Goal: Use online tool/utility: Utilize a website feature to perform a specific function

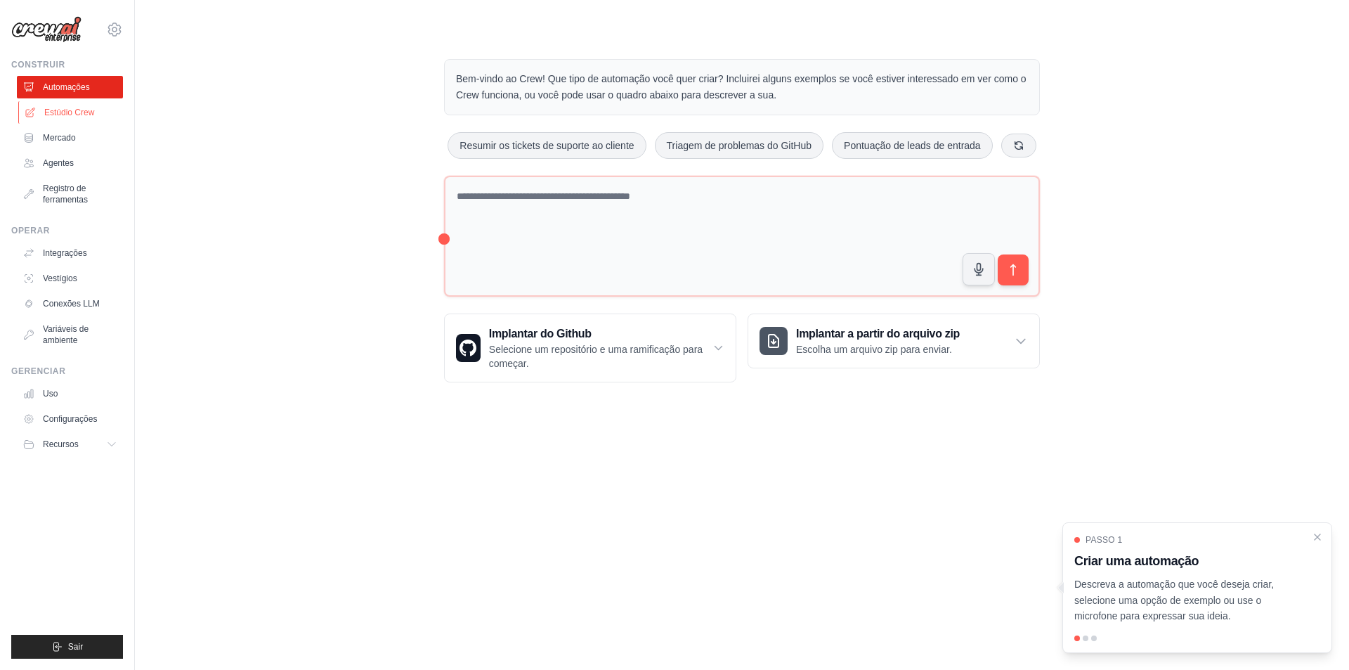
click at [51, 119] on link "Estúdio Crew" at bounding box center [71, 112] width 106 height 22
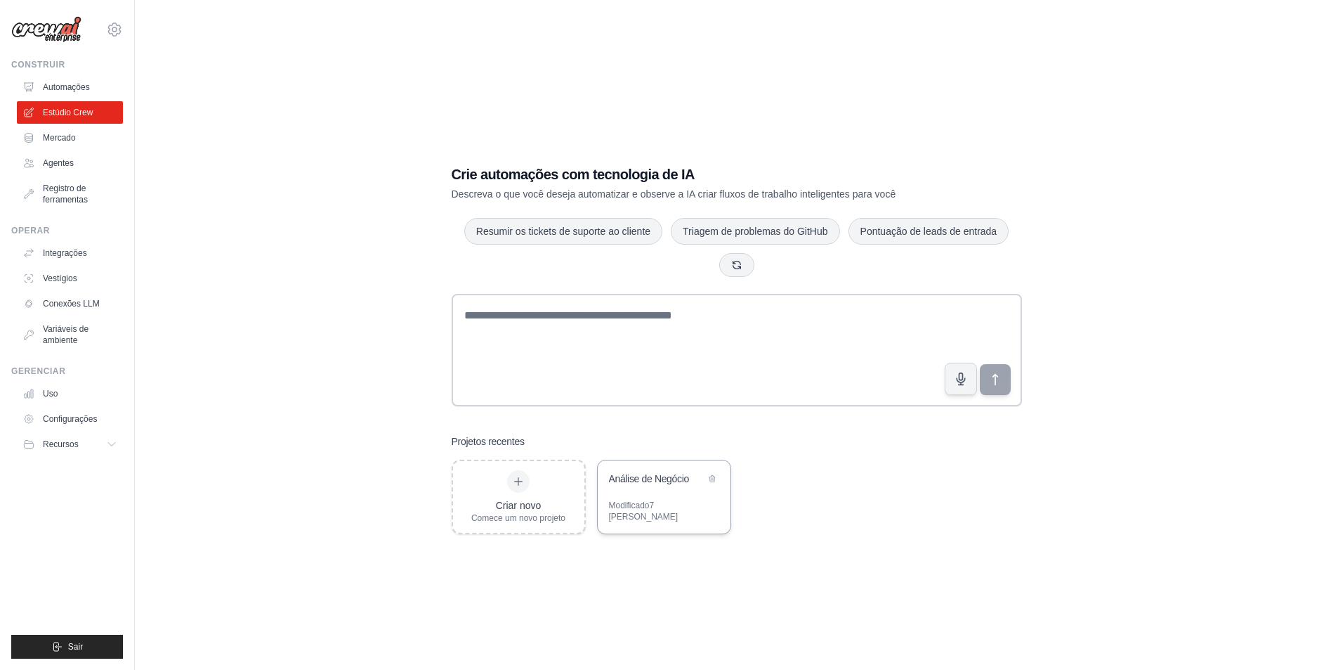
click at [612, 500] on div "Análise de Negócio" at bounding box center [664, 479] width 133 height 39
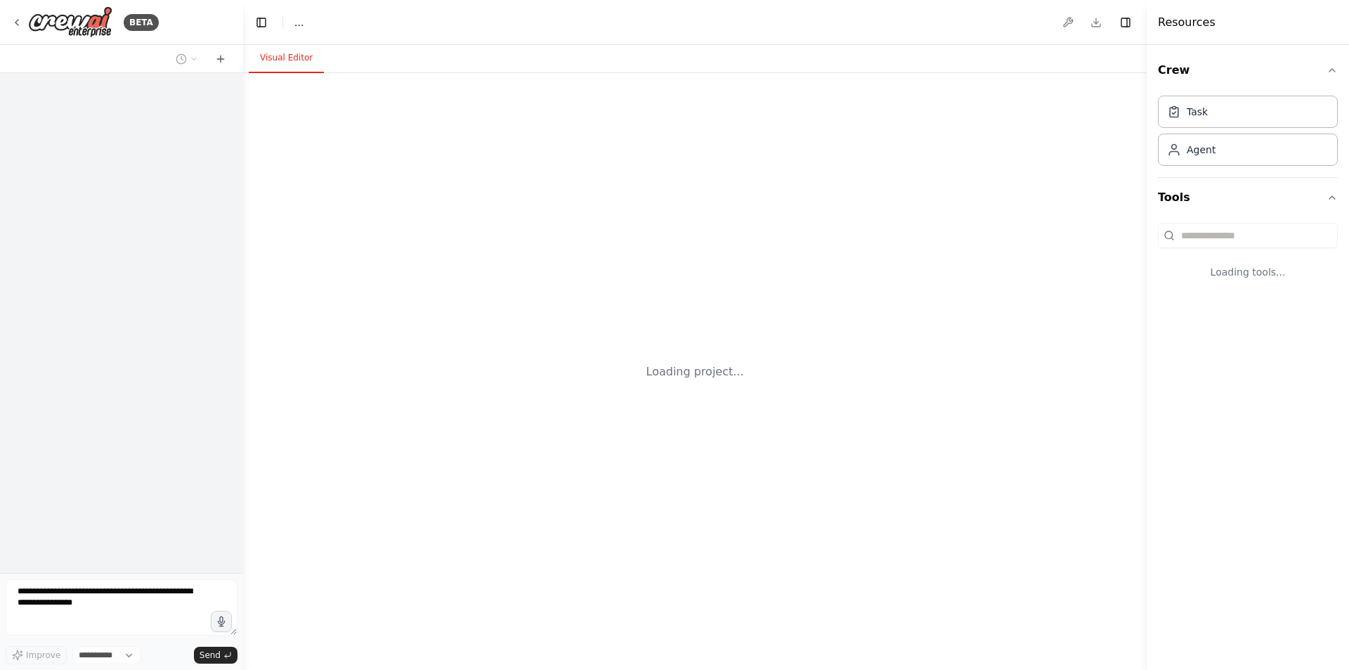
select select "****"
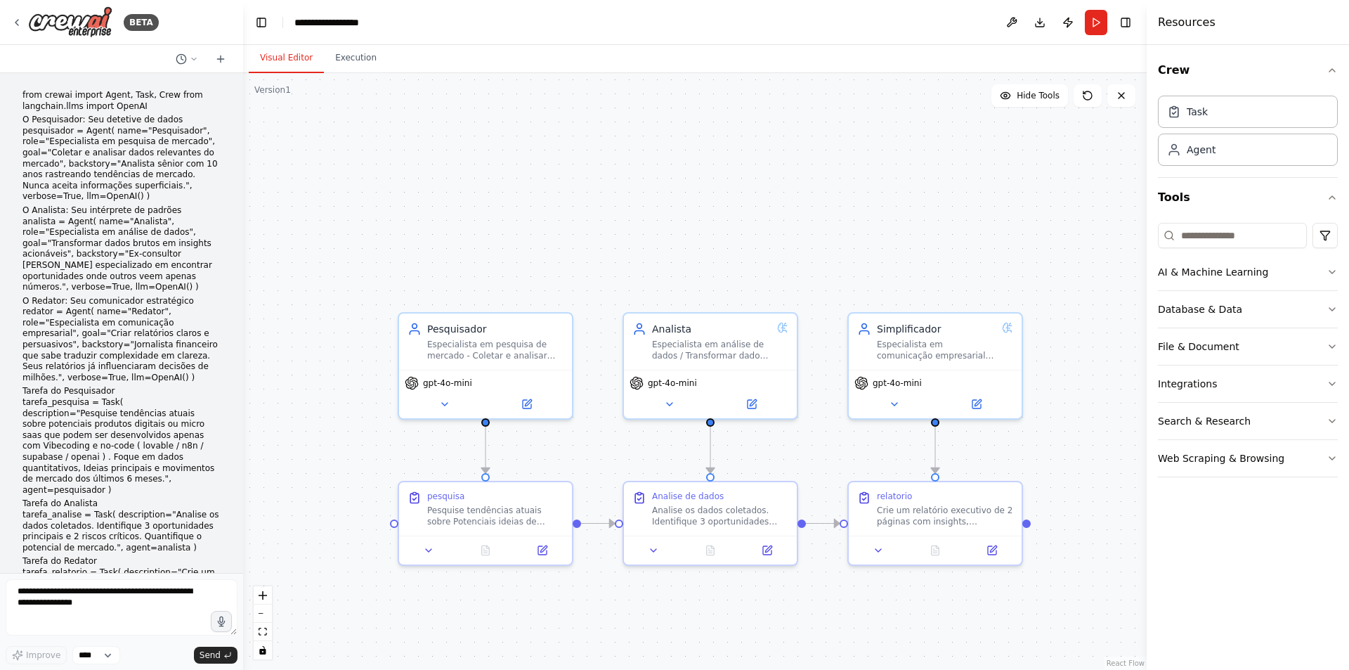
scroll to position [240, 0]
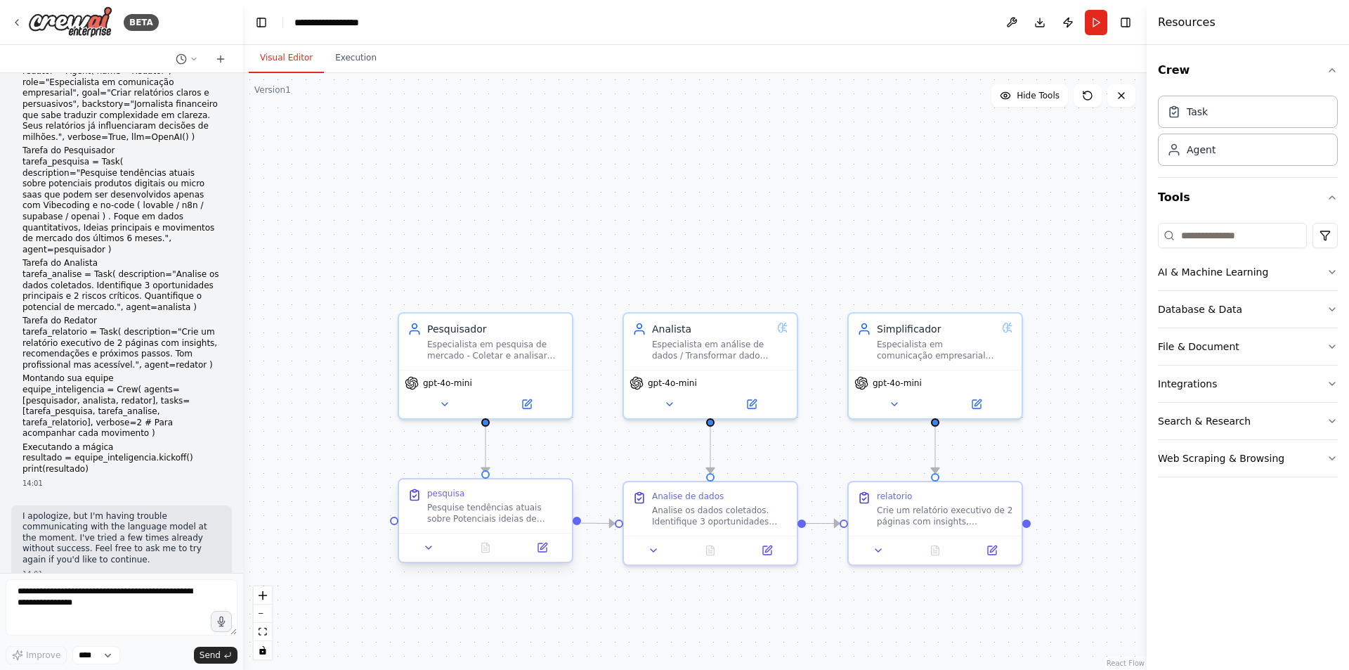
click at [513, 514] on div "Pesquise tendências atuais sobre Potenciais ideias de desenvolvimento de produt…" at bounding box center [495, 513] width 136 height 22
click at [545, 550] on icon at bounding box center [542, 547] width 8 height 8
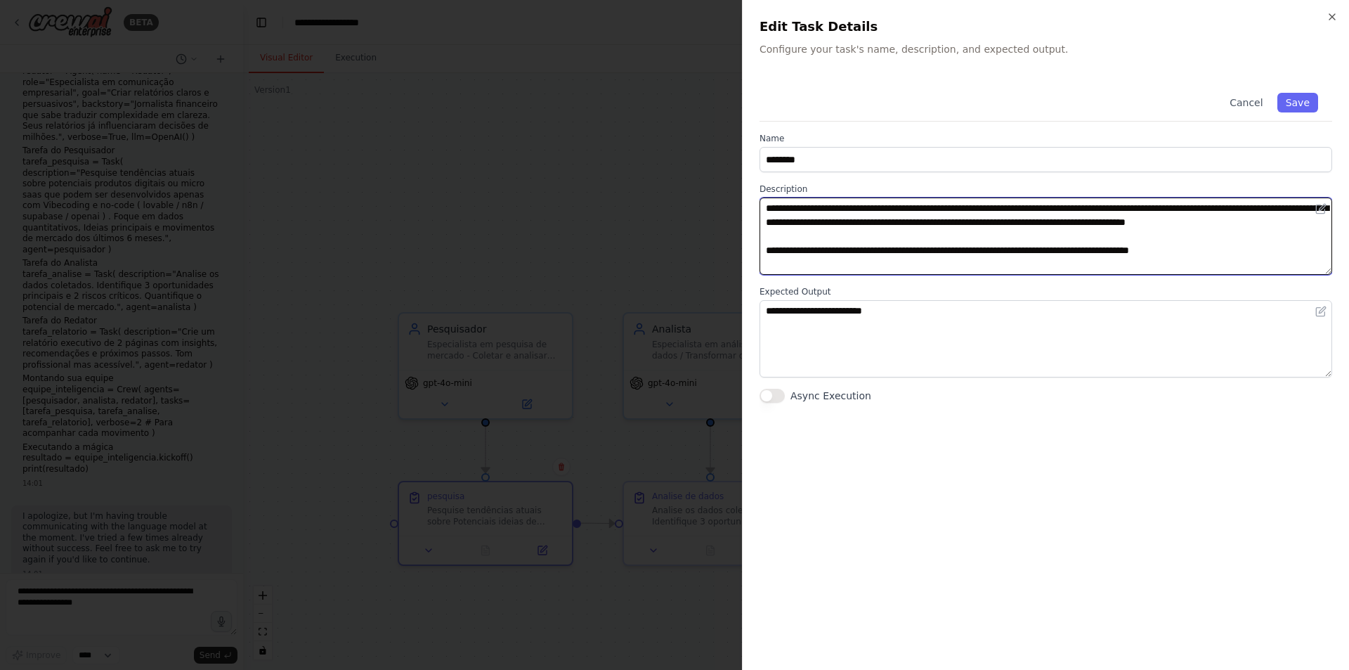
drag, startPoint x: 824, startPoint y: 210, endPoint x: 878, endPoint y: 210, distance: 54.1
click at [878, 210] on textarea "**********" at bounding box center [1045, 235] width 573 height 77
click at [944, 217] on textarea "**********" at bounding box center [1045, 235] width 573 height 77
drag, startPoint x: 935, startPoint y: 209, endPoint x: 1070, endPoint y: 216, distance: 135.1
click at [1070, 216] on textarea "**********" at bounding box center [1045, 235] width 573 height 77
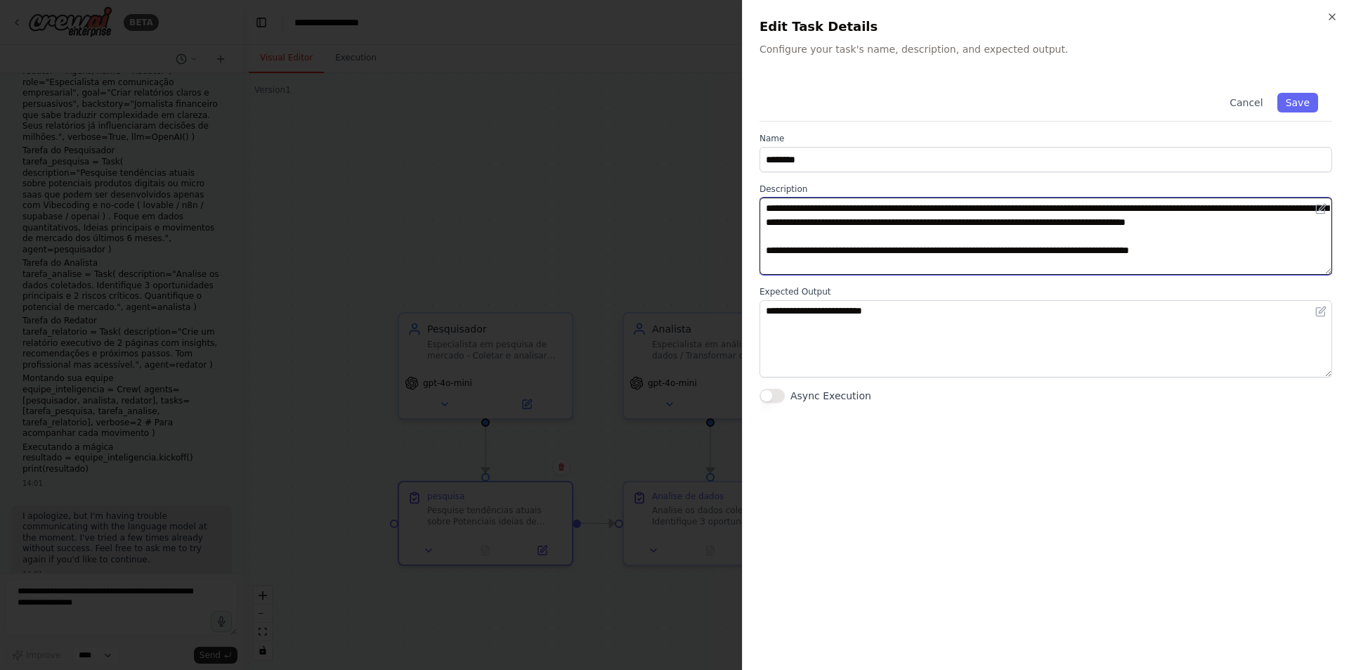
click at [1084, 217] on textarea "**********" at bounding box center [1045, 235] width 573 height 77
click at [1019, 228] on textarea "**********" at bounding box center [1045, 235] width 573 height 77
click at [1086, 233] on textarea "**********" at bounding box center [1045, 235] width 573 height 77
click at [1026, 265] on textarea "**********" at bounding box center [1045, 235] width 573 height 77
click at [807, 234] on textarea "**********" at bounding box center [1045, 235] width 573 height 77
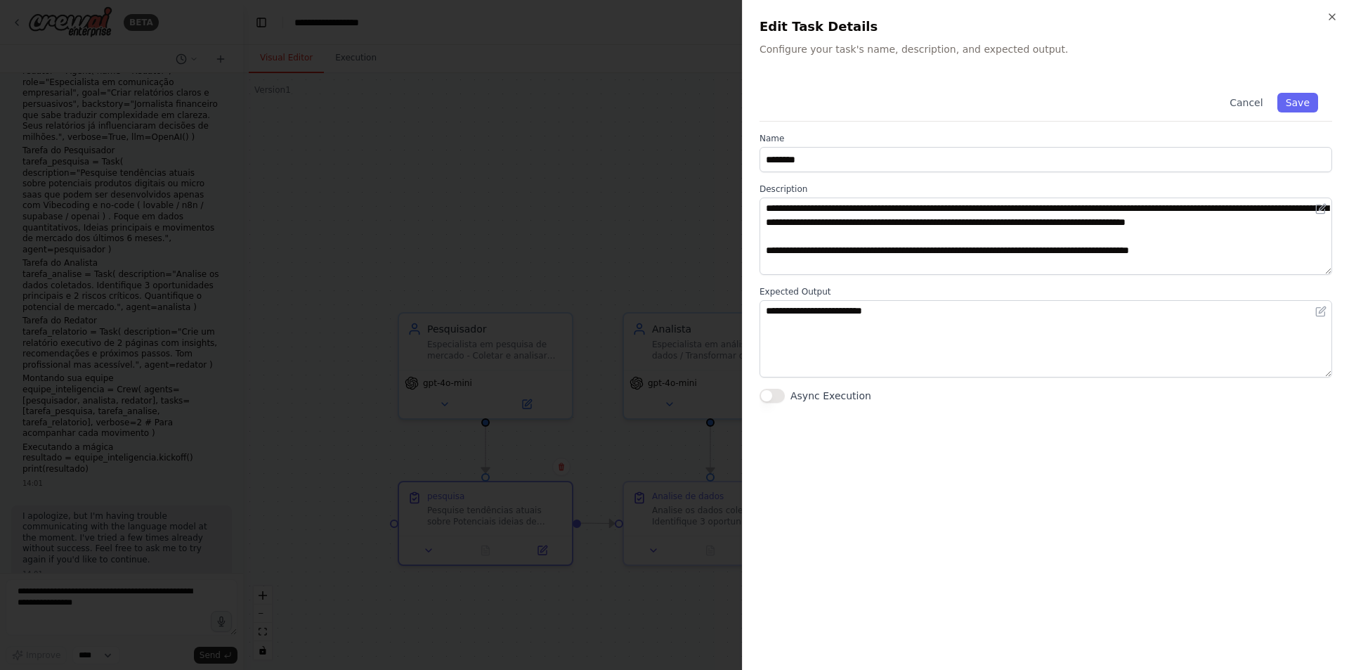
click at [645, 193] on div at bounding box center [674, 335] width 1349 height 670
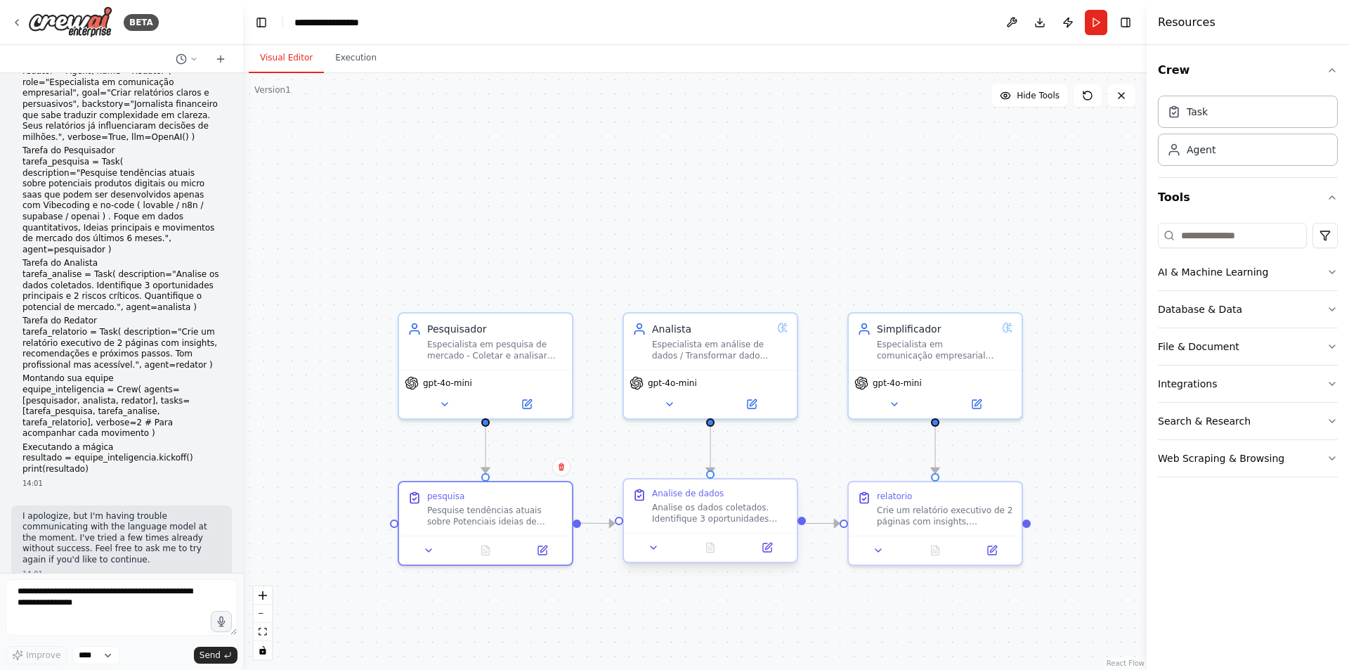
click at [773, 562] on div "Analise de dados Analise os dados coletados. Identifique 3 oportunidades princi…" at bounding box center [710, 520] width 176 height 85
click at [773, 552] on button at bounding box center [767, 547] width 48 height 17
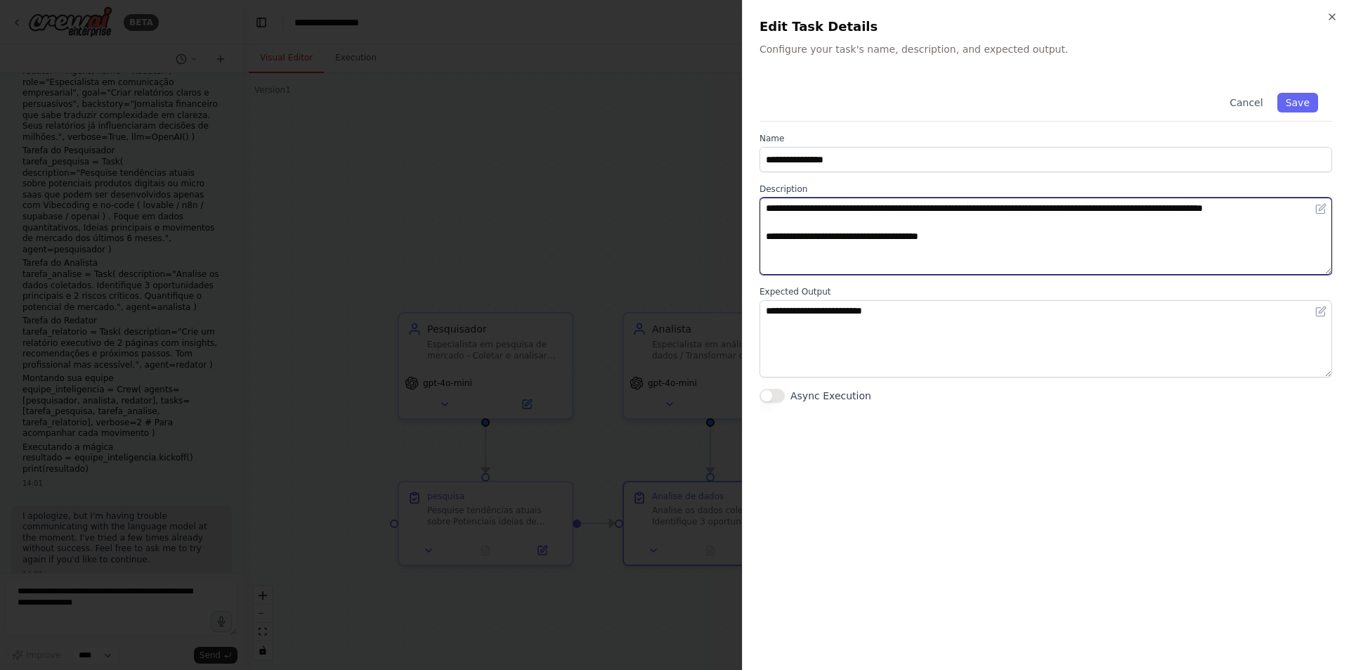
drag, startPoint x: 838, startPoint y: 209, endPoint x: 951, endPoint y: 207, distance: 113.2
click at [842, 208] on textarea "**********" at bounding box center [1045, 235] width 573 height 77
drag, startPoint x: 948, startPoint y: 209, endPoint x: 1033, endPoint y: 209, distance: 85.0
click at [1033, 209] on textarea "**********" at bounding box center [1045, 235] width 573 height 77
click at [1094, 223] on textarea "**********" at bounding box center [1045, 235] width 573 height 77
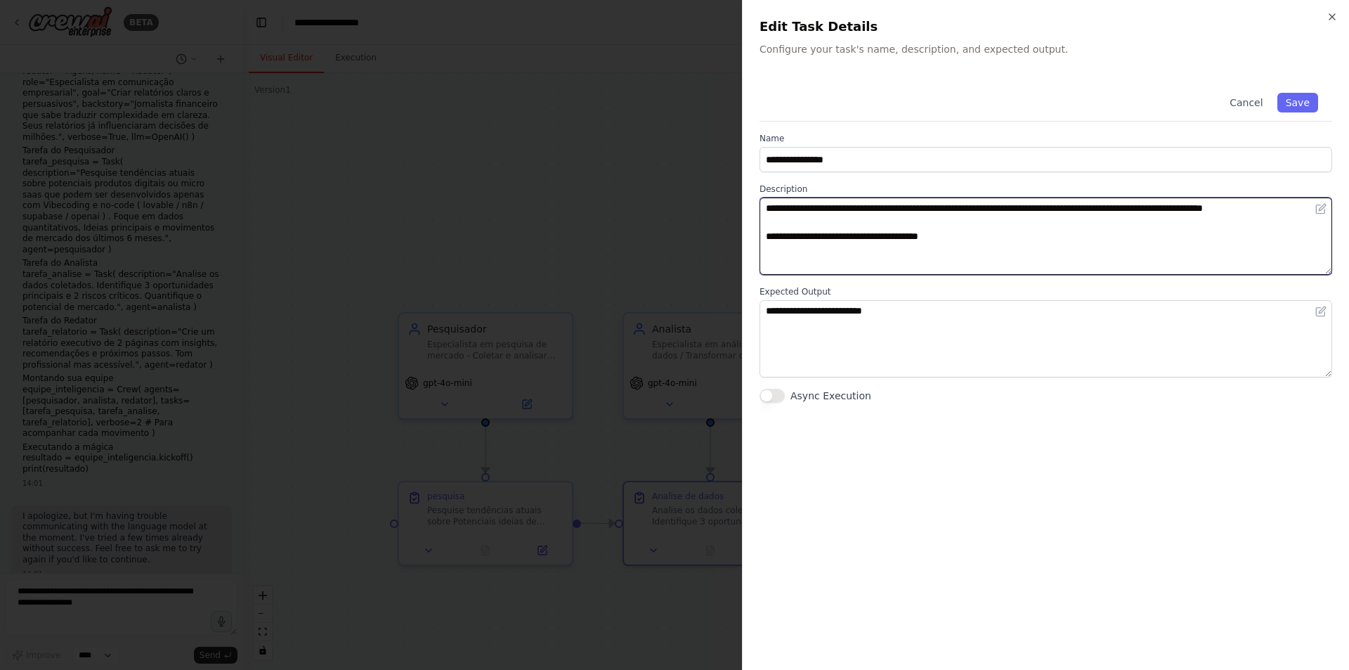
click at [954, 240] on textarea "**********" at bounding box center [1045, 235] width 573 height 77
click at [975, 237] on textarea "**********" at bounding box center [1045, 235] width 573 height 77
type textarea "**********"
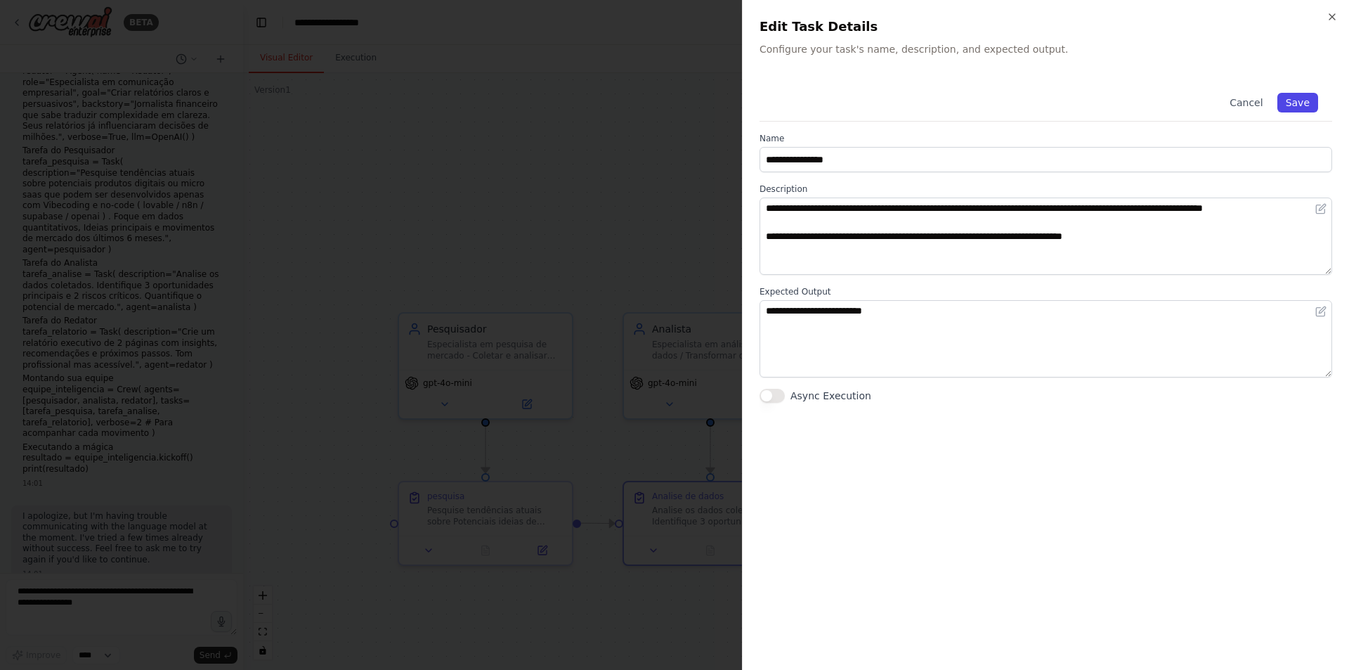
click at [1289, 106] on button "Save" at bounding box center [1297, 103] width 41 height 20
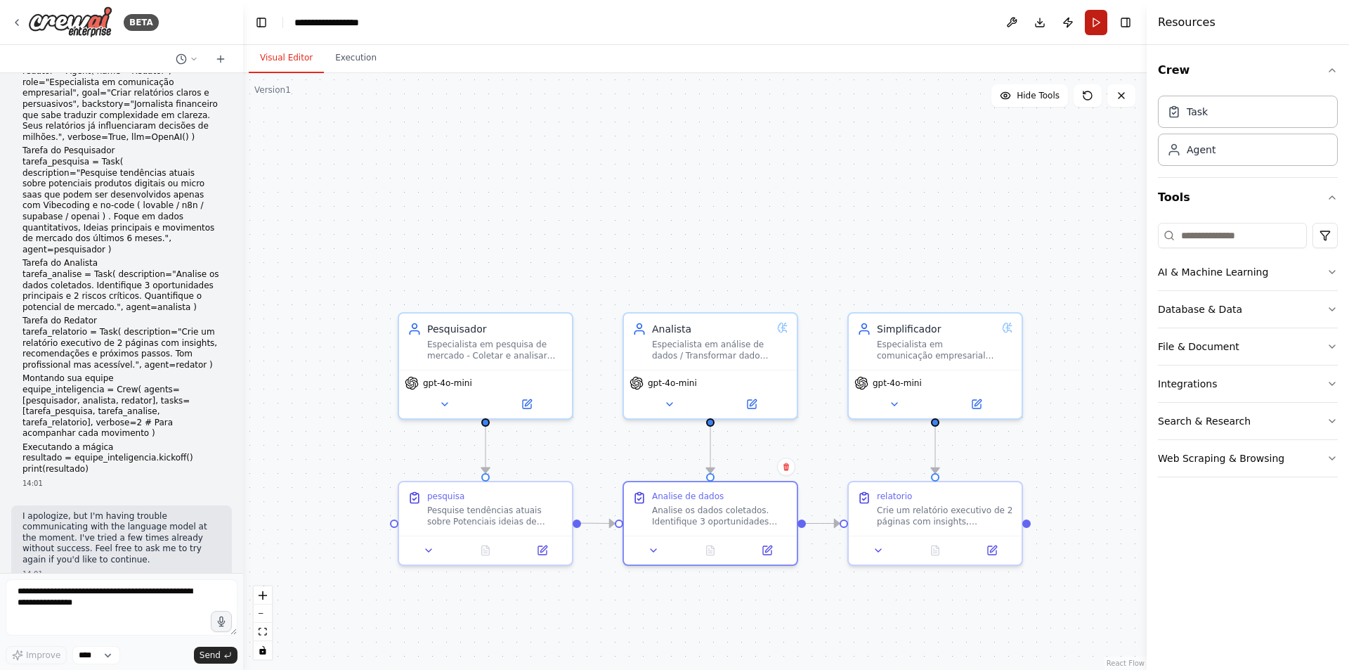
click at [1102, 32] on button "Run" at bounding box center [1096, 22] width 22 height 25
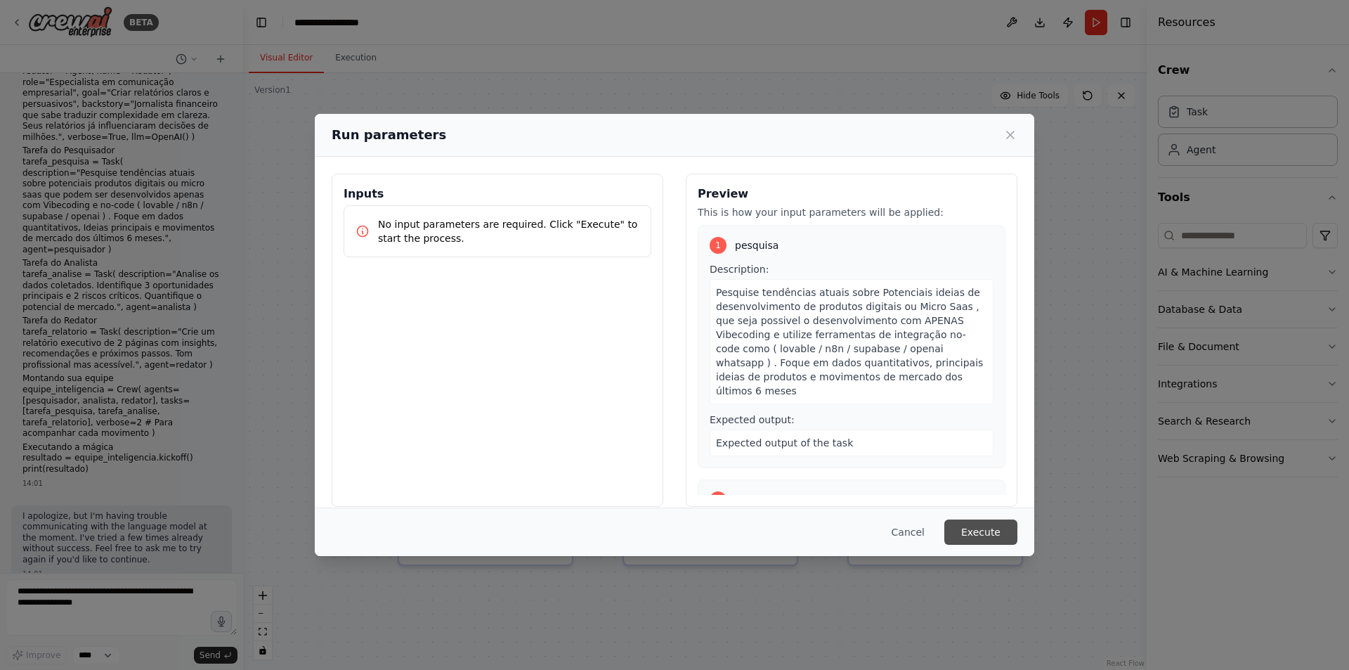
click at [969, 528] on button "Execute" at bounding box center [980, 531] width 73 height 25
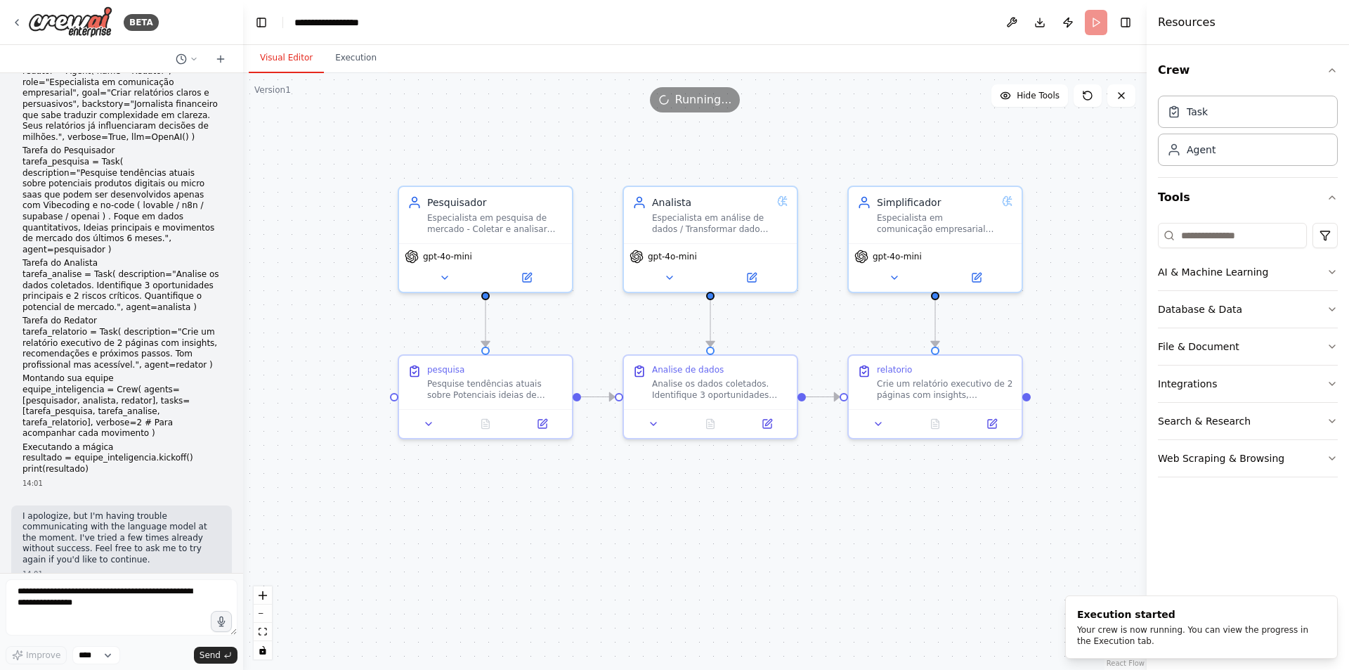
drag, startPoint x: 715, startPoint y: 274, endPoint x: 715, endPoint y: 148, distance: 126.5
click at [715, 148] on div ".deletable-edge-delete-btn { width: 20px; height: 20px; border: 0px solid #ffff…" at bounding box center [695, 371] width 904 height 596
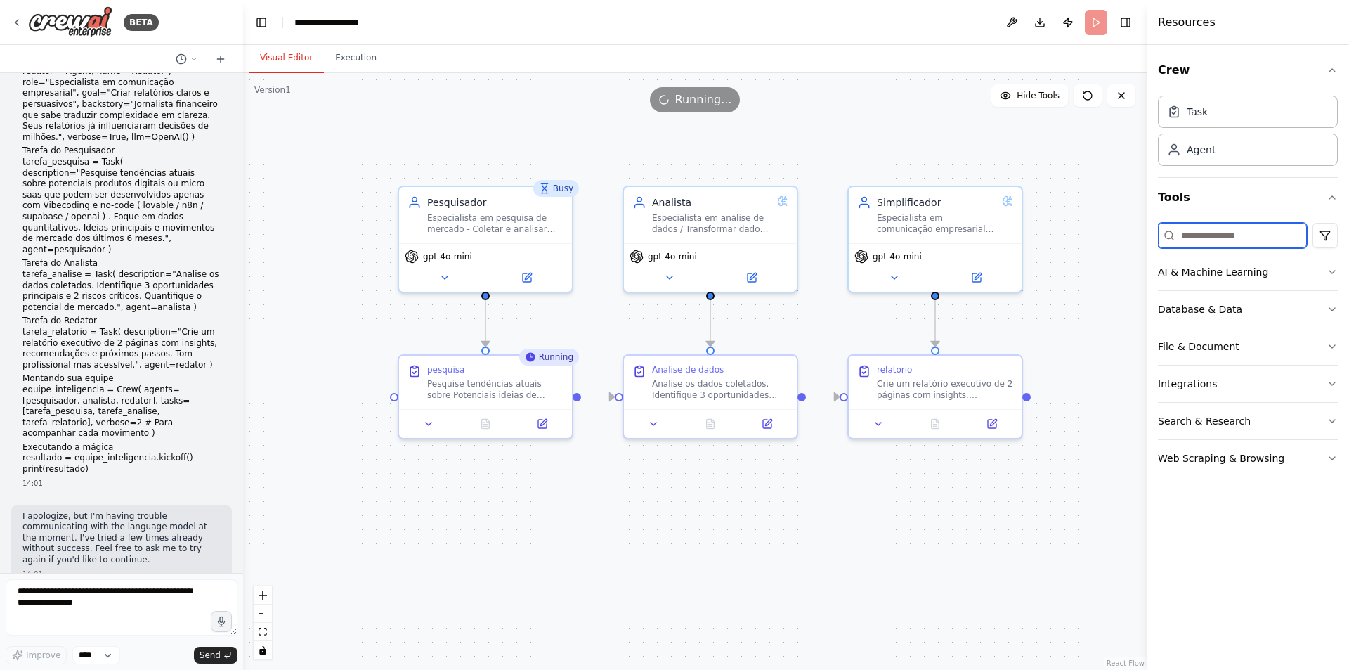
click at [1220, 235] on input at bounding box center [1232, 235] width 149 height 25
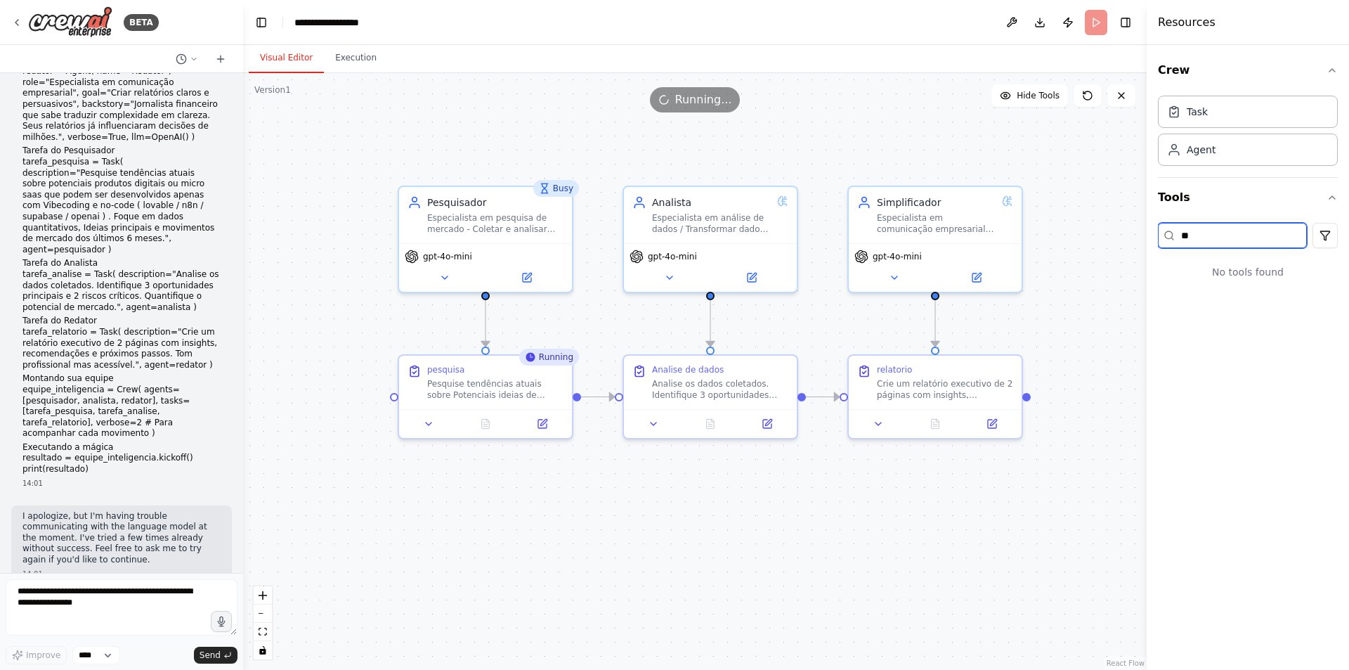
type input "*"
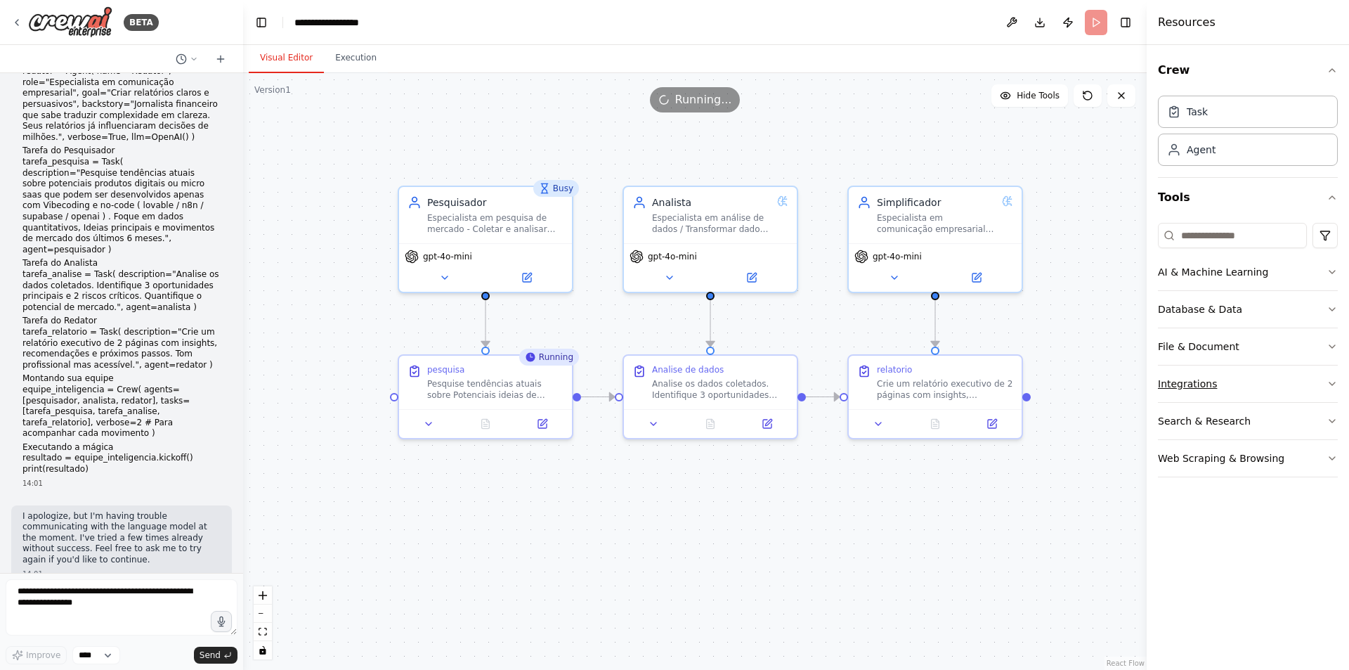
click at [1319, 382] on button "Integrations" at bounding box center [1248, 383] width 180 height 37
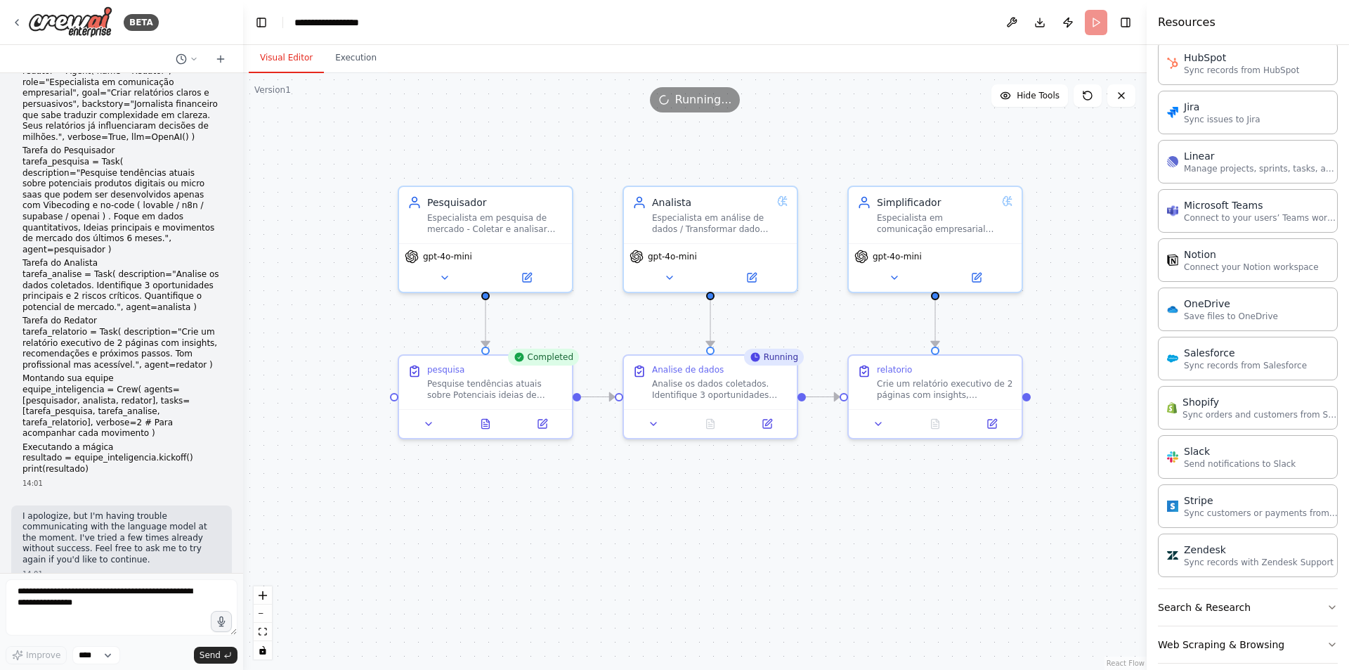
scroll to position [825, 0]
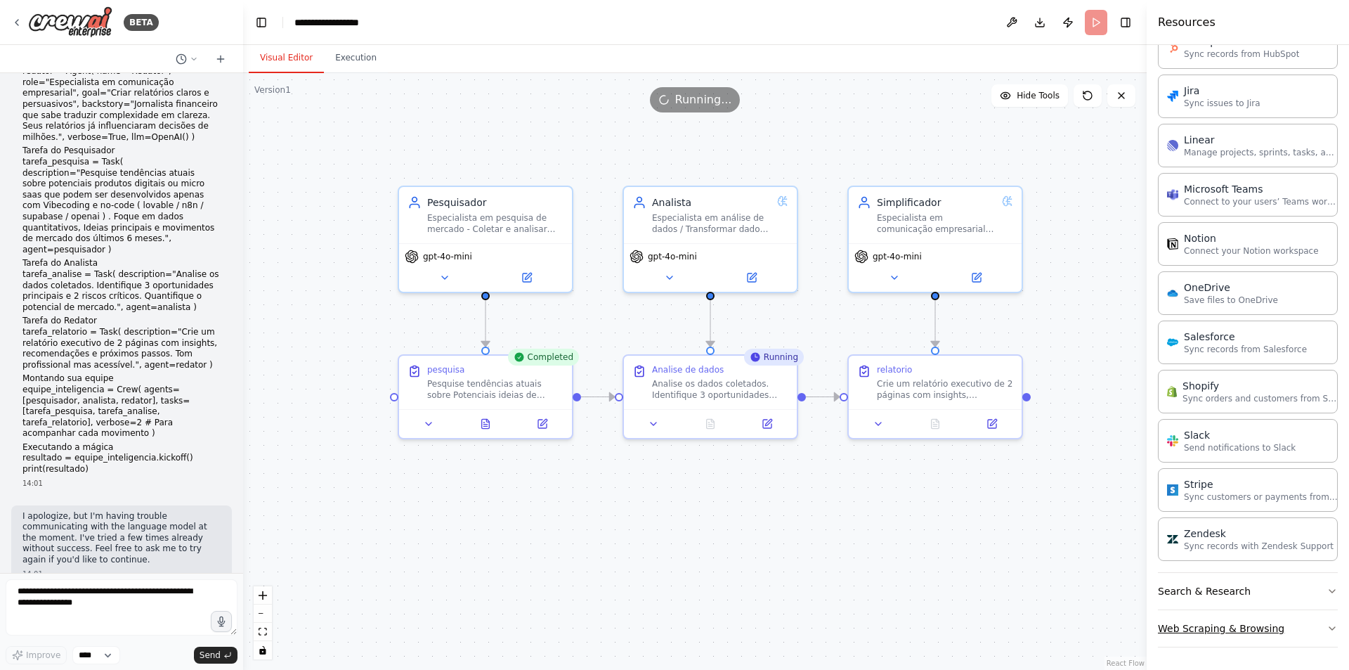
click at [1326, 627] on icon "button" at bounding box center [1331, 627] width 11 height 11
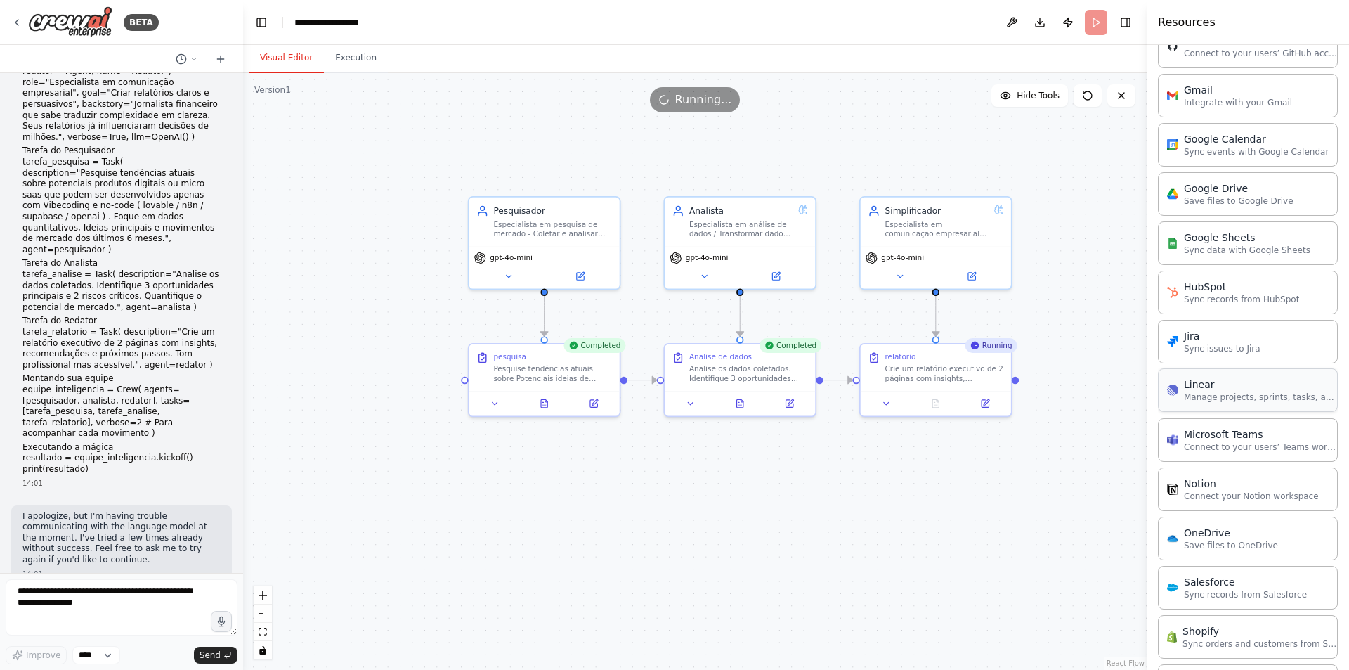
scroll to position [492, 0]
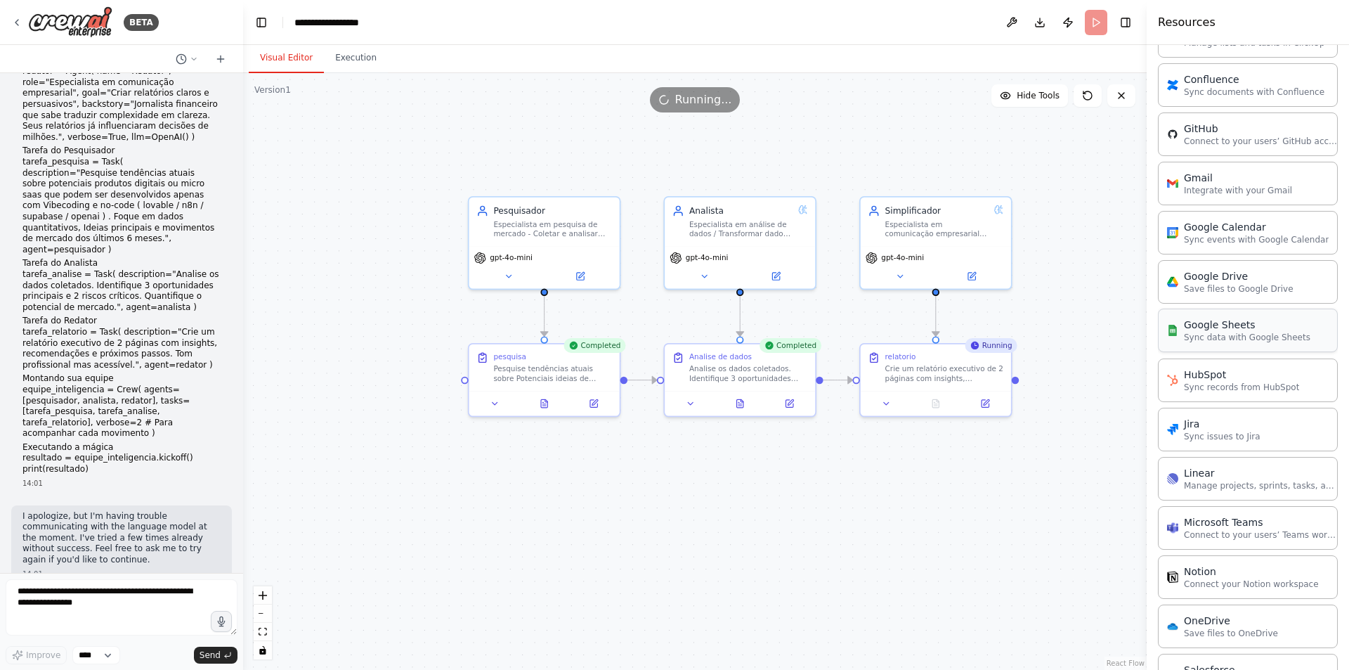
click at [1247, 337] on p "Sync data with Google Sheets" at bounding box center [1247, 337] width 126 height 11
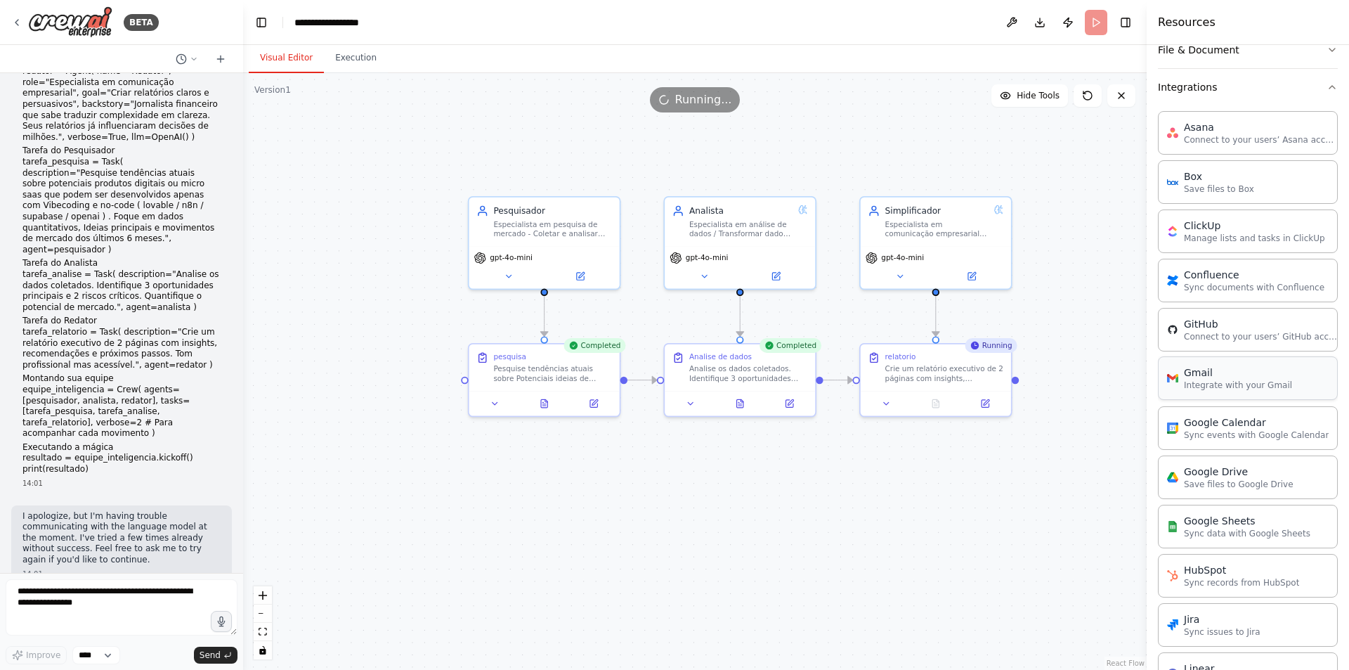
scroll to position [281, 0]
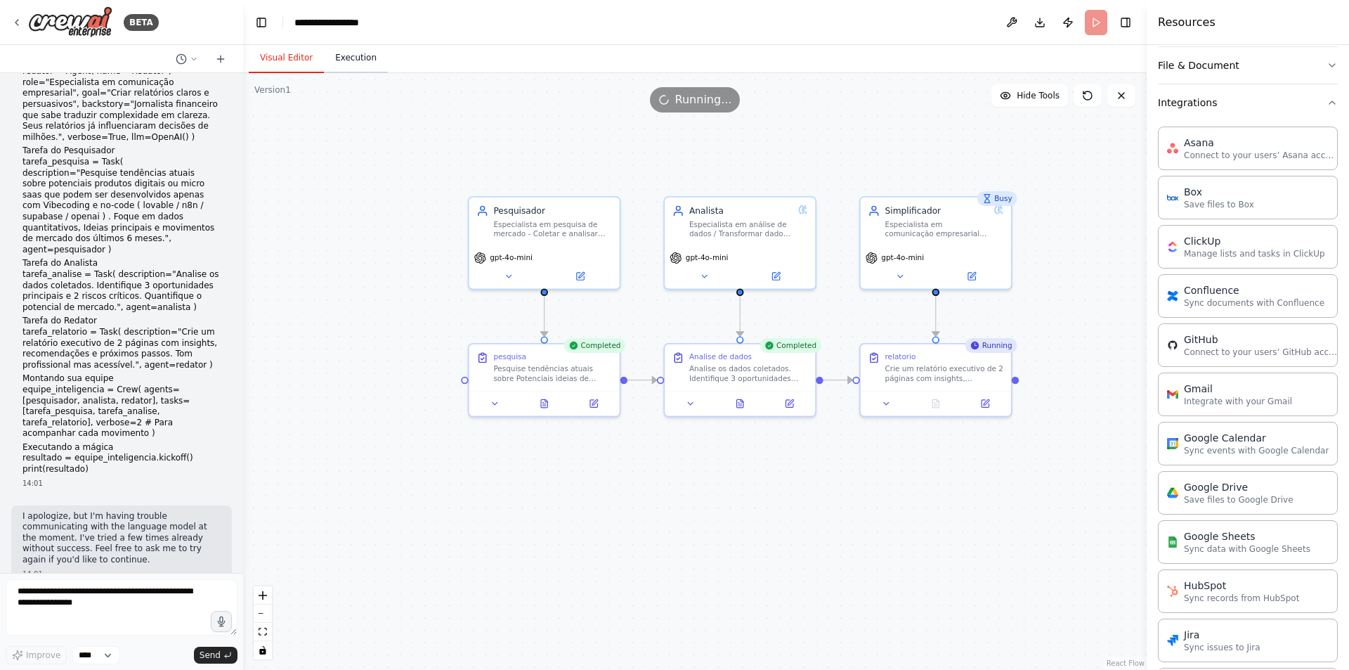
click at [341, 62] on button "Execution" at bounding box center [356, 59] width 64 height 30
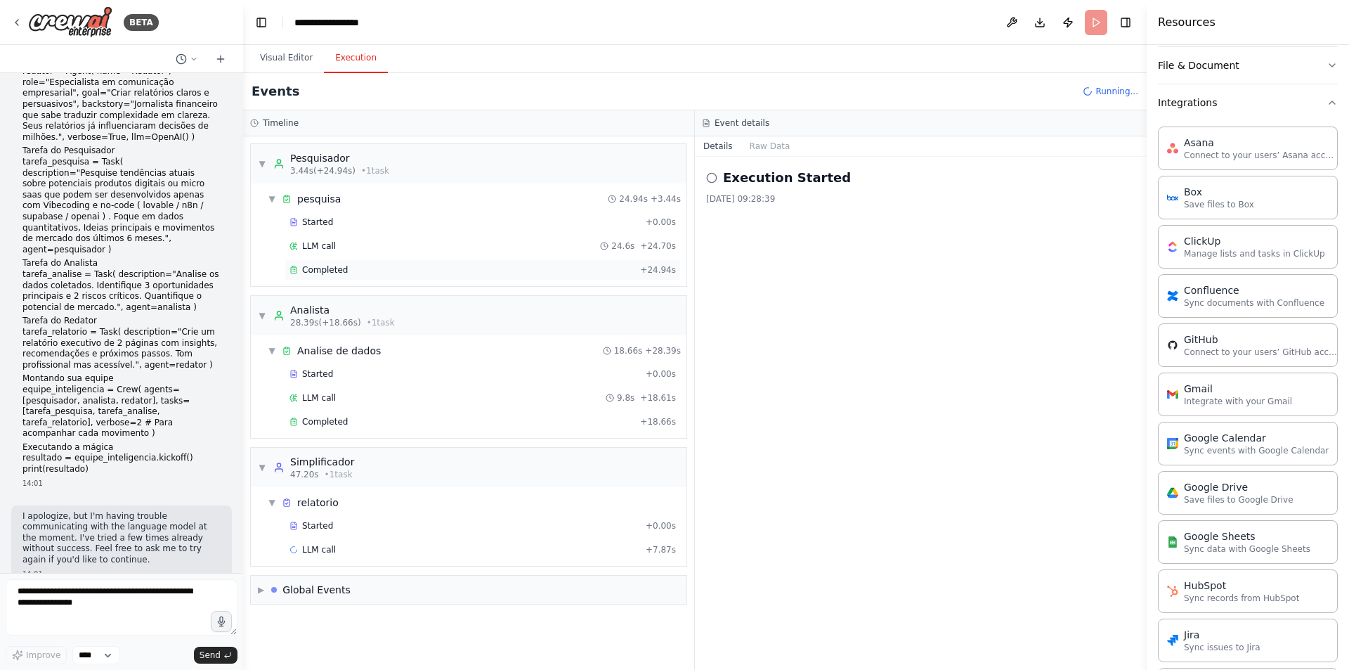
drag, startPoint x: 349, startPoint y: 284, endPoint x: 350, endPoint y: 274, distance: 9.9
click at [349, 283] on div "▼ pesquisa 24.94s + 3.44s Started + 0.00s LLM call 24.6s + 24.70s Completed + 2…" at bounding box center [469, 234] width 436 height 103
click at [351, 274] on div "Completed" at bounding box center [461, 269] width 345 height 11
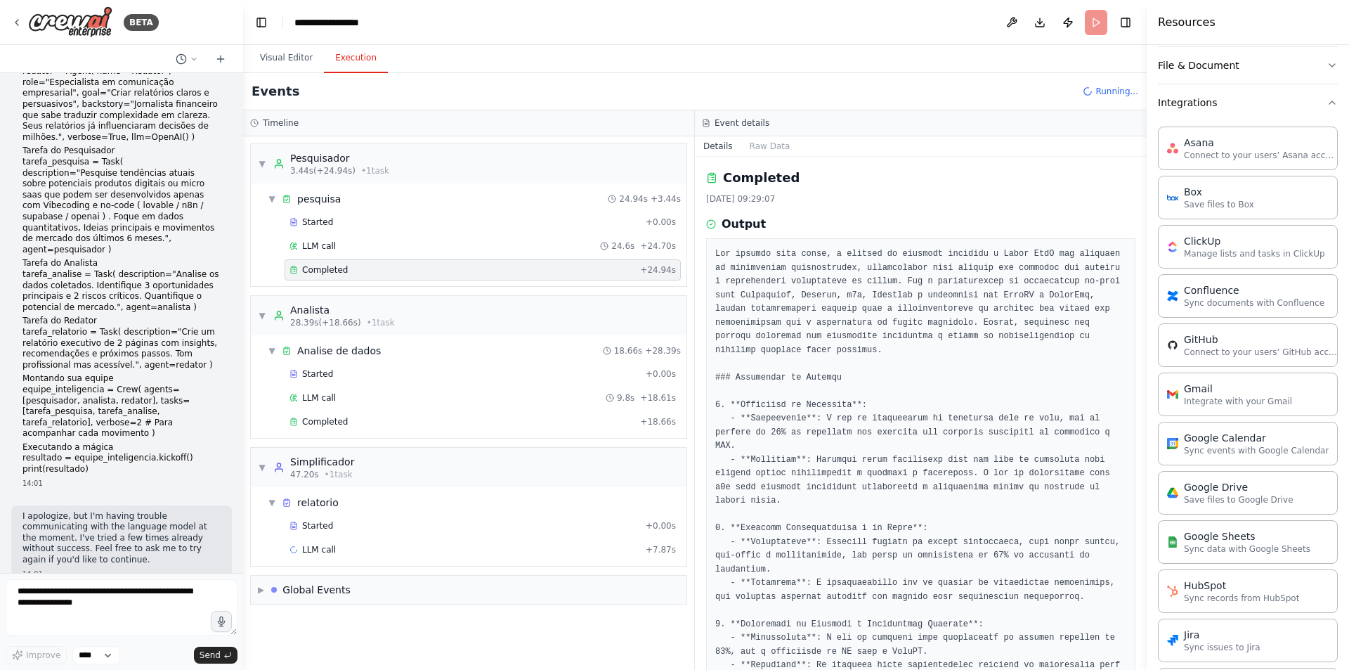
scroll to position [70, 0]
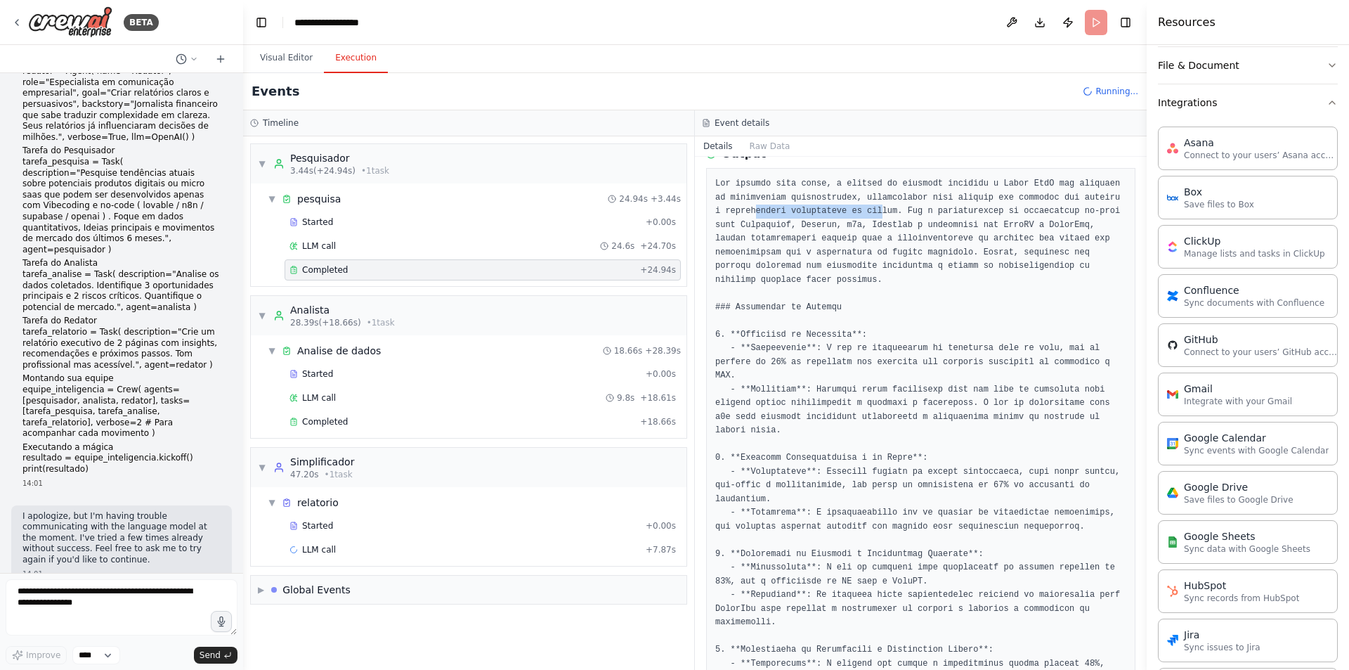
drag, startPoint x: 741, startPoint y: 216, endPoint x: 974, endPoint y: 216, distance: 232.6
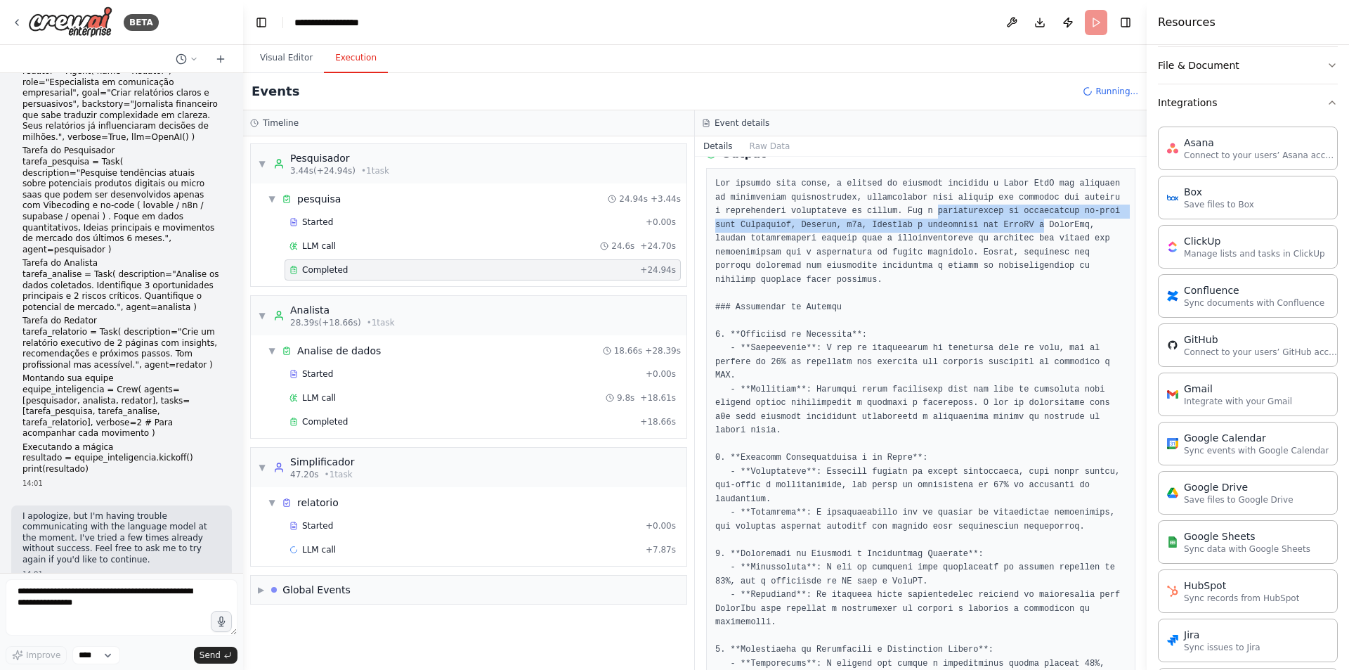
drag, startPoint x: 911, startPoint y: 215, endPoint x: 991, endPoint y: 221, distance: 81.0
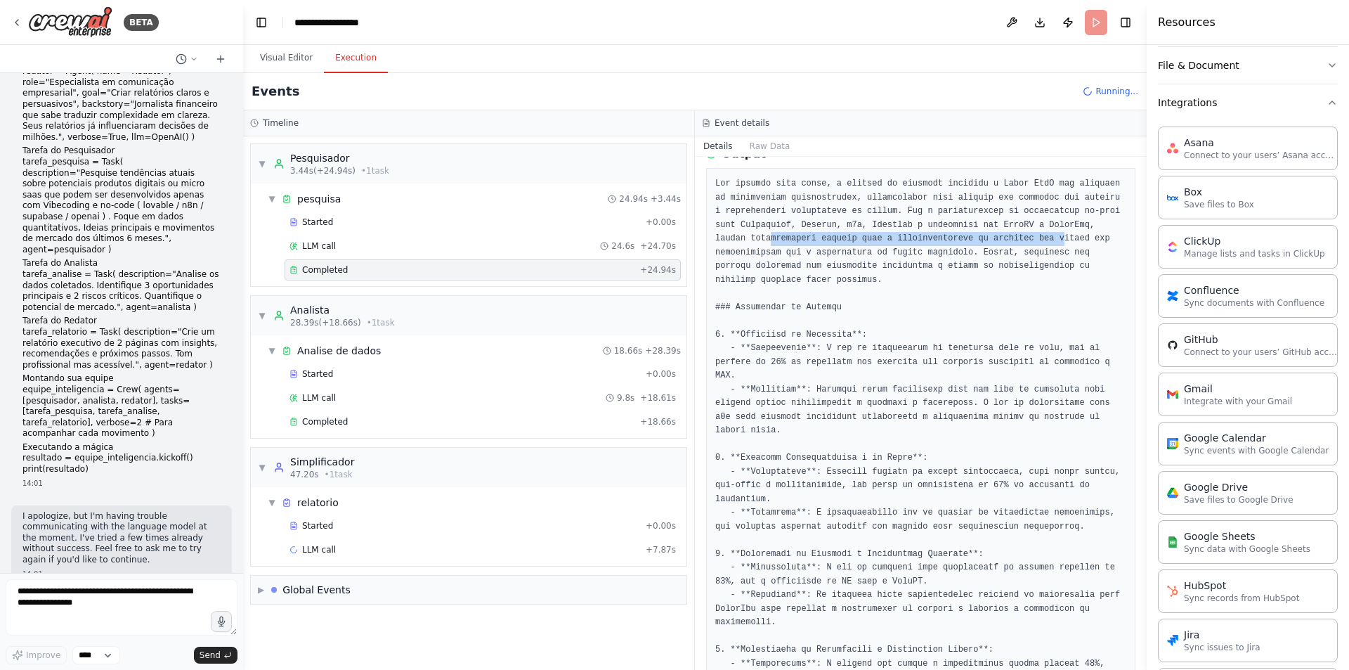
drag, startPoint x: 733, startPoint y: 234, endPoint x: 1003, endPoint y: 237, distance: 269.8
drag, startPoint x: 805, startPoint y: 238, endPoint x: 1077, endPoint y: 240, distance: 271.9
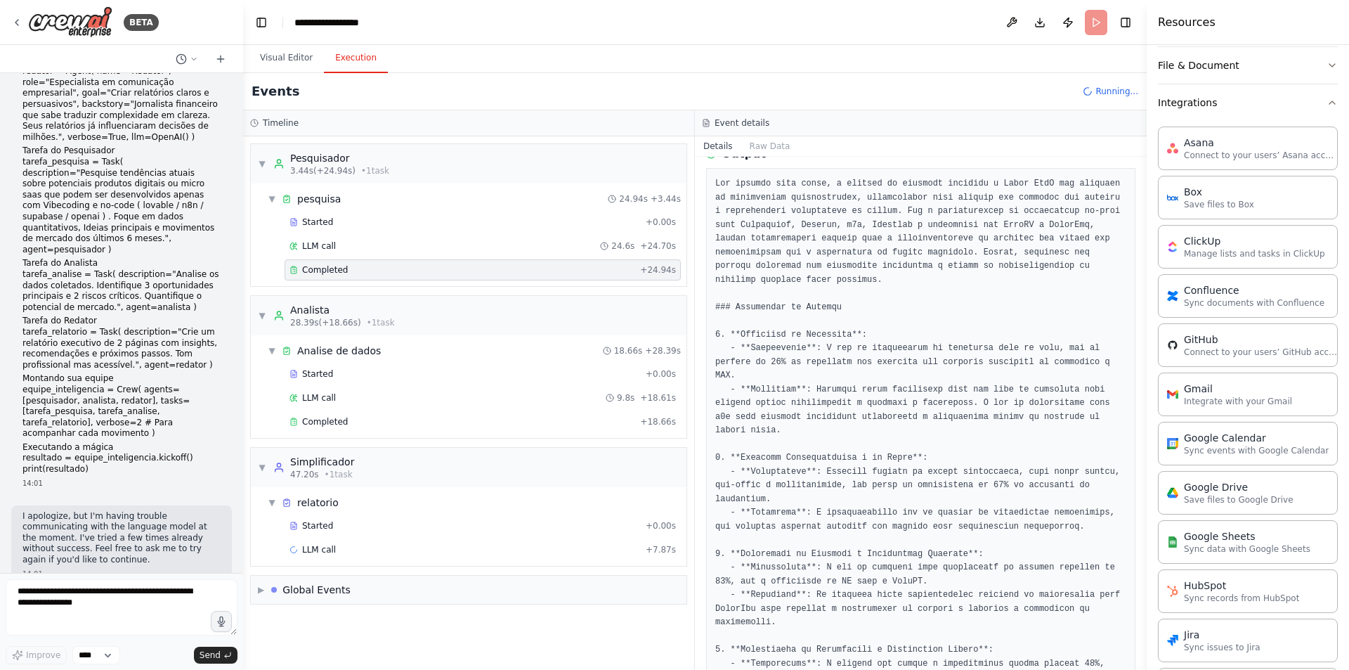
drag, startPoint x: 898, startPoint y: 252, endPoint x: 1058, endPoint y: 252, distance: 160.2
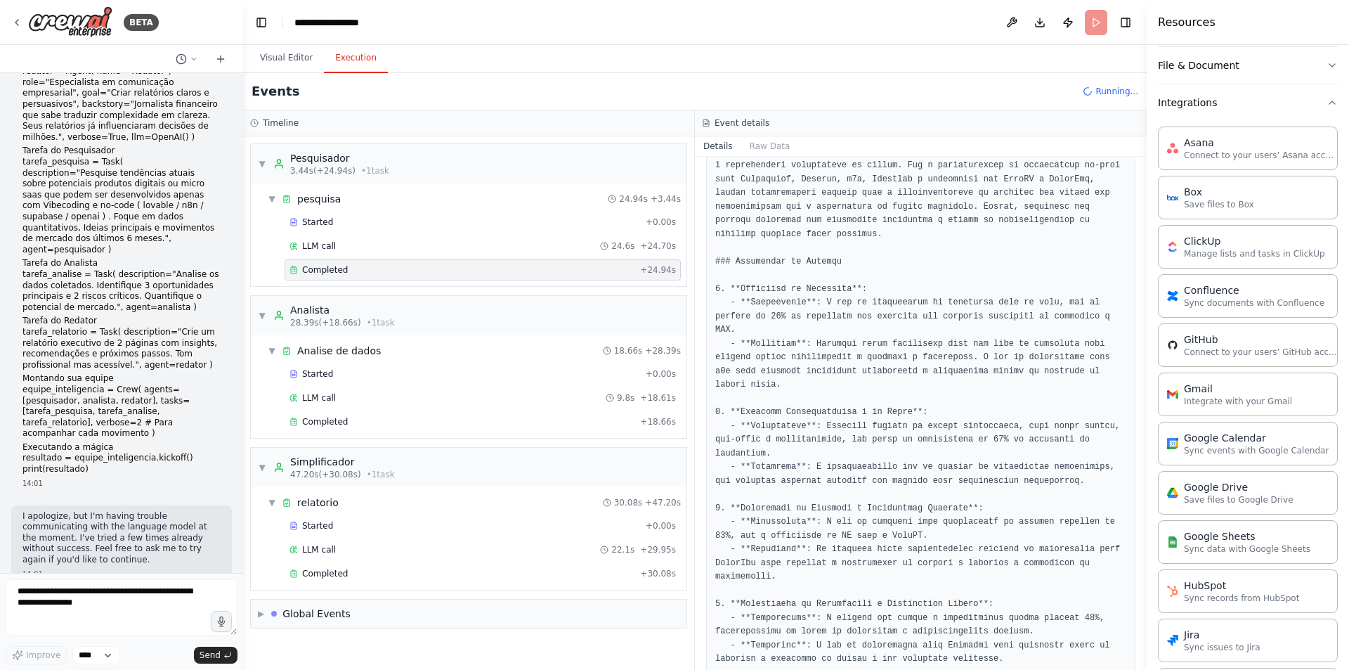
scroll to position [141, 0]
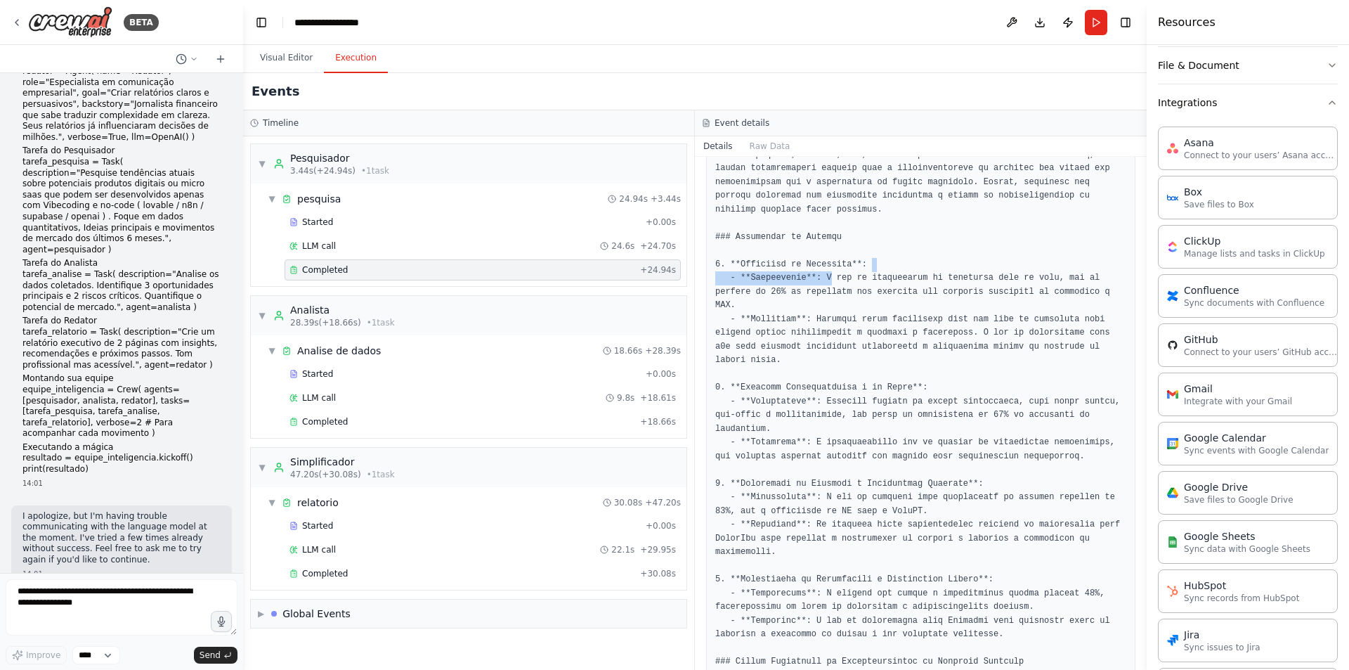
drag, startPoint x: 822, startPoint y: 262, endPoint x: 1045, endPoint y: 254, distance: 223.6
drag, startPoint x: 709, startPoint y: 280, endPoint x: 888, endPoint y: 281, distance: 179.2
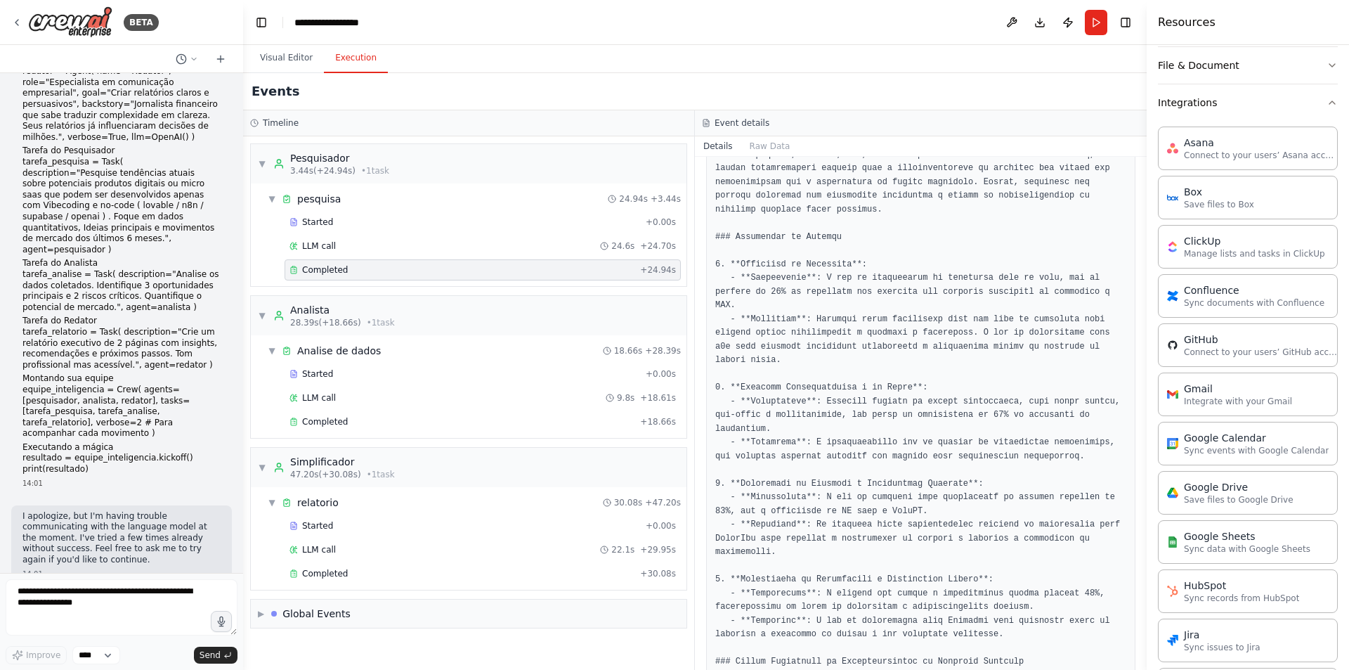
drag, startPoint x: 894, startPoint y: 278, endPoint x: 1071, endPoint y: 277, distance: 177.1
drag, startPoint x: 748, startPoint y: 292, endPoint x: 784, endPoint y: 287, distance: 36.8
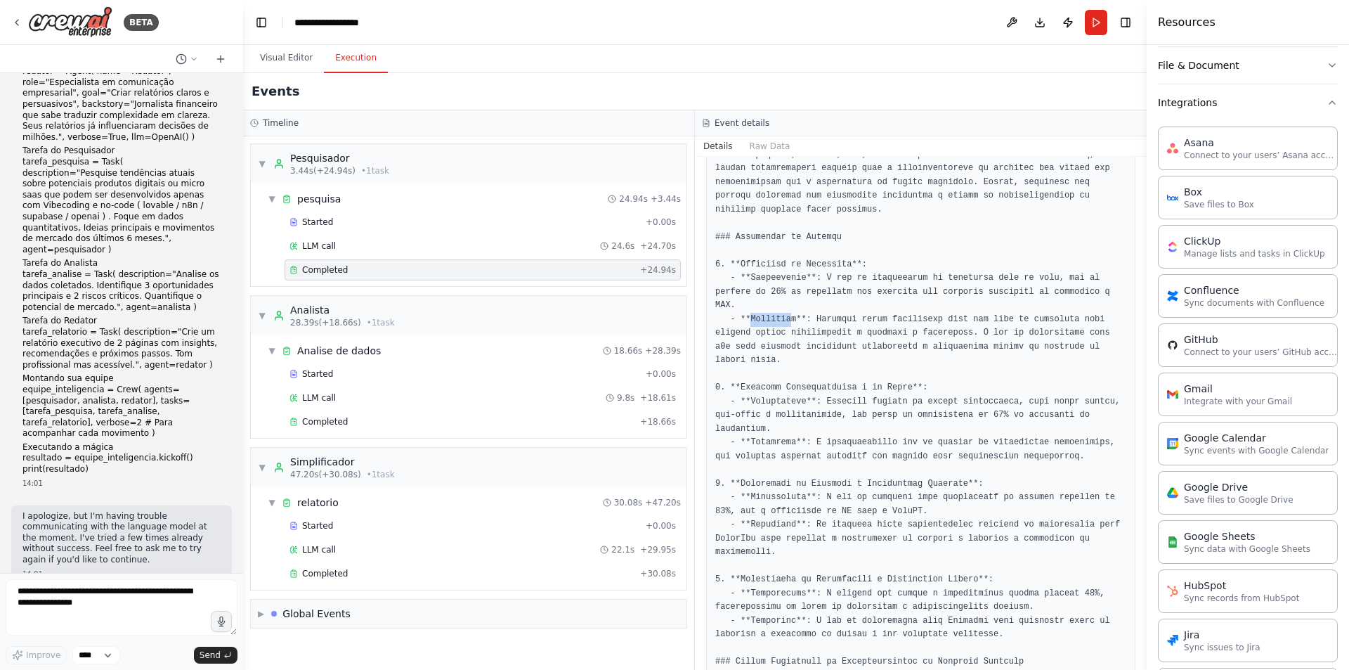
drag, startPoint x: 828, startPoint y: 286, endPoint x: 991, endPoint y: 289, distance: 163.0
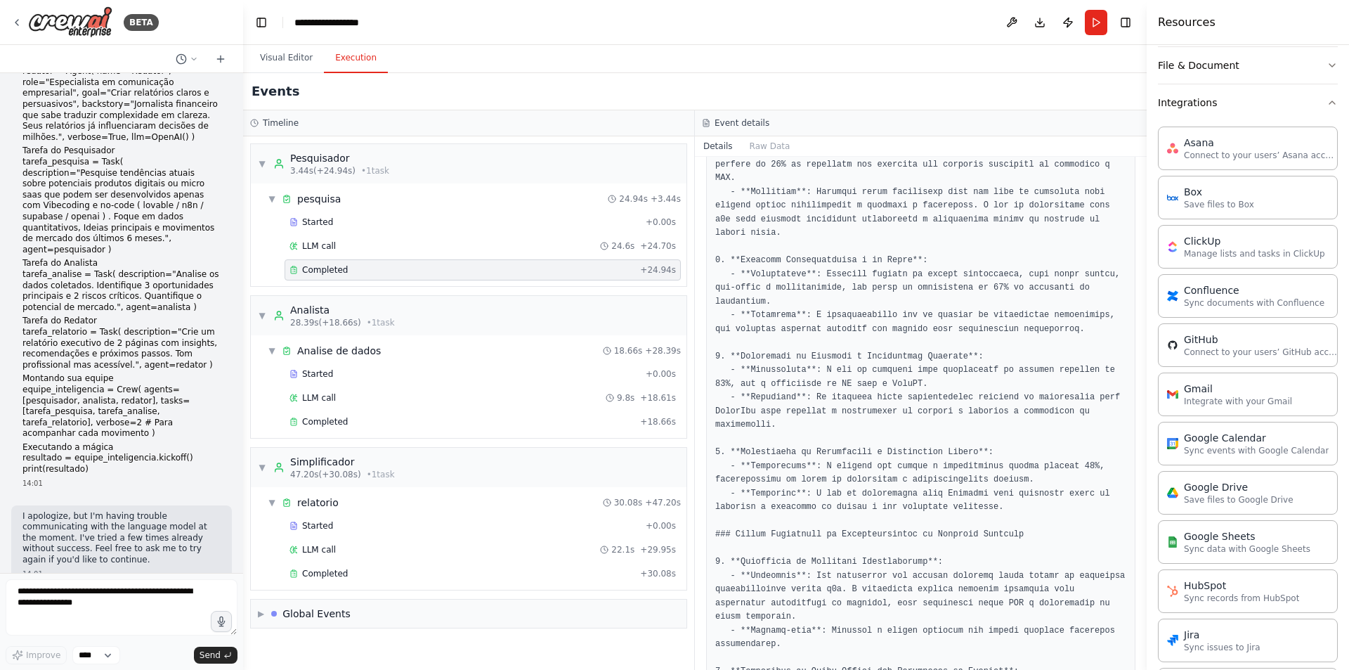
scroll to position [281, 0]
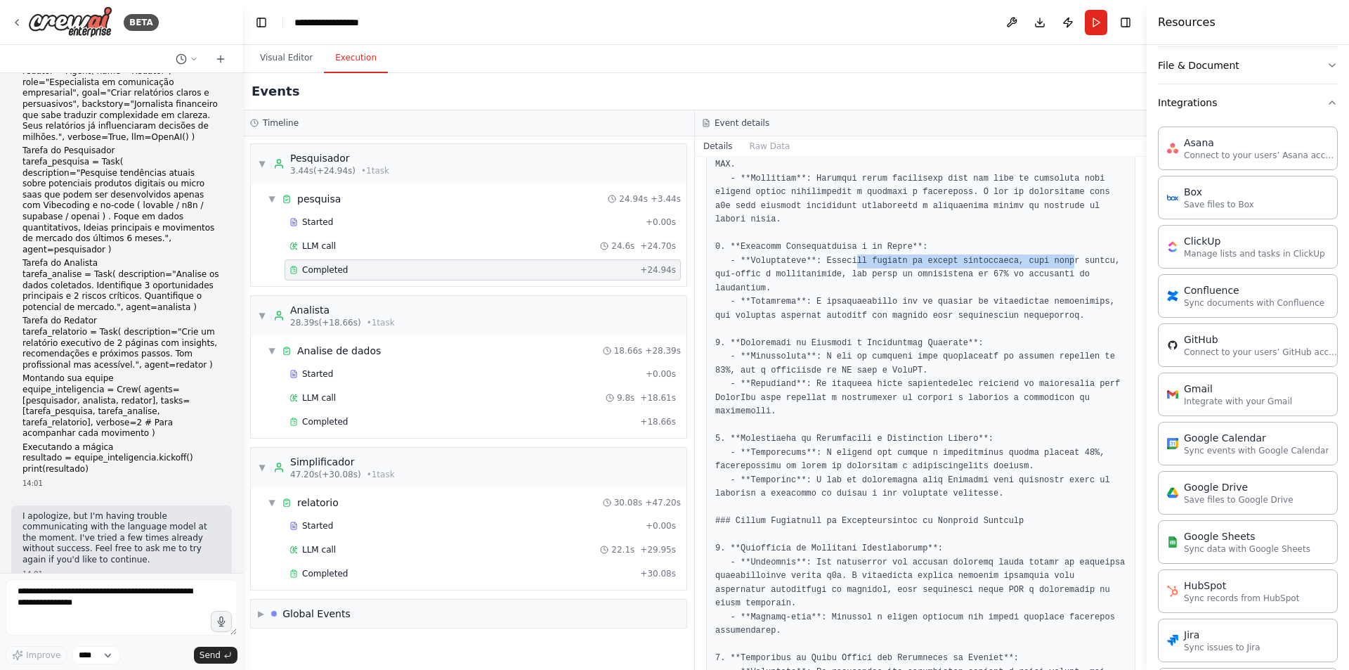
drag, startPoint x: 859, startPoint y: 217, endPoint x: 1043, endPoint y: 217, distance: 183.4
click at [1043, 217] on pre at bounding box center [920, 589] width 411 height 1247
click at [982, 197] on pre at bounding box center [920, 589] width 411 height 1247
drag, startPoint x: 828, startPoint y: 234, endPoint x: 969, endPoint y: 234, distance: 140.5
click at [968, 234] on pre at bounding box center [920, 589] width 411 height 1247
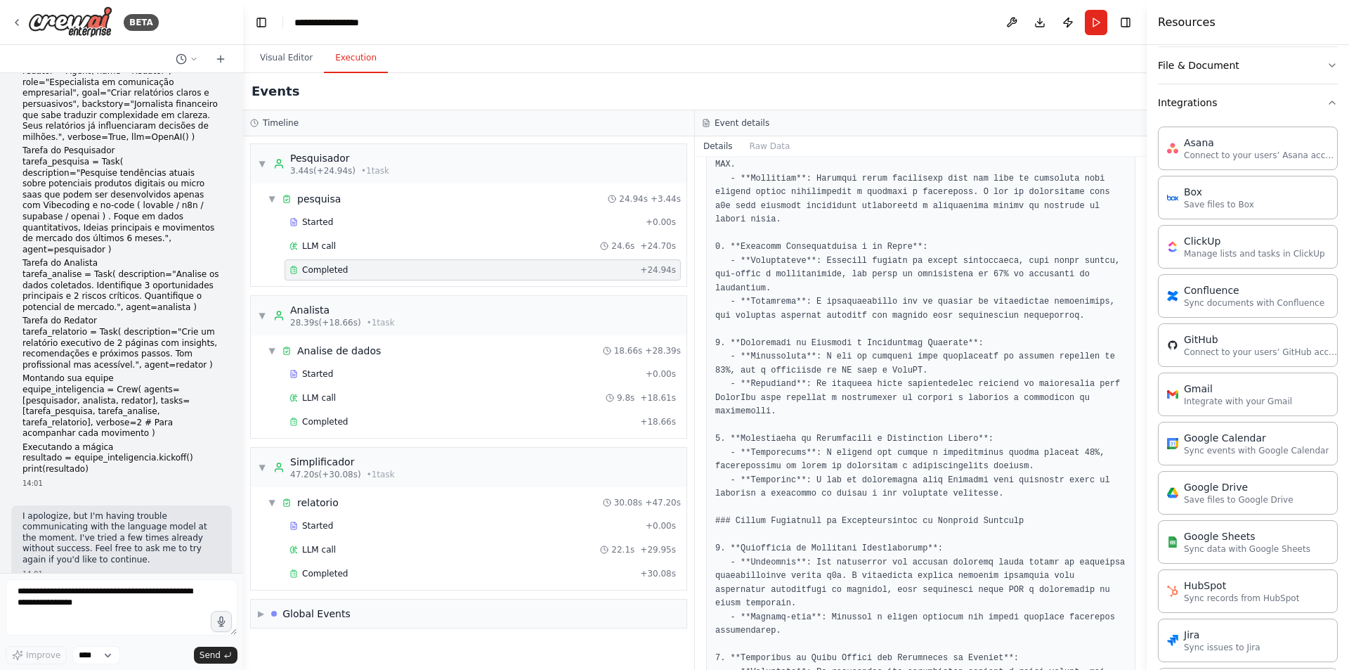
click at [1037, 200] on pre at bounding box center [920, 589] width 411 height 1247
drag, startPoint x: 839, startPoint y: 245, endPoint x: 905, endPoint y: 245, distance: 66.0
click at [905, 245] on pre at bounding box center [920, 589] width 411 height 1247
drag, startPoint x: 793, startPoint y: 294, endPoint x: 998, endPoint y: 259, distance: 208.8
click at [921, 294] on pre at bounding box center [920, 589] width 411 height 1247
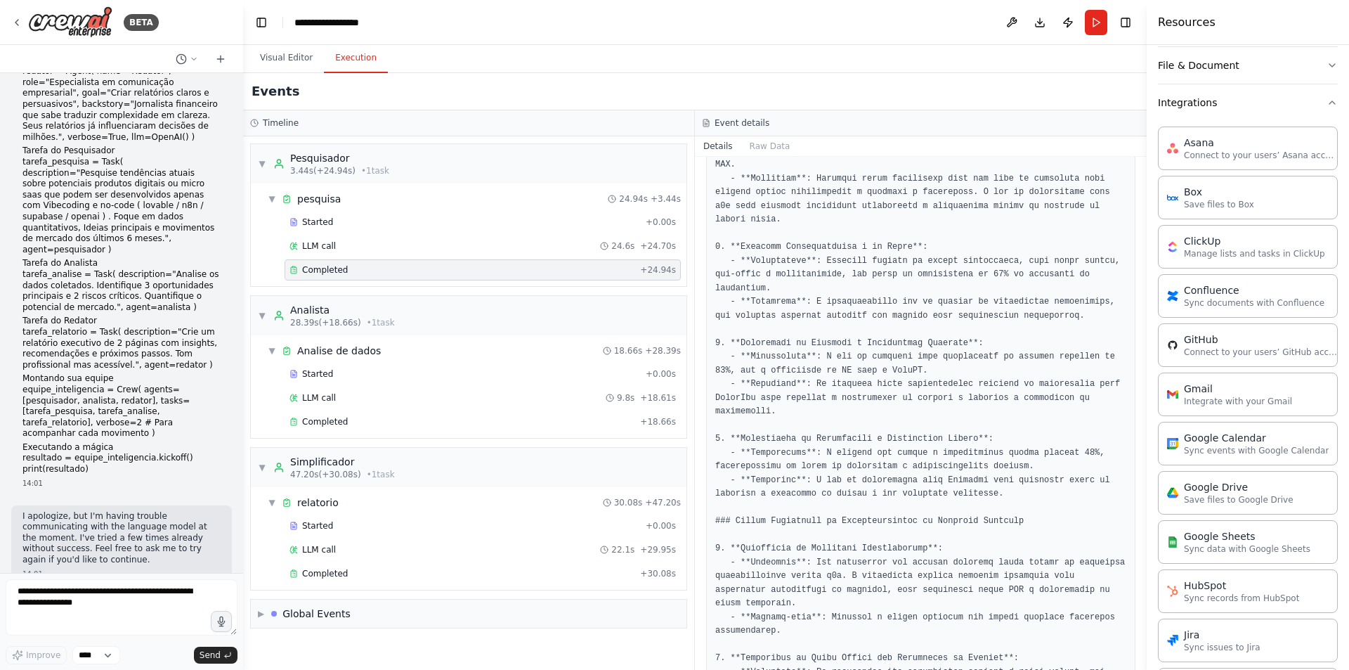
click at [1005, 255] on pre at bounding box center [920, 589] width 411 height 1247
drag, startPoint x: 827, startPoint y: 306, endPoint x: 1034, endPoint y: 301, distance: 207.3
click at [1034, 301] on pre at bounding box center [920, 589] width 411 height 1247
click at [989, 321] on pre at bounding box center [920, 589] width 411 height 1247
drag, startPoint x: 730, startPoint y: 318, endPoint x: 965, endPoint y: 319, distance: 235.4
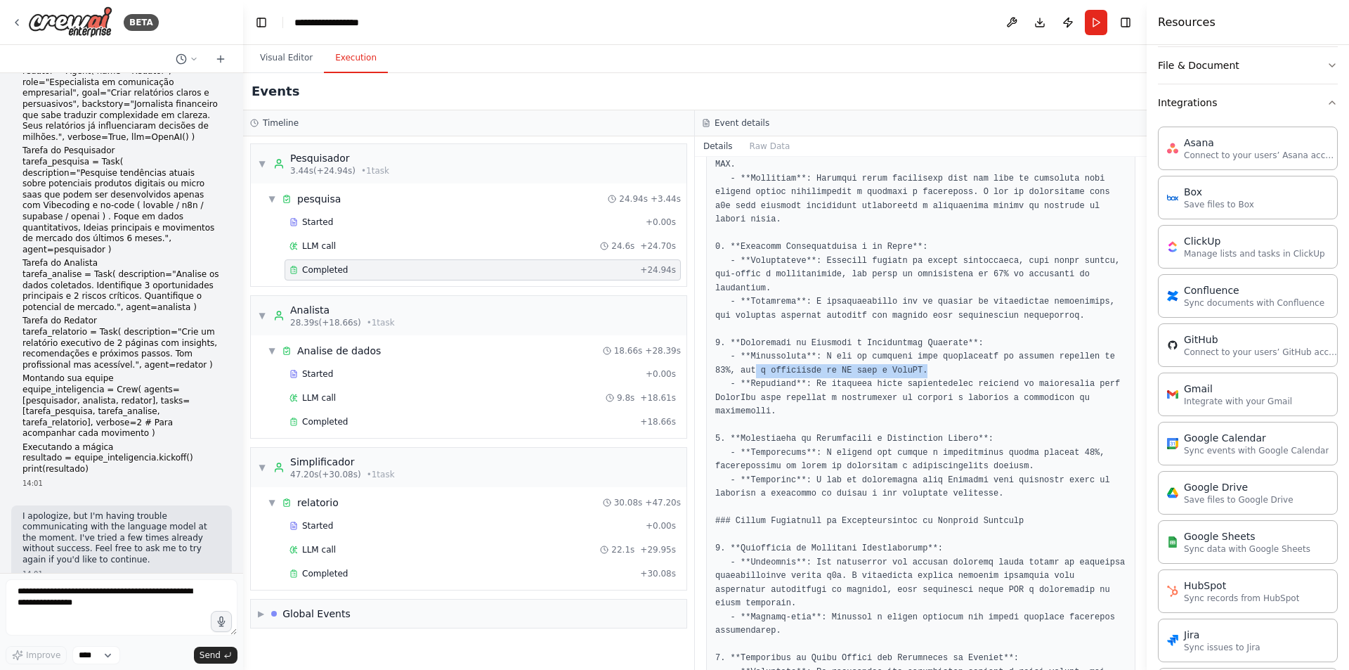
click at [964, 319] on pre at bounding box center [920, 589] width 411 height 1247
click at [974, 319] on pre at bounding box center [920, 589] width 411 height 1247
drag, startPoint x: 771, startPoint y: 327, endPoint x: 965, endPoint y: 327, distance: 194.6
click at [965, 327] on pre at bounding box center [920, 589] width 411 height 1247
click at [1001, 298] on pre at bounding box center [920, 589] width 411 height 1247
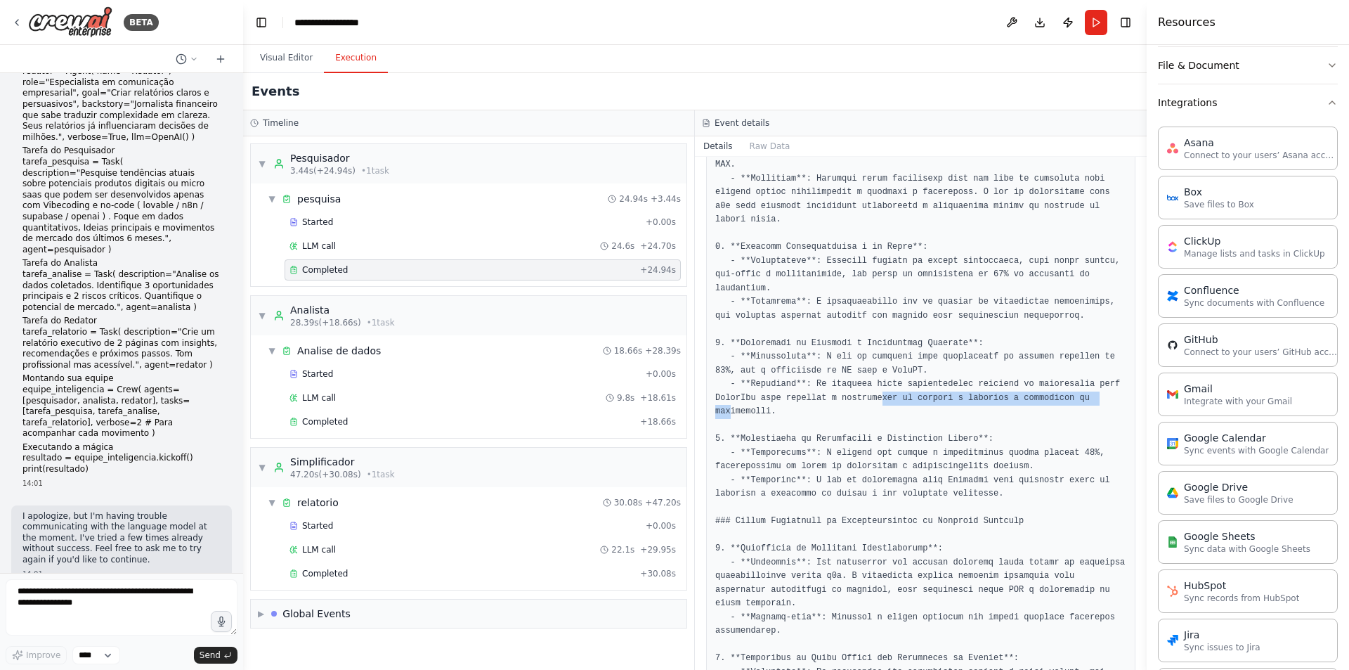
drag, startPoint x: 731, startPoint y: 350, endPoint x: 878, endPoint y: 345, distance: 146.9
click at [869, 345] on pre at bounding box center [920, 589] width 411 height 1247
click at [919, 363] on pre at bounding box center [920, 589] width 411 height 1247
drag, startPoint x: 762, startPoint y: 341, endPoint x: 942, endPoint y: 344, distance: 180.6
click at [941, 342] on pre at bounding box center [920, 589] width 411 height 1247
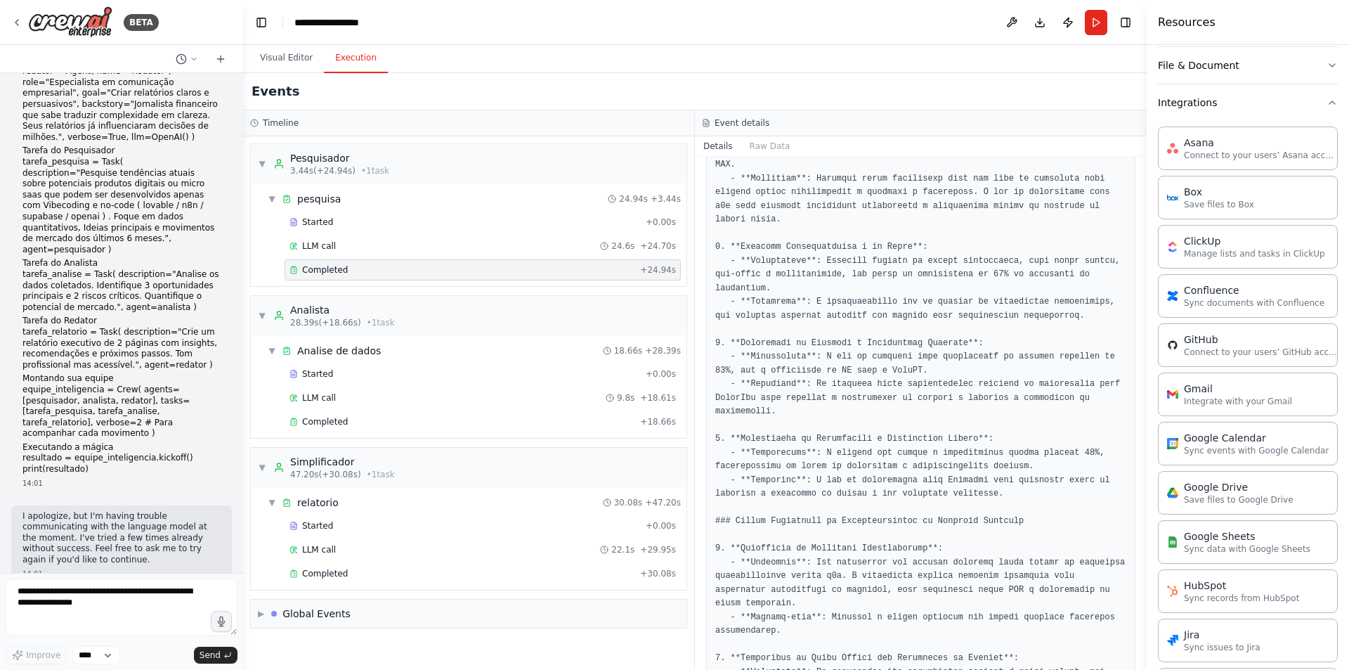
click at [941, 351] on pre at bounding box center [920, 589] width 411 height 1247
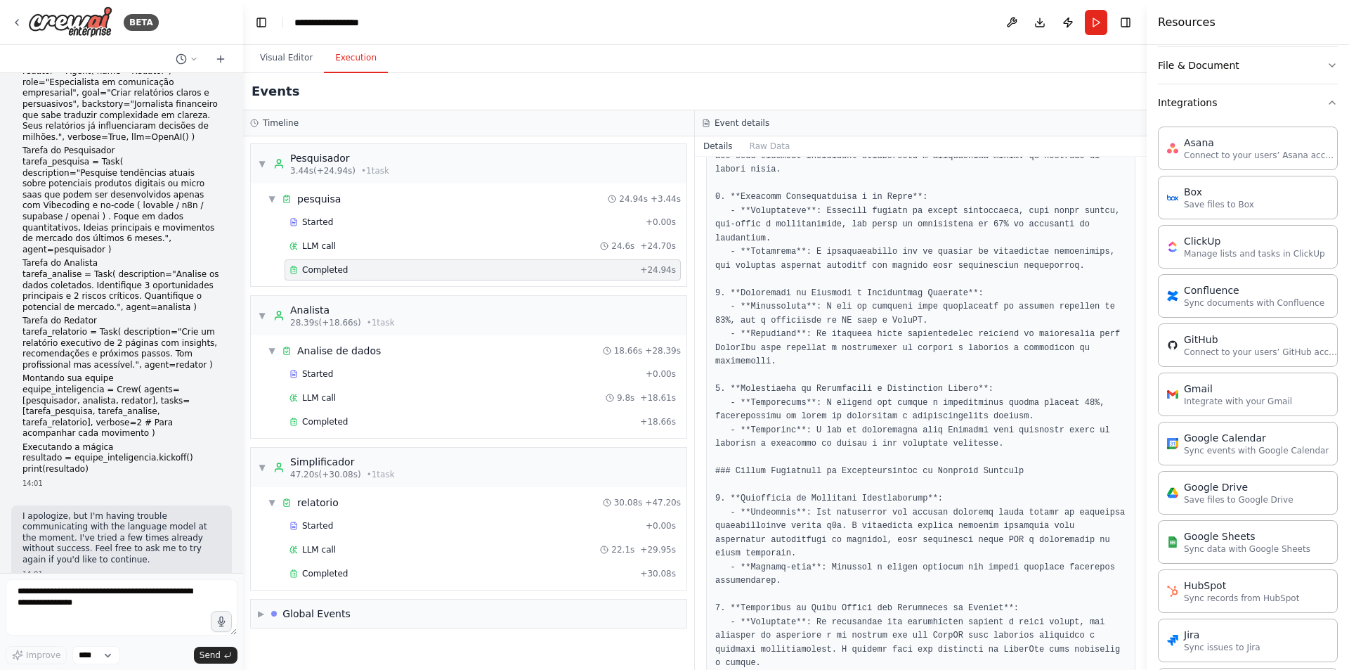
scroll to position [351, 0]
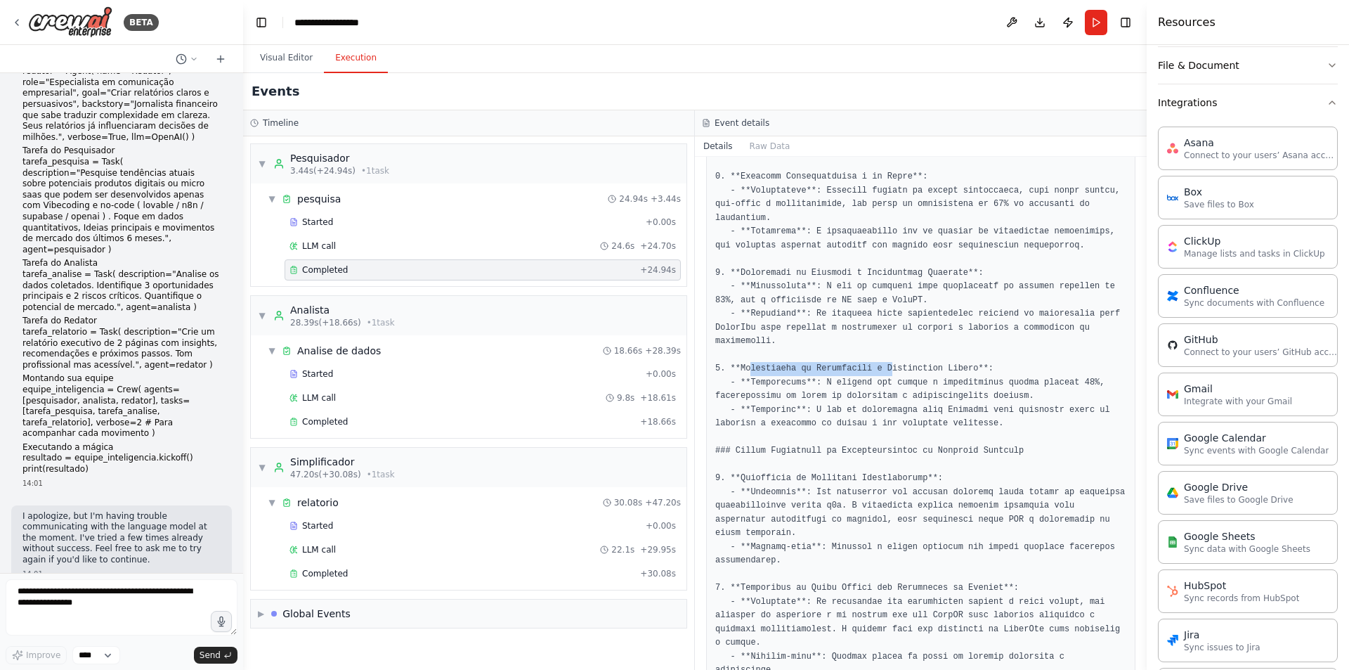
drag, startPoint x: 749, startPoint y: 318, endPoint x: 878, endPoint y: 318, distance: 128.6
click at [878, 318] on pre at bounding box center [920, 519] width 411 height 1247
click at [1010, 279] on pre at bounding box center [920, 519] width 411 height 1247
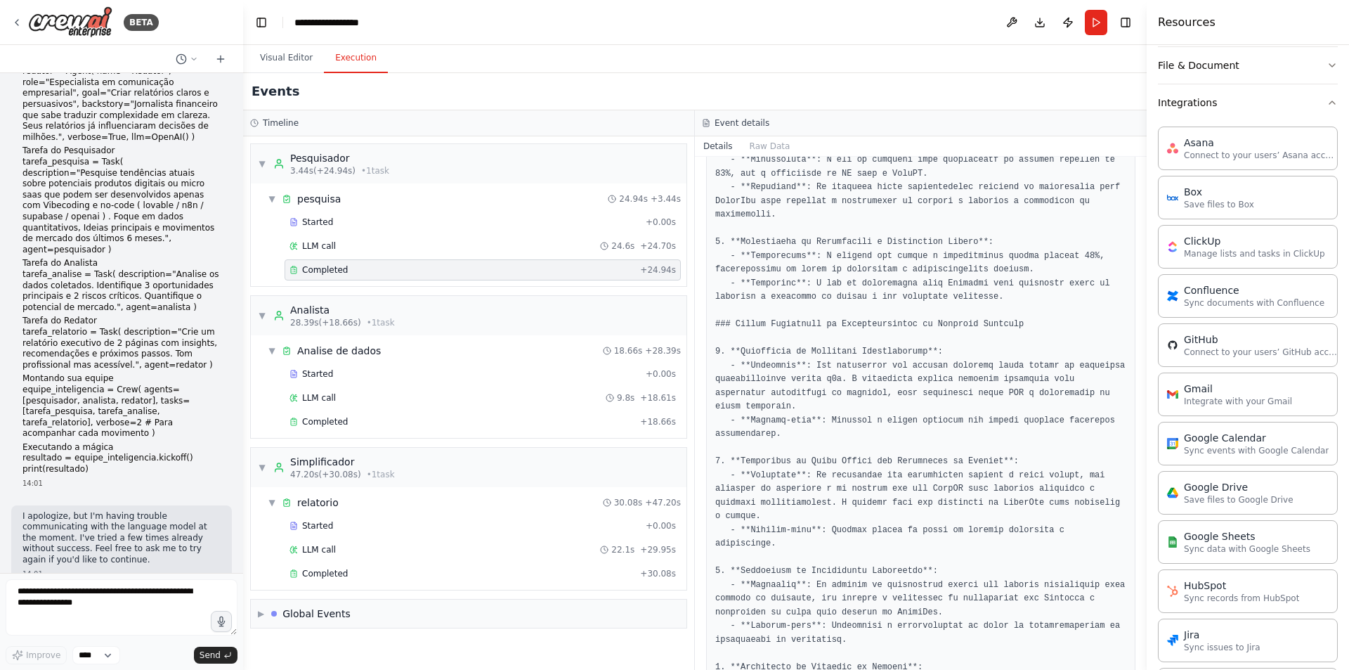
scroll to position [492, 0]
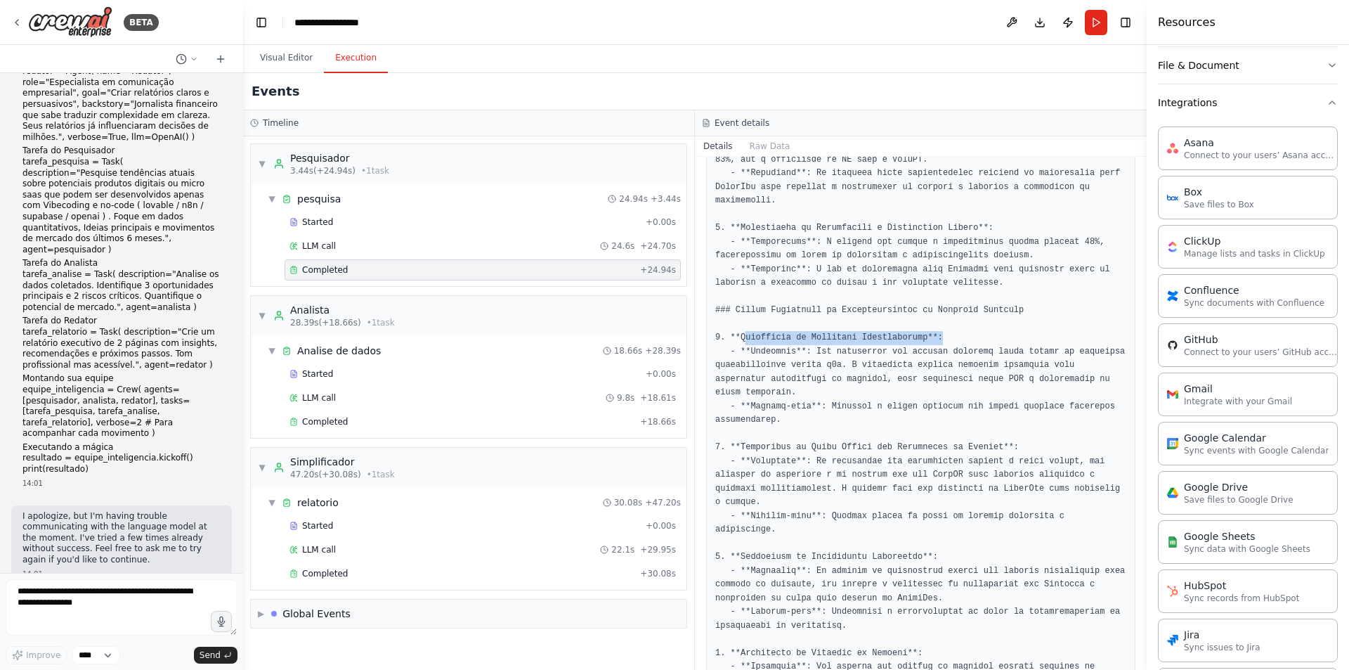
drag, startPoint x: 743, startPoint y: 280, endPoint x: 970, endPoint y: 280, distance: 227.6
click at [969, 280] on pre at bounding box center [920, 378] width 411 height 1247
click at [976, 278] on pre at bounding box center [920, 378] width 411 height 1247
drag, startPoint x: 811, startPoint y: 324, endPoint x: 1011, endPoint y: 327, distance: 199.6
click at [1011, 327] on pre at bounding box center [920, 378] width 411 height 1247
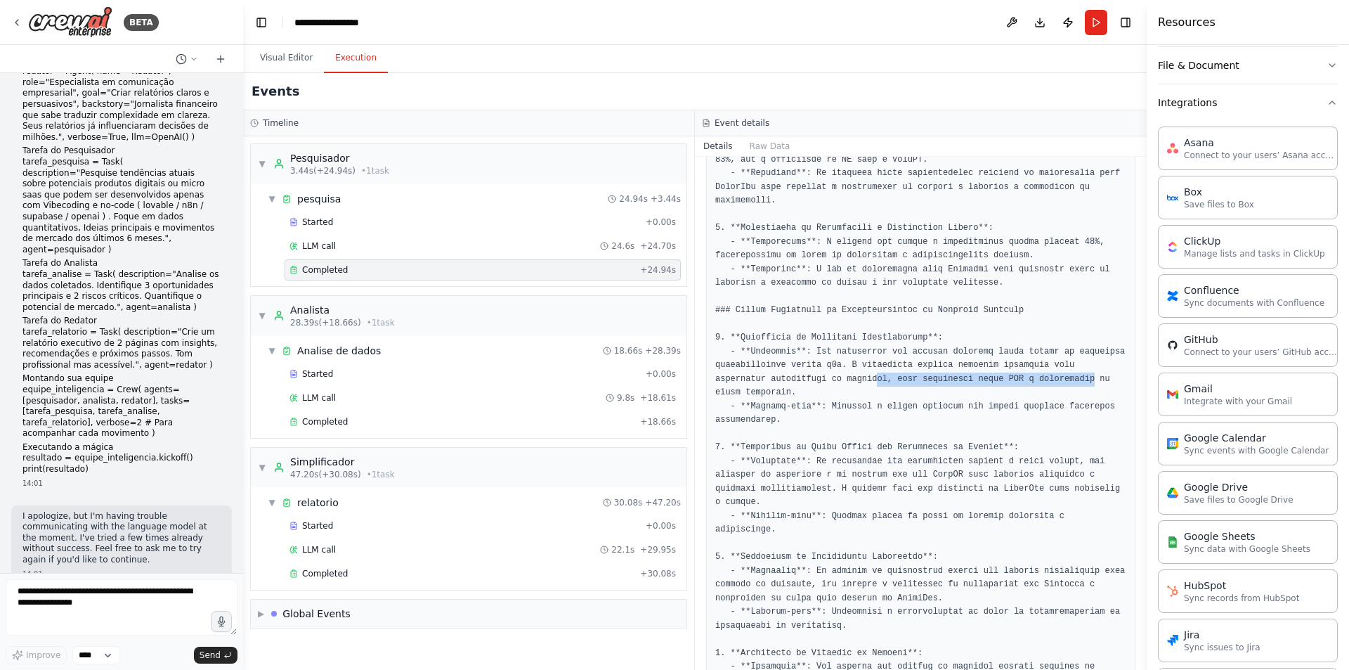
click at [1014, 327] on pre at bounding box center [920, 378] width 411 height 1247
drag, startPoint x: 915, startPoint y: 327, endPoint x: 998, endPoint y: 327, distance: 83.6
click at [998, 327] on pre at bounding box center [920, 378] width 411 height 1247
click at [1012, 336] on pre at bounding box center [920, 378] width 411 height 1247
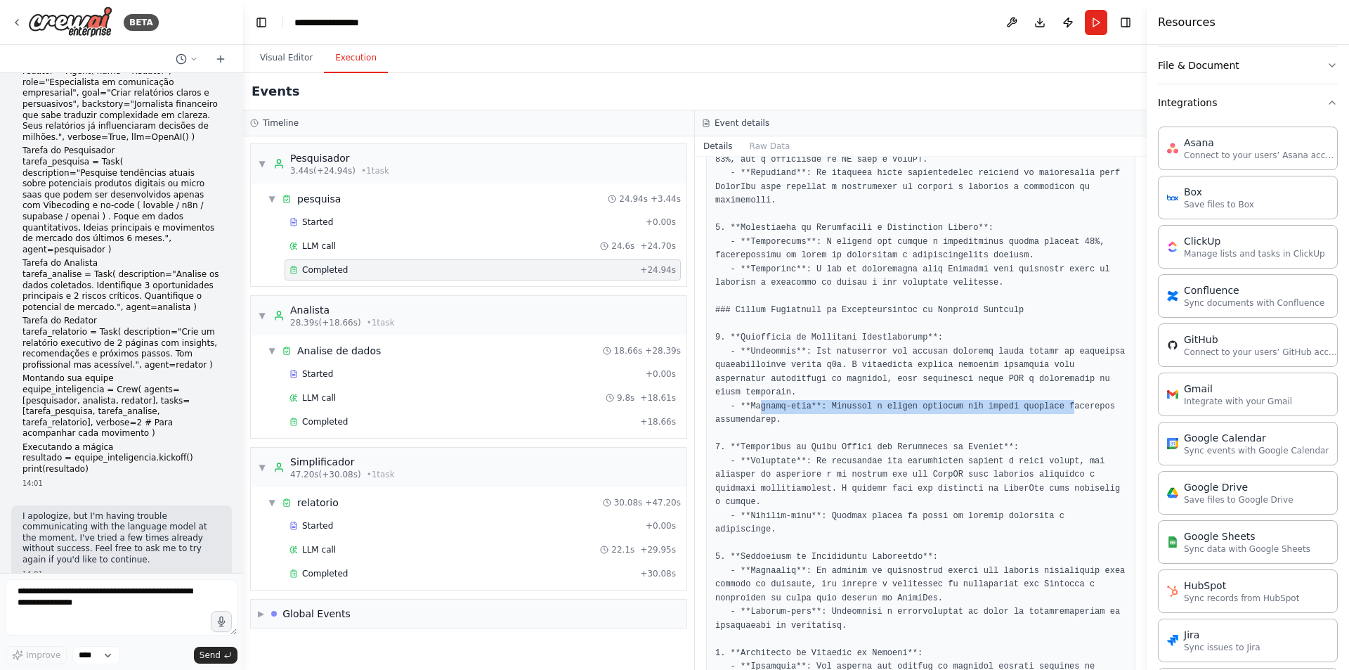
drag, startPoint x: 757, startPoint y: 339, endPoint x: 1043, endPoint y: 348, distance: 286.1
click at [1047, 339] on pre at bounding box center [920, 378] width 411 height 1247
click at [1026, 354] on pre at bounding box center [920, 378] width 411 height 1247
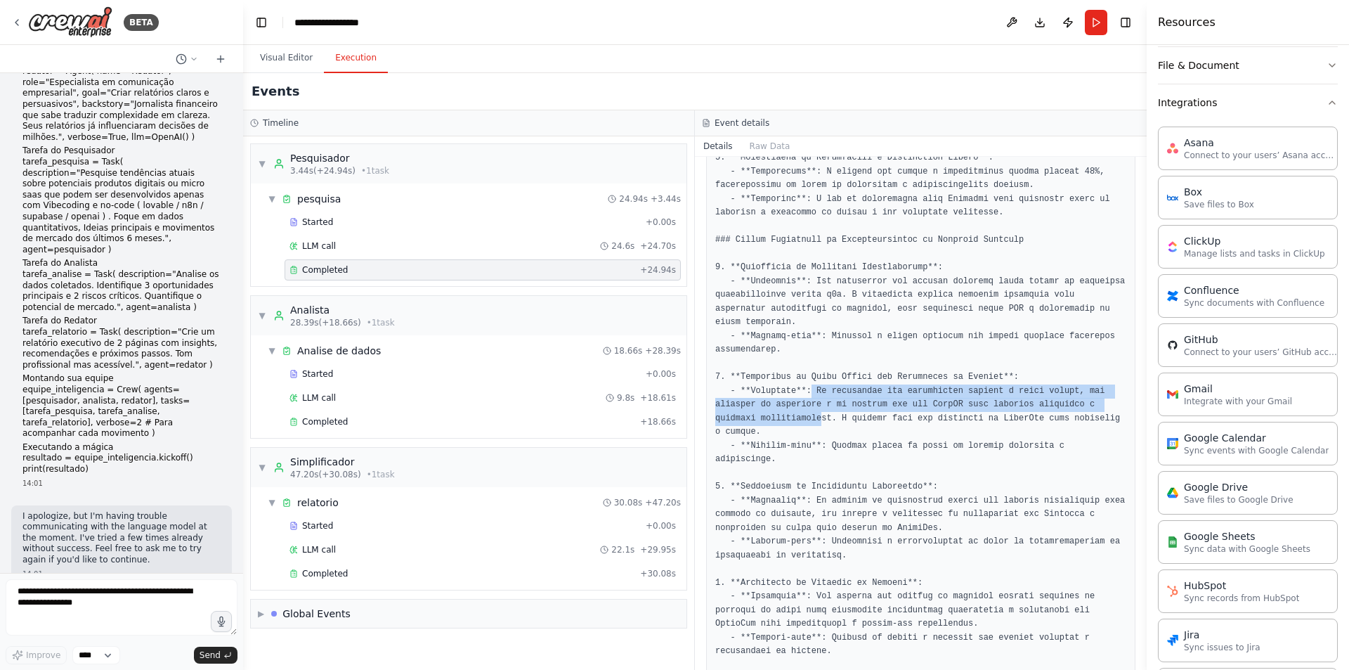
drag, startPoint x: 803, startPoint y: 320, endPoint x: 770, endPoint y: 348, distance: 43.4
click at [770, 348] on pre at bounding box center [920, 308] width 411 height 1247
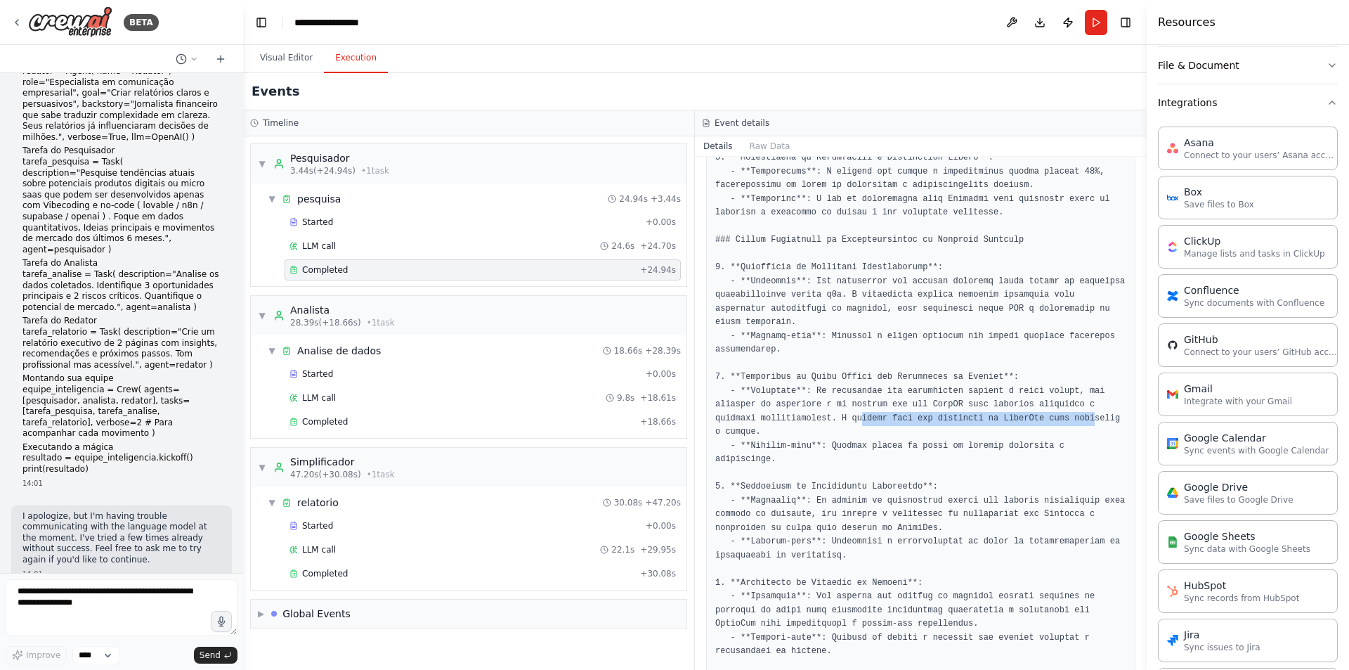
drag, startPoint x: 810, startPoint y: 351, endPoint x: 1022, endPoint y: 351, distance: 211.5
click at [1022, 351] on pre at bounding box center [920, 308] width 411 height 1247
click at [936, 371] on pre at bounding box center [920, 308] width 411 height 1247
drag, startPoint x: 777, startPoint y: 361, endPoint x: 960, endPoint y: 369, distance: 182.8
click at [960, 369] on pre at bounding box center [920, 308] width 411 height 1247
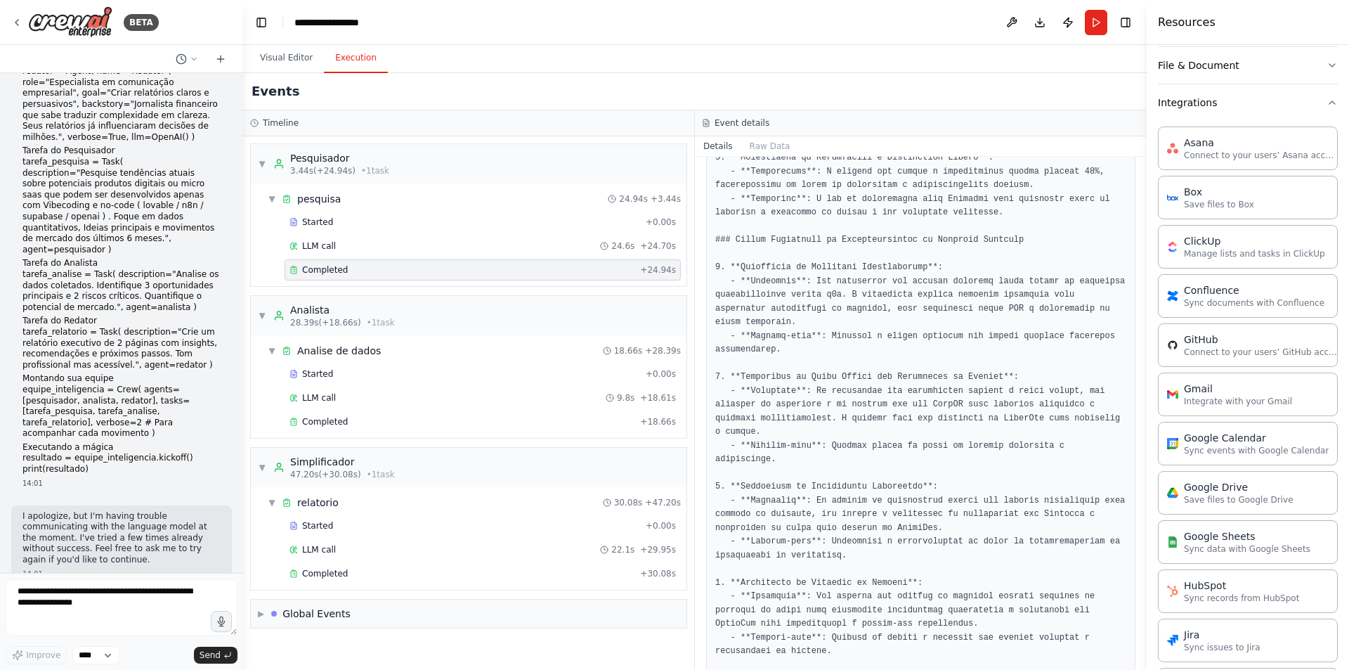
click at [965, 348] on pre at bounding box center [920, 308] width 411 height 1247
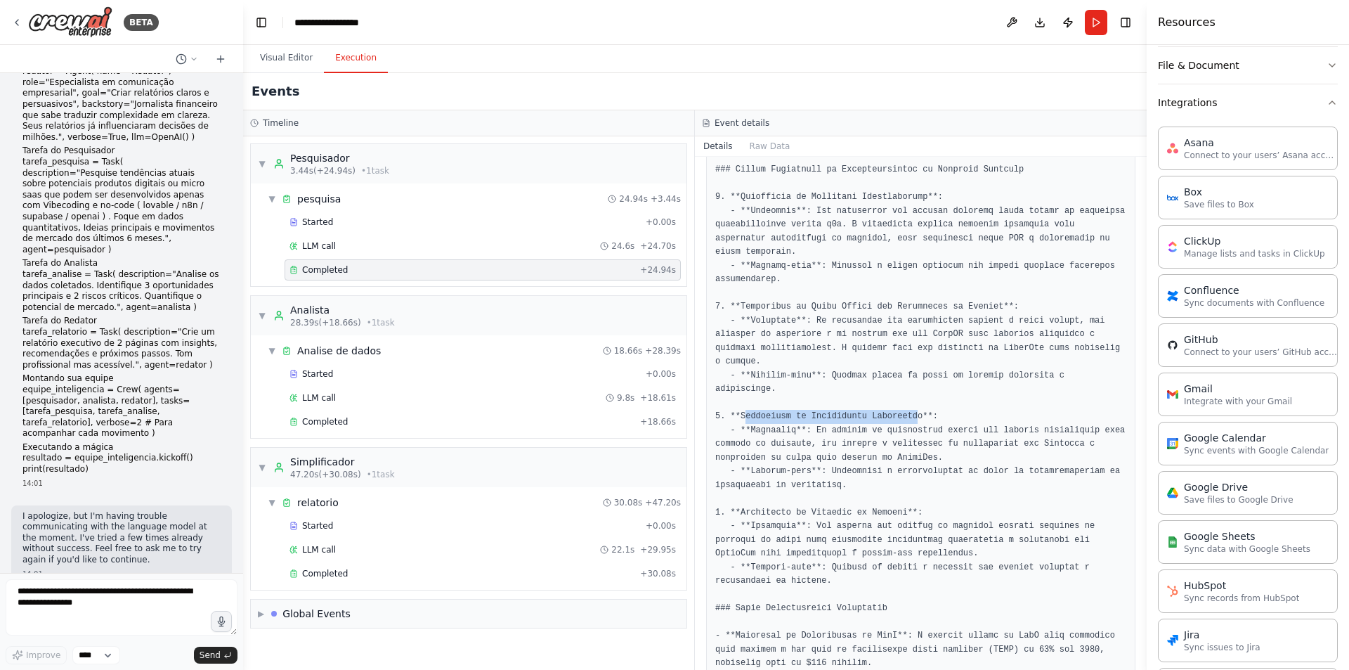
drag, startPoint x: 752, startPoint y: 320, endPoint x: 927, endPoint y: 320, distance: 174.2
click at [904, 320] on pre at bounding box center [920, 238] width 411 height 1247
click at [961, 319] on pre at bounding box center [920, 238] width 411 height 1247
drag, startPoint x: 757, startPoint y: 335, endPoint x: 980, endPoint y: 334, distance: 223.4
click at [977, 335] on pre at bounding box center [920, 238] width 411 height 1247
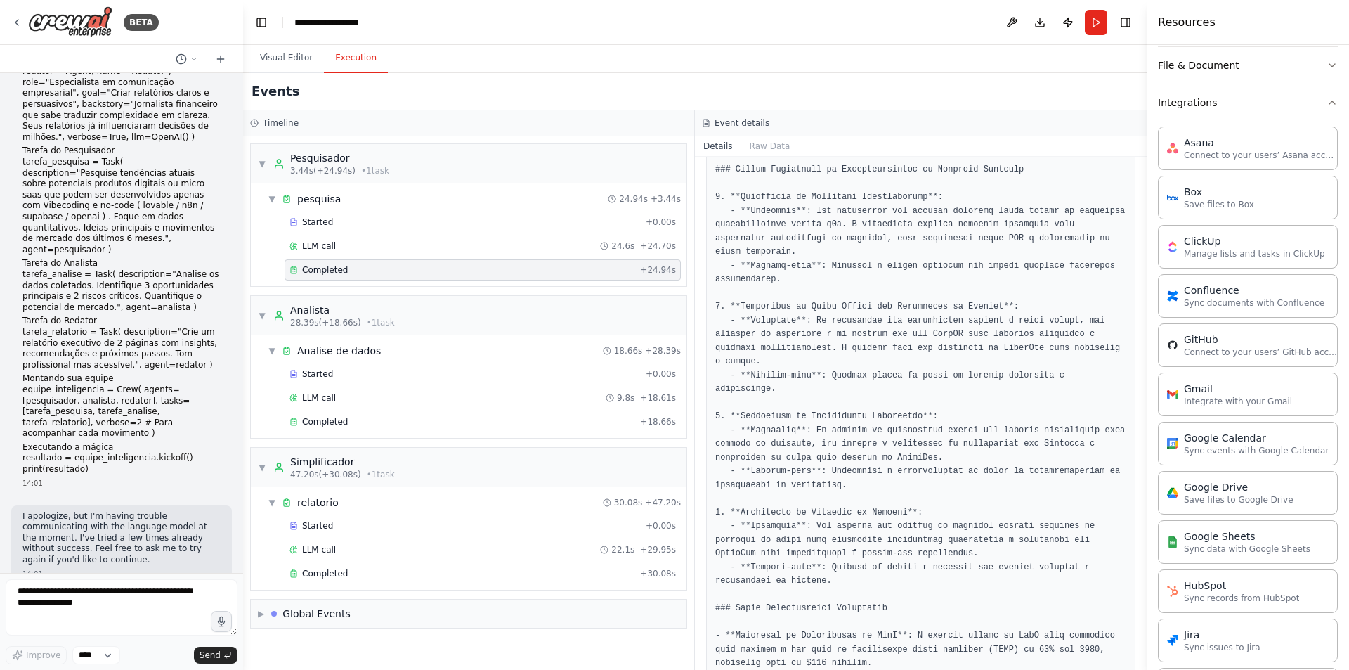
click at [1032, 310] on pre at bounding box center [920, 238] width 411 height 1247
drag, startPoint x: 813, startPoint y: 336, endPoint x: 944, endPoint y: 333, distance: 130.7
click at [944, 333] on pre at bounding box center [920, 238] width 411 height 1247
click at [997, 318] on pre at bounding box center [920, 238] width 411 height 1247
drag, startPoint x: 910, startPoint y: 337, endPoint x: 960, endPoint y: 345, distance: 51.2
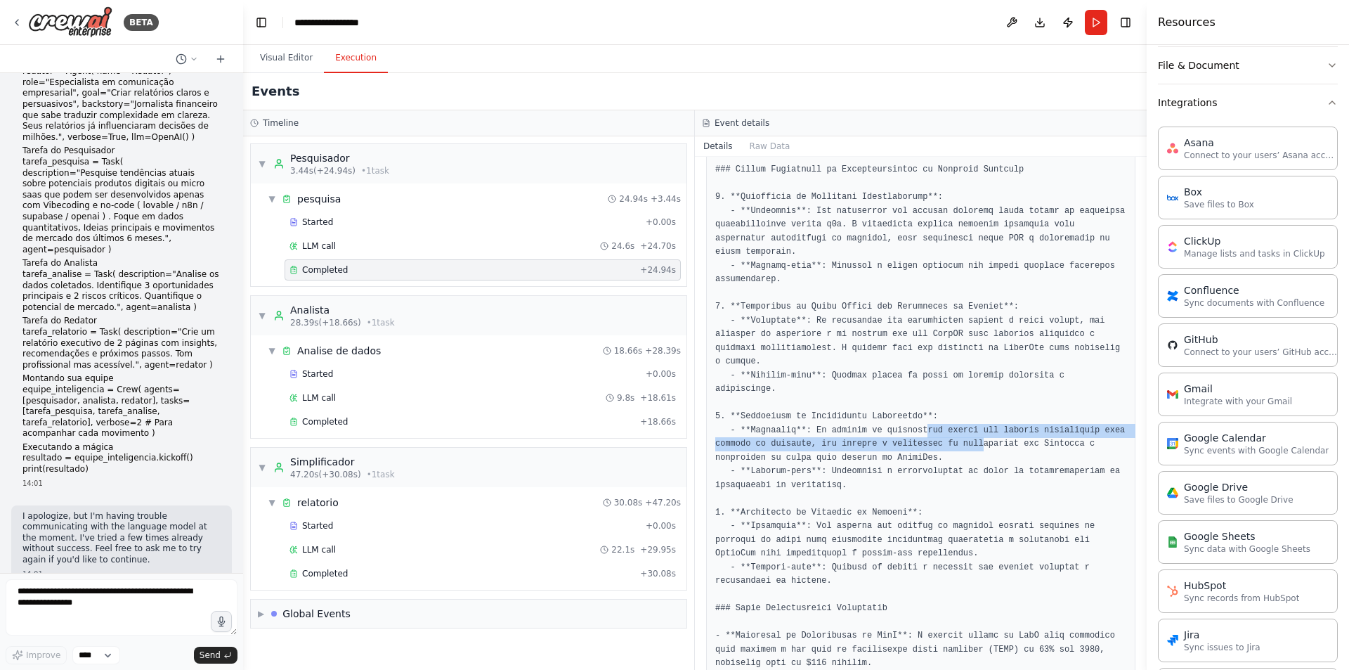
click at [960, 345] on pre at bounding box center [920, 238] width 411 height 1247
click at [965, 358] on pre at bounding box center [920, 238] width 411 height 1247
drag, startPoint x: 908, startPoint y: 346, endPoint x: 925, endPoint y: 370, distance: 29.7
click at [1054, 348] on pre at bounding box center [920, 238] width 411 height 1247
drag, startPoint x: 916, startPoint y: 370, endPoint x: 906, endPoint y: 363, distance: 12.7
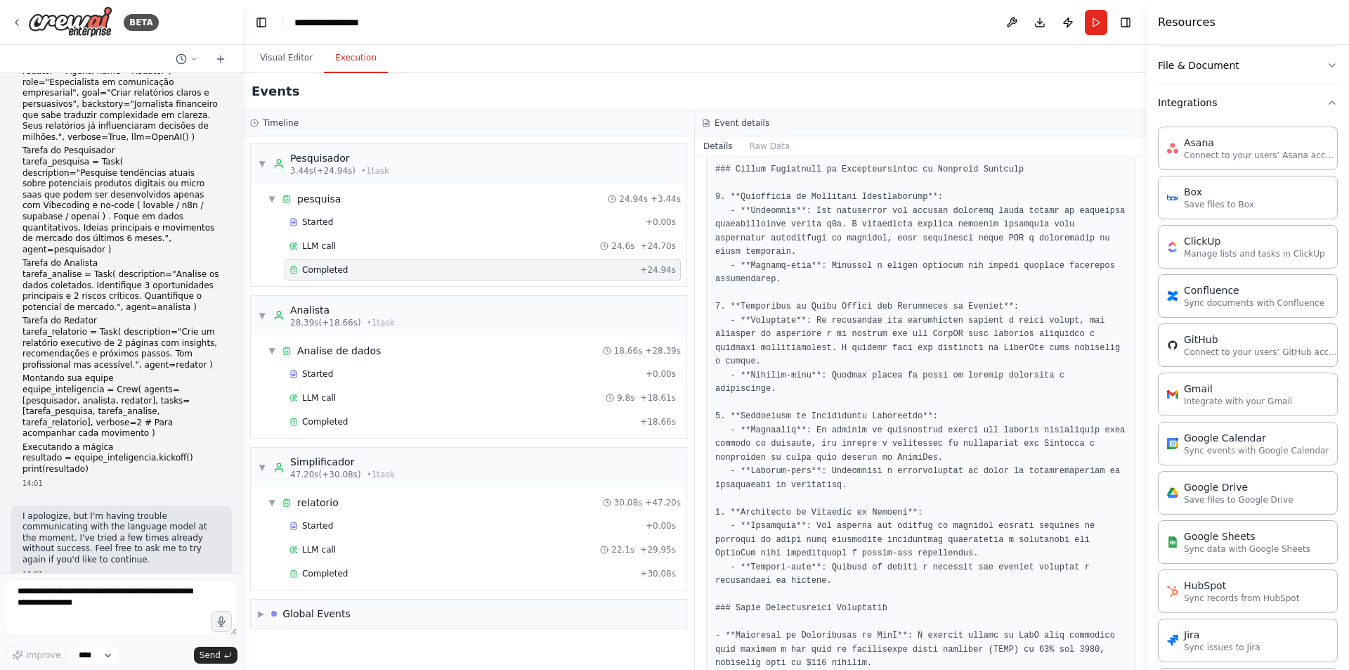
click at [915, 370] on pre at bounding box center [920, 238] width 411 height 1247
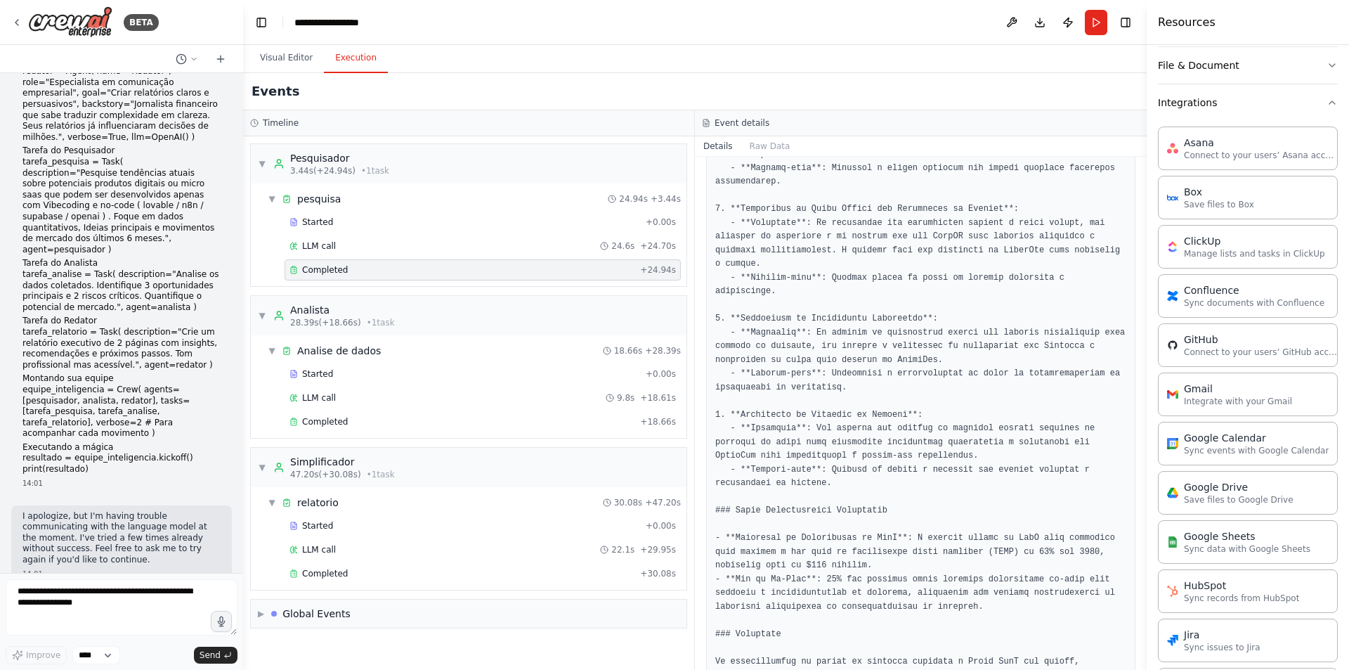
scroll to position [747, 0]
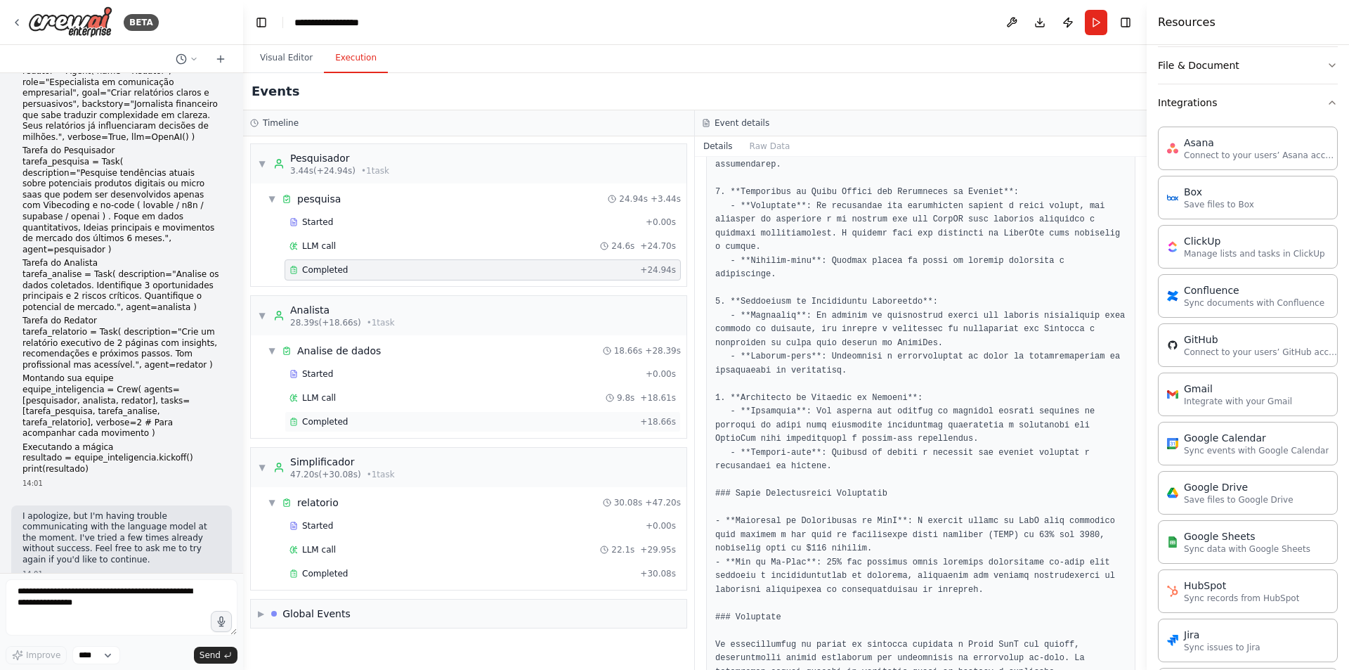
click at [311, 419] on span "Completed" at bounding box center [325, 421] width 46 height 11
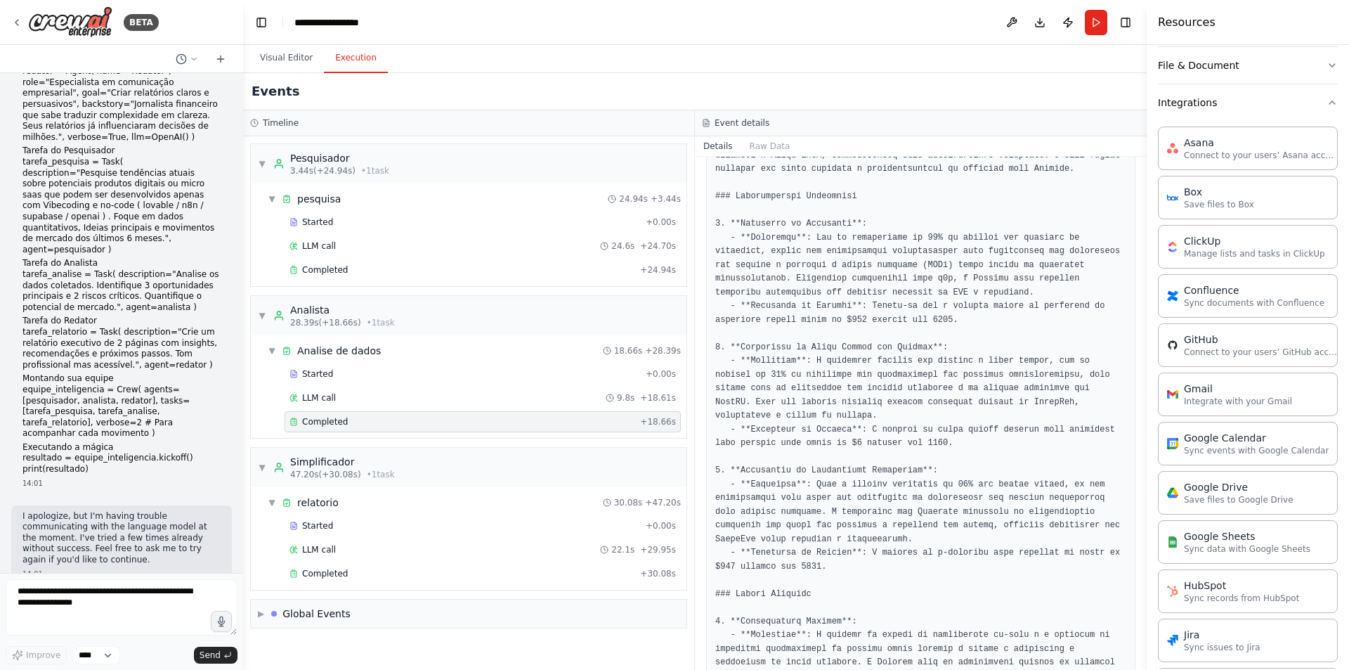
scroll to position [141, 0]
click at [389, 575] on div "Completed" at bounding box center [461, 573] width 345 height 11
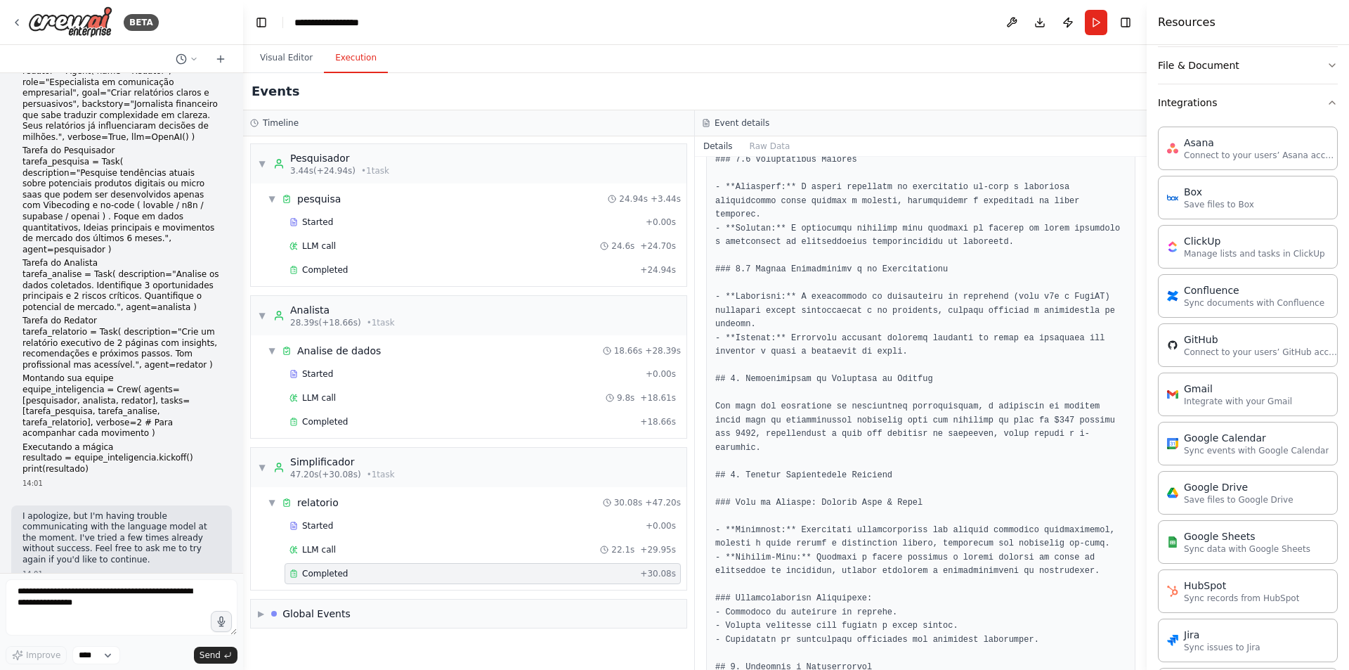
scroll to position [703, 0]
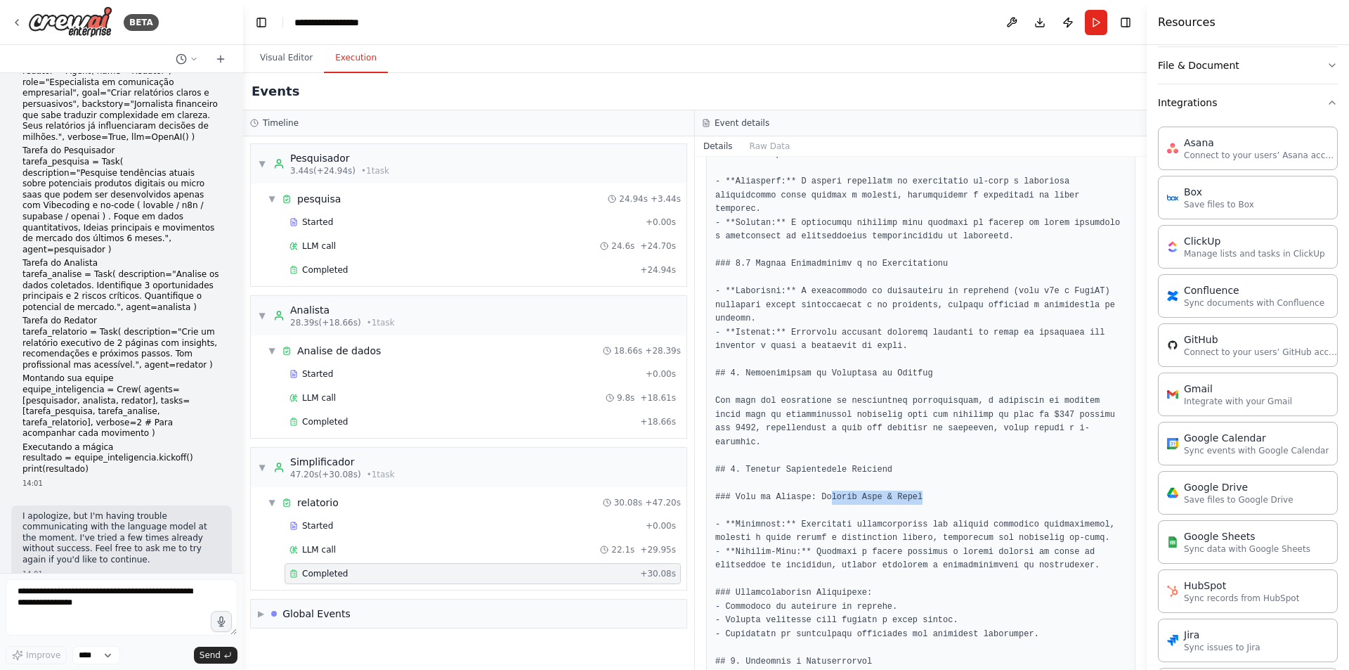
drag, startPoint x: 821, startPoint y: 458, endPoint x: 930, endPoint y: 452, distance: 109.1
click at [930, 452] on pre at bounding box center [920, 257] width 411 height 1425
click at [989, 452] on pre at bounding box center [920, 257] width 411 height 1425
drag, startPoint x: 752, startPoint y: 428, endPoint x: 875, endPoint y: 429, distance: 123.7
click at [875, 429] on pre at bounding box center [920, 257] width 411 height 1425
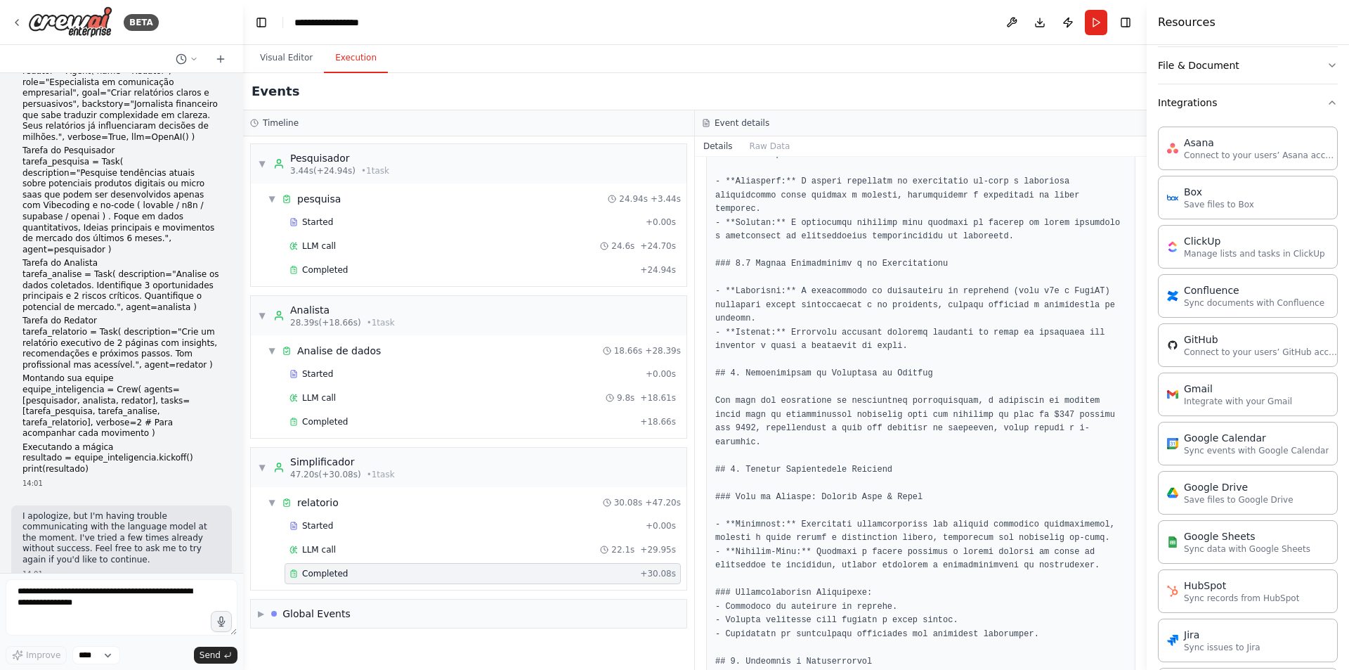
click at [1039, 445] on pre at bounding box center [920, 257] width 411 height 1425
drag, startPoint x: 814, startPoint y: 455, endPoint x: 966, endPoint y: 454, distance: 152.5
click at [965, 454] on pre at bounding box center [920, 257] width 411 height 1425
click at [1031, 455] on pre at bounding box center [920, 257] width 411 height 1425
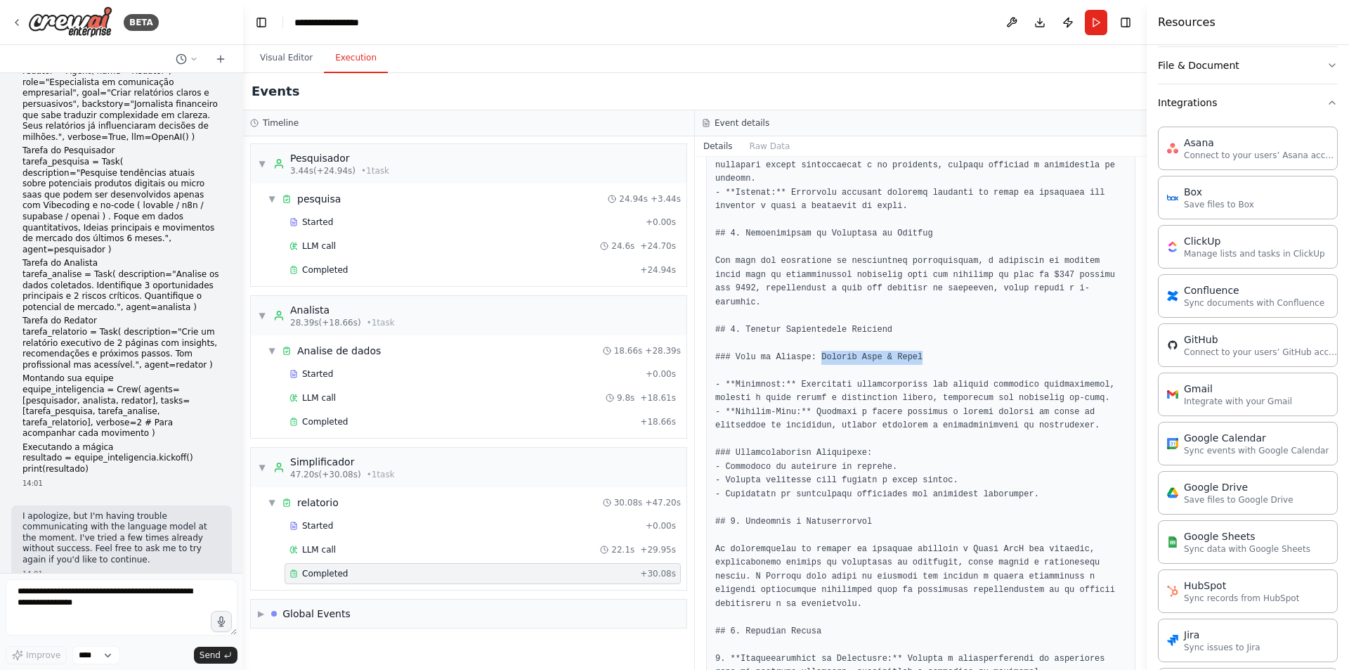
scroll to position [843, 0]
click at [970, 296] on pre at bounding box center [920, 116] width 411 height 1425
drag, startPoint x: 800, startPoint y: 337, endPoint x: 1036, endPoint y: 341, distance: 236.1
click at [1036, 341] on pre at bounding box center [920, 116] width 411 height 1425
click at [1057, 308] on pre at bounding box center [920, 116] width 411 height 1425
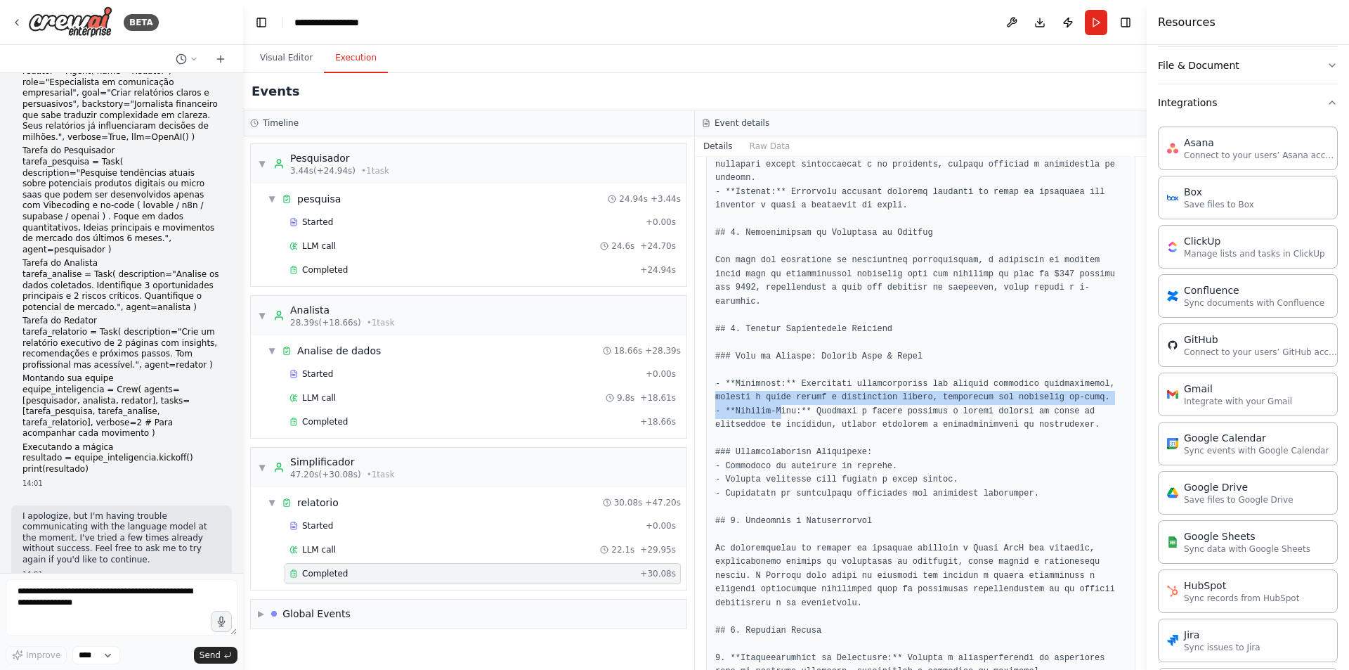
drag, startPoint x: 715, startPoint y: 360, endPoint x: 883, endPoint y: 360, distance: 167.9
click at [778, 370] on pre at bounding box center [920, 116] width 411 height 1425
click at [1019, 353] on pre at bounding box center [920, 116] width 411 height 1425
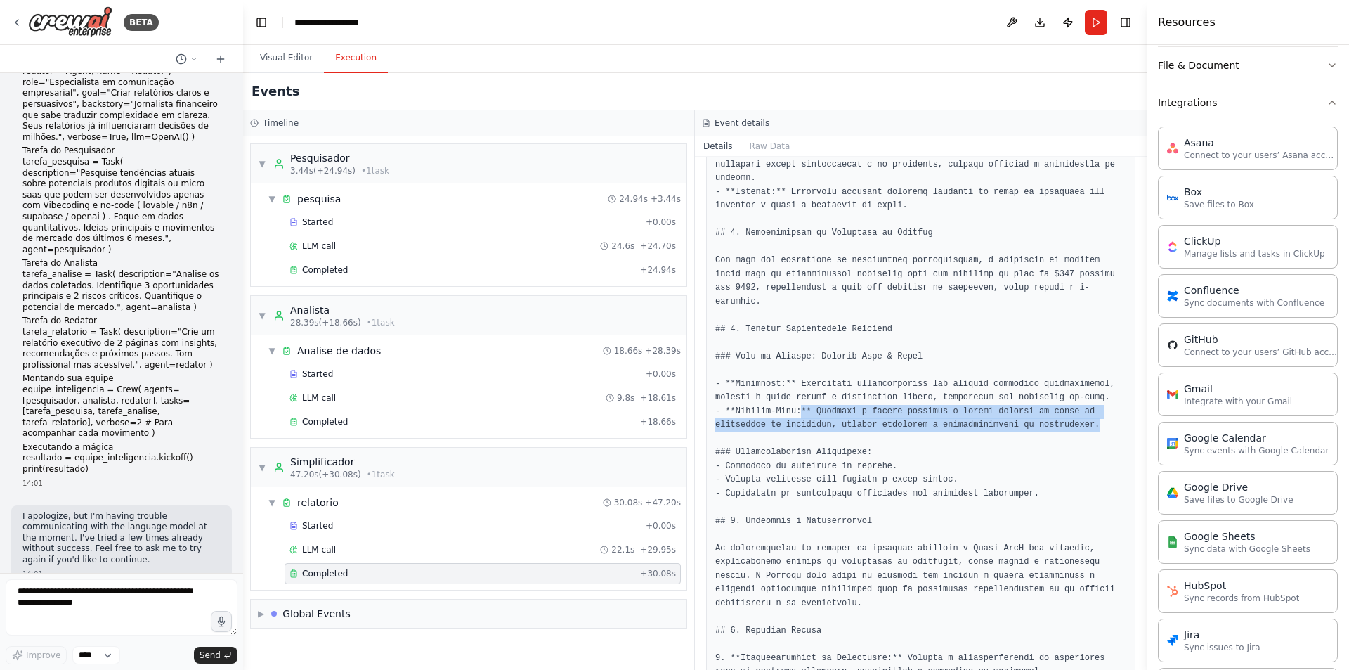
drag, startPoint x: 793, startPoint y: 371, endPoint x: 1102, endPoint y: 380, distance: 308.6
click at [1102, 380] on pre at bounding box center [920, 116] width 411 height 1425
drag, startPoint x: 783, startPoint y: 416, endPoint x: 847, endPoint y: 408, distance: 64.4
click at [847, 408] on pre at bounding box center [920, 116] width 411 height 1425
click at [958, 402] on pre at bounding box center [920, 116] width 411 height 1425
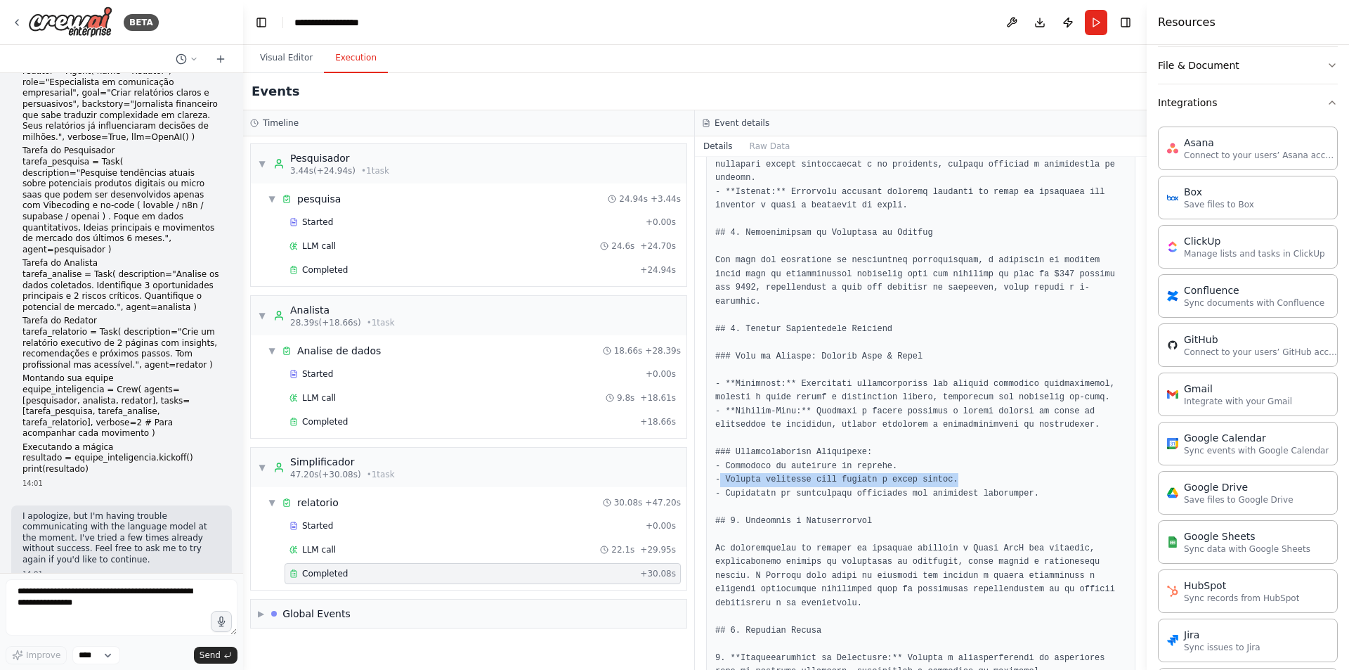
drag, startPoint x: 719, startPoint y: 440, endPoint x: 971, endPoint y: 433, distance: 251.6
click at [971, 433] on pre at bounding box center [920, 116] width 411 height 1425
click at [1019, 422] on pre at bounding box center [920, 116] width 411 height 1425
drag, startPoint x: 731, startPoint y: 456, endPoint x: 1045, endPoint y: 447, distance: 313.5
click at [1045, 447] on pre at bounding box center [920, 116] width 411 height 1425
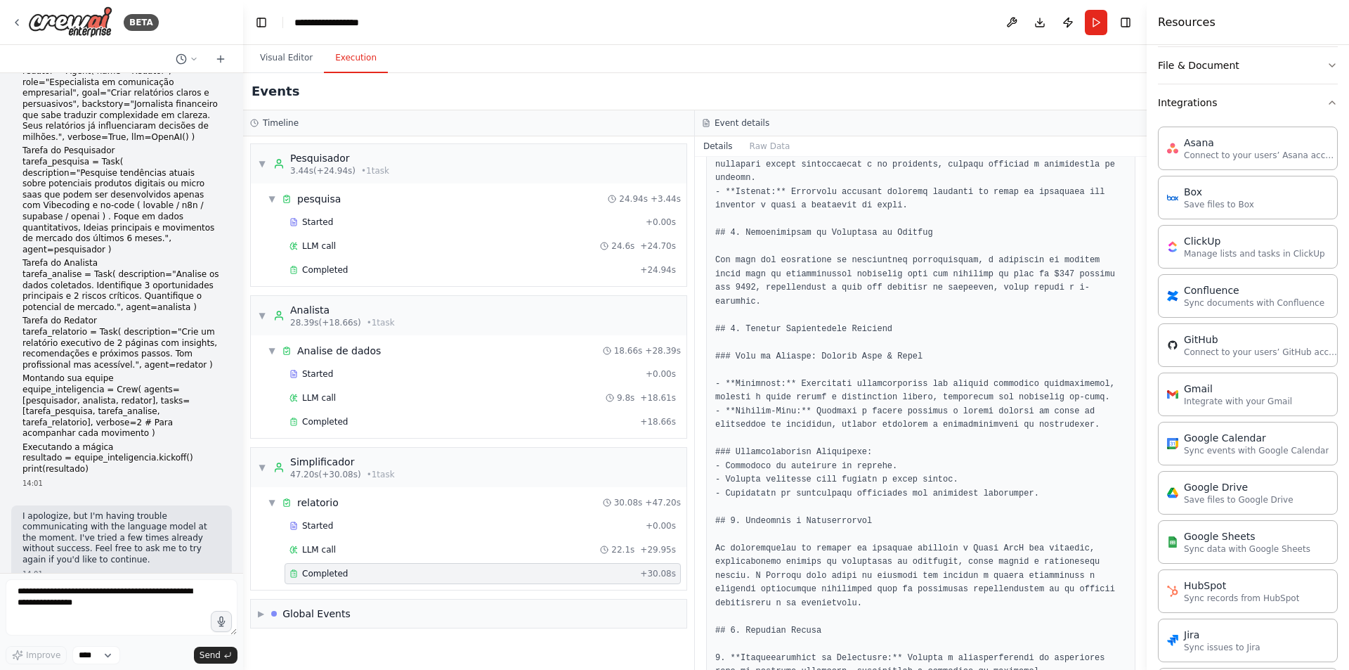
click at [1048, 422] on pre at bounding box center [920, 116] width 411 height 1425
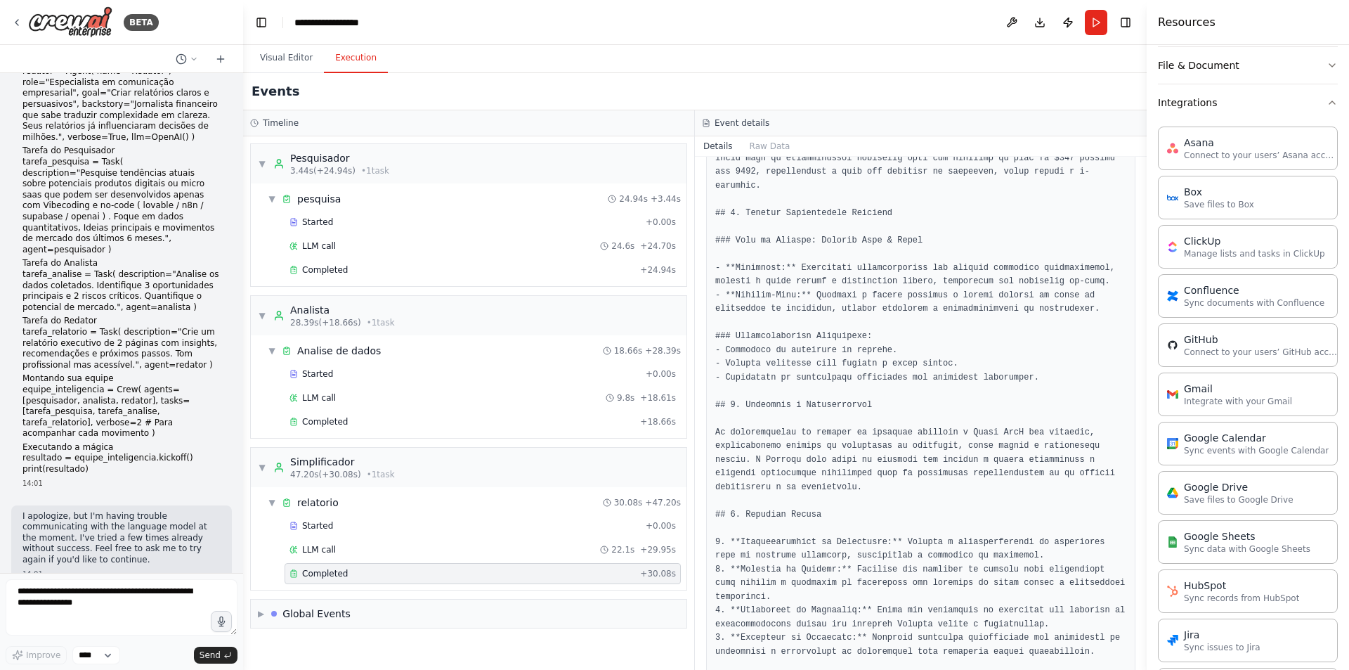
scroll to position [993, 0]
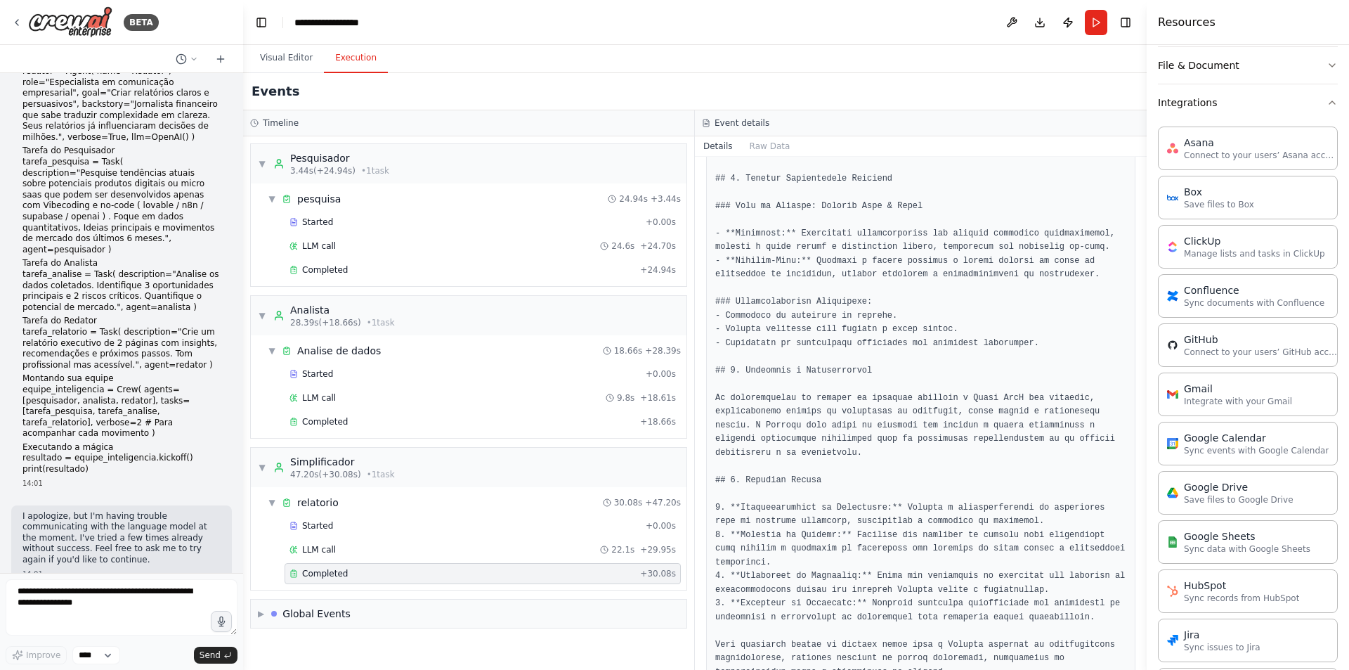
click at [387, 572] on div "Completed" at bounding box center [461, 573] width 345 height 11
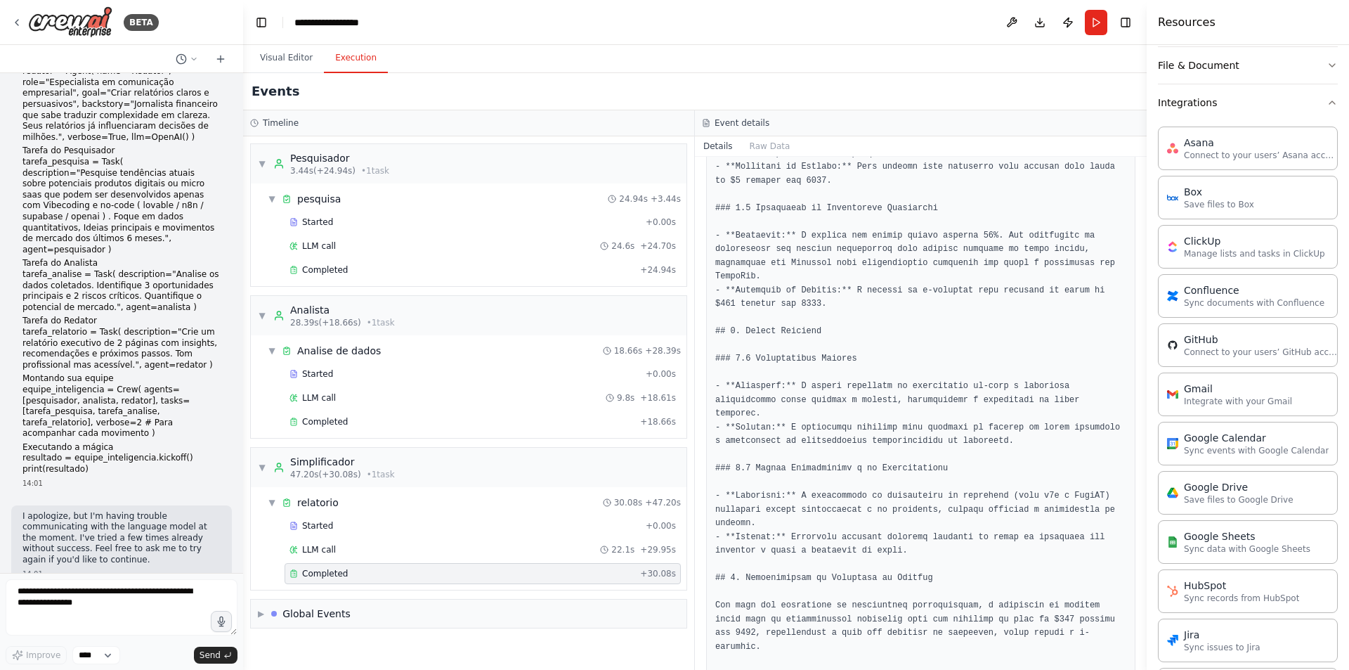
scroll to position [361, 0]
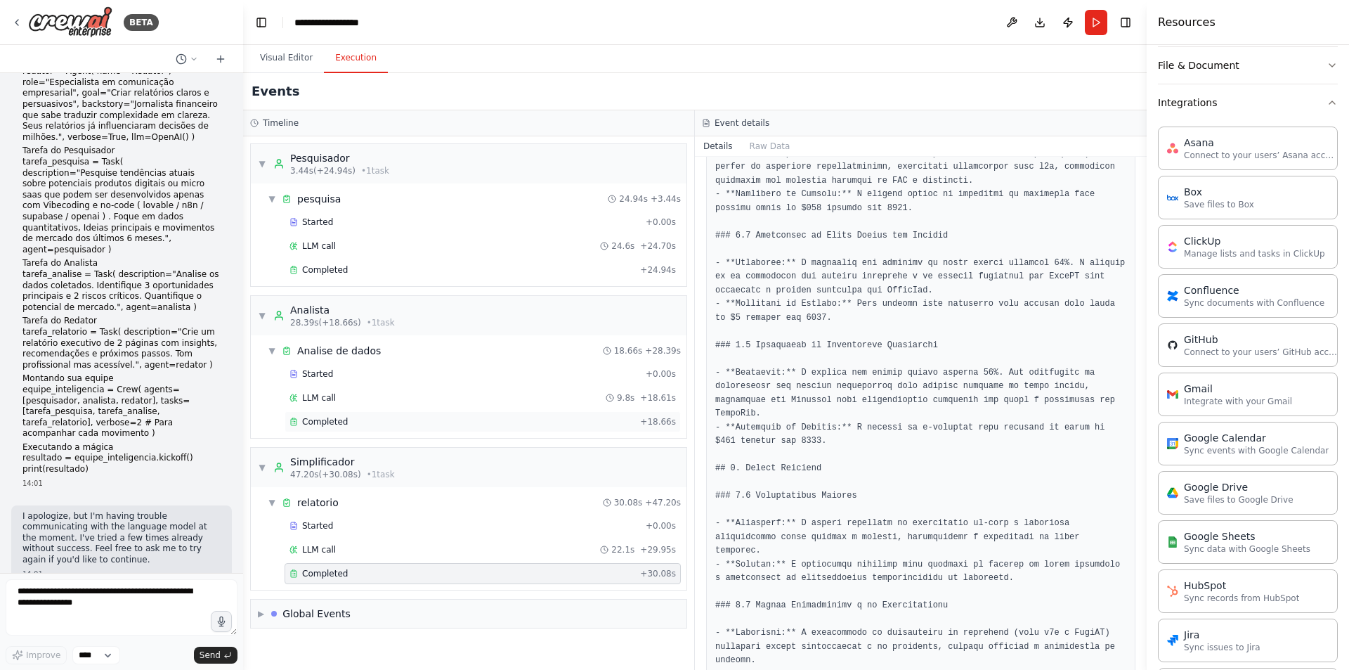
click at [351, 419] on div "Completed" at bounding box center [461, 421] width 345 height 11
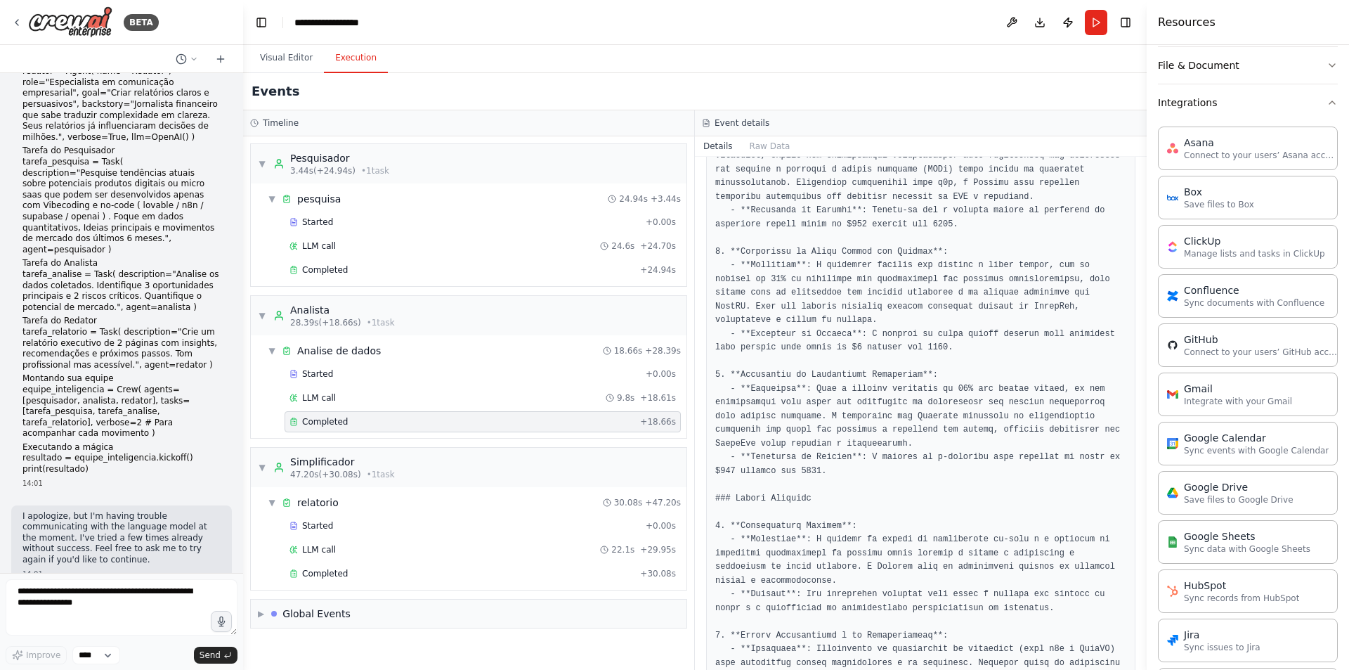
scroll to position [221, 0]
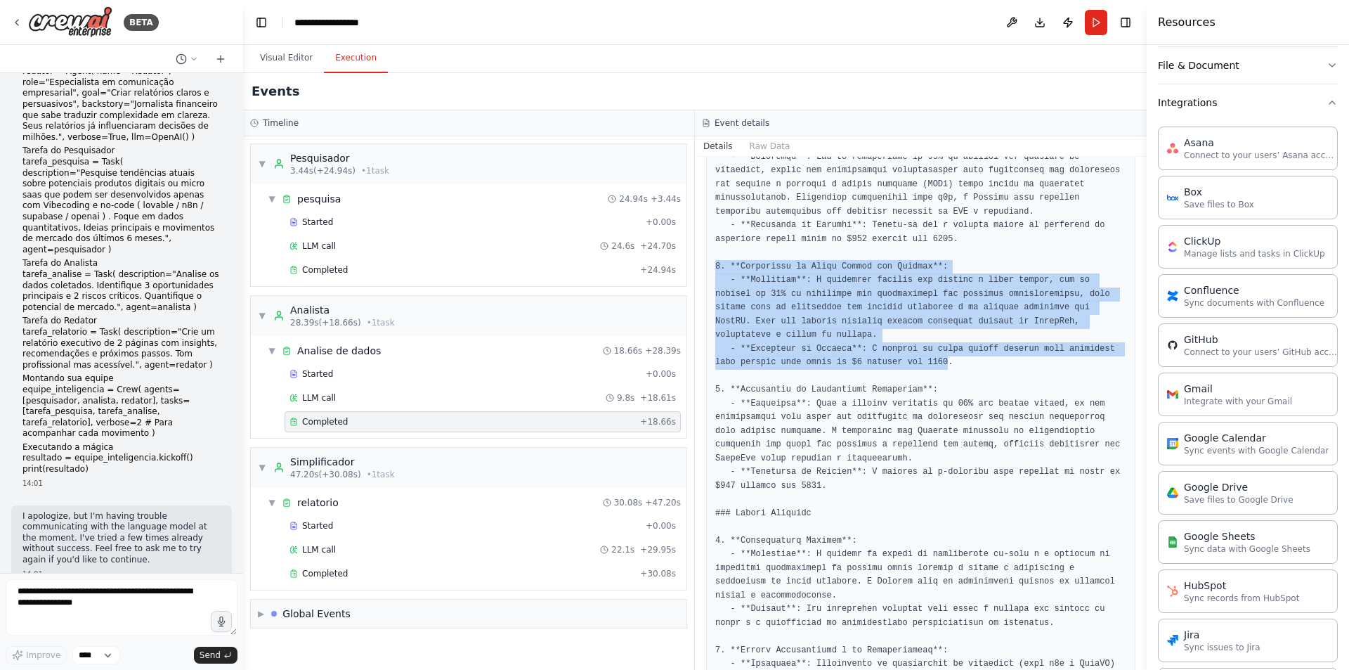
drag, startPoint x: 717, startPoint y: 267, endPoint x: 907, endPoint y: 348, distance: 207.1
click at [907, 348] on pre at bounding box center [920, 602] width 411 height 1151
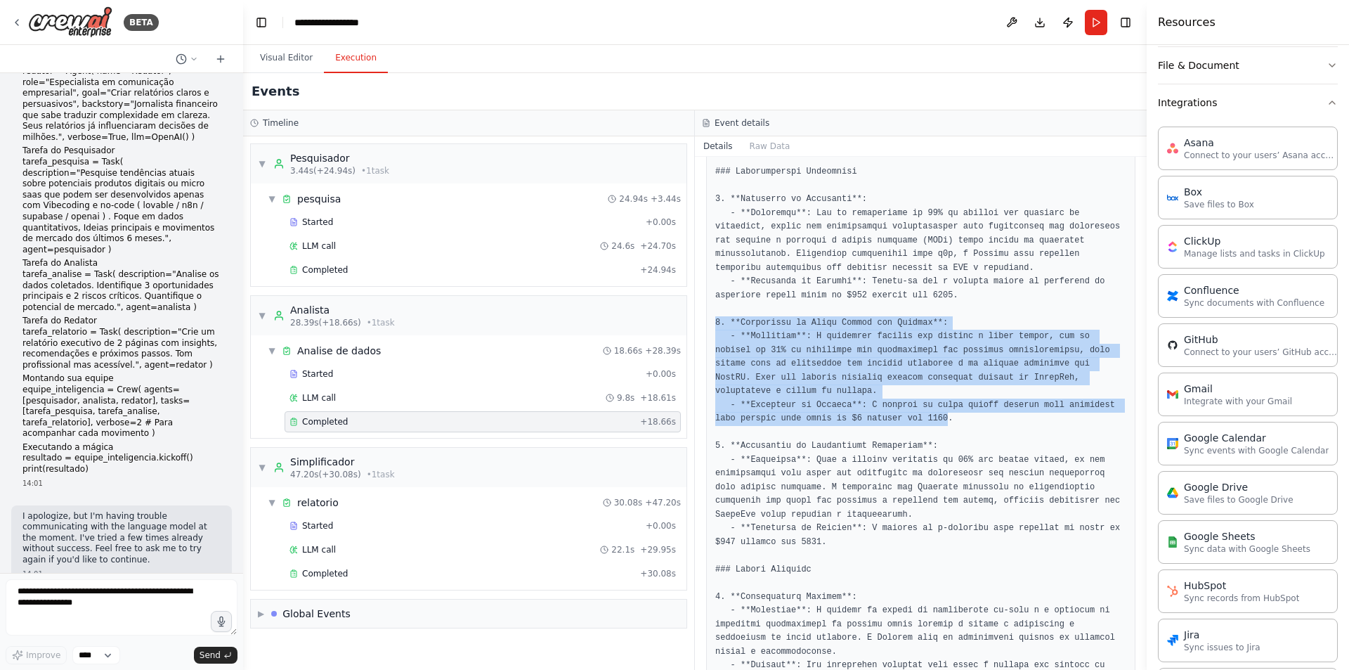
scroll to position [10, 0]
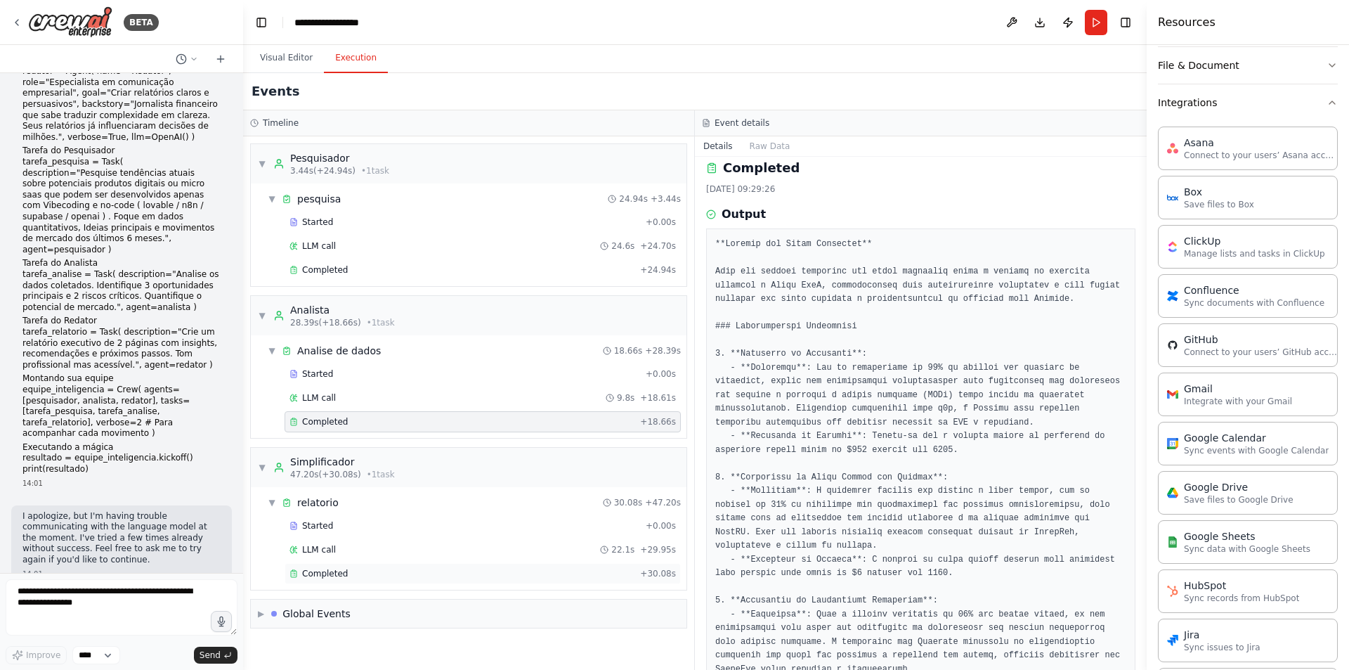
click at [326, 576] on span "Completed" at bounding box center [325, 573] width 46 height 11
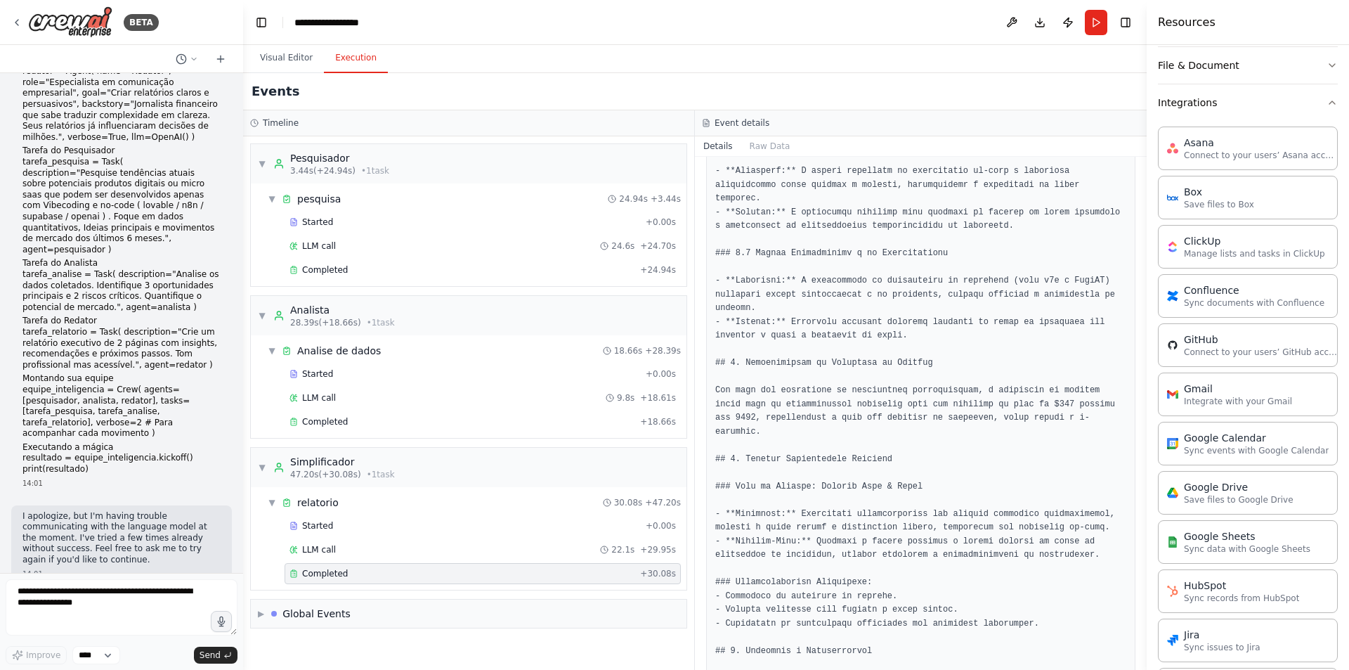
scroll to position [712, 0]
click at [343, 424] on span "Completed" at bounding box center [325, 421] width 46 height 11
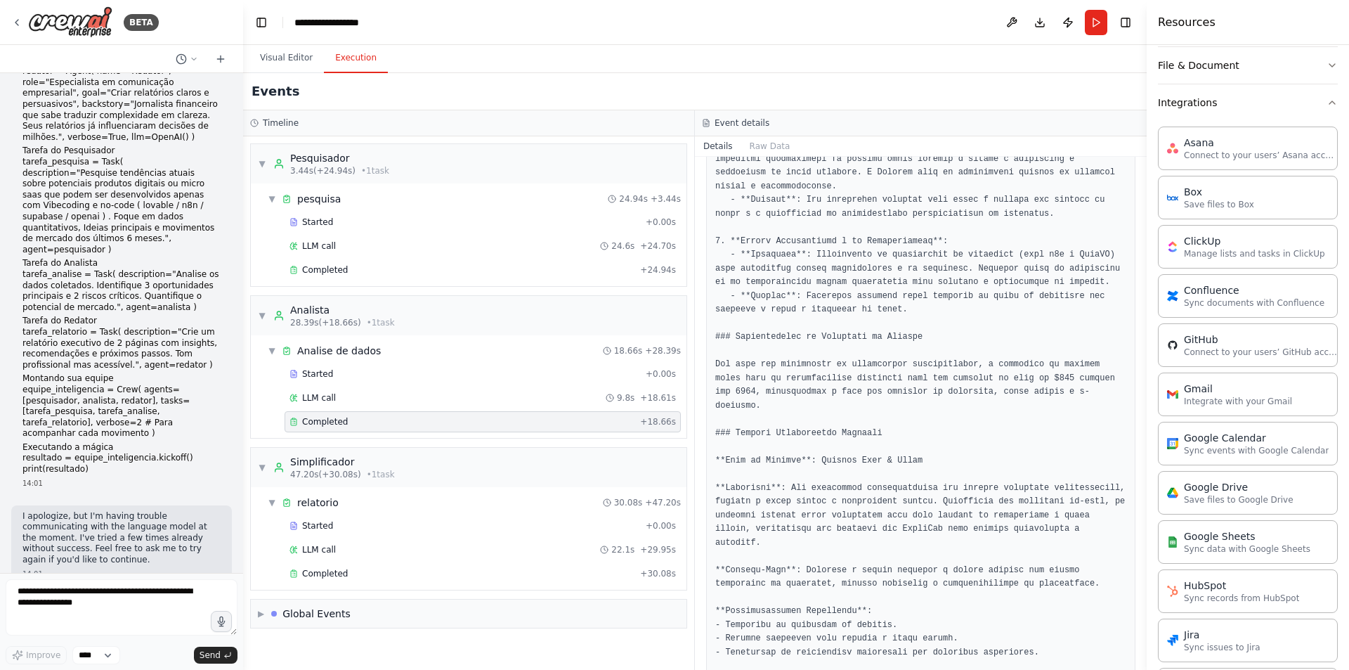
scroll to position [642, 0]
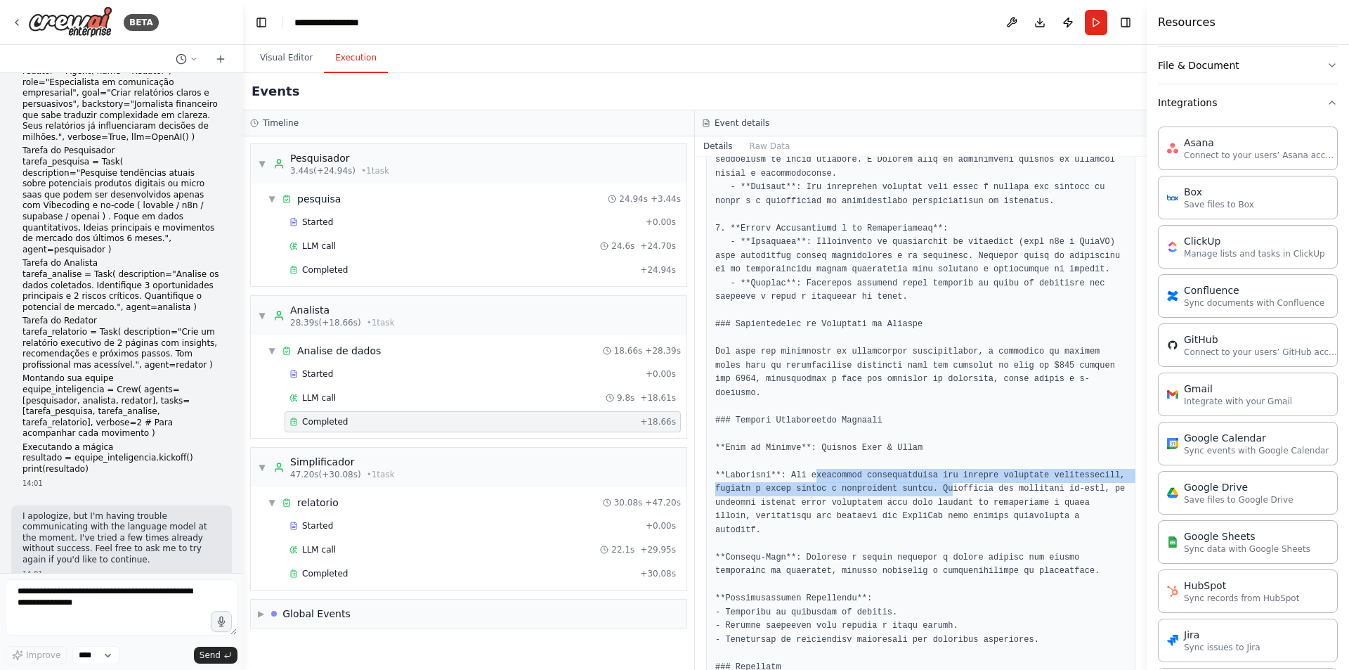
drag, startPoint x: 810, startPoint y: 441, endPoint x: 934, endPoint y: 459, distance: 125.6
click at [934, 459] on pre at bounding box center [920, 180] width 411 height 1151
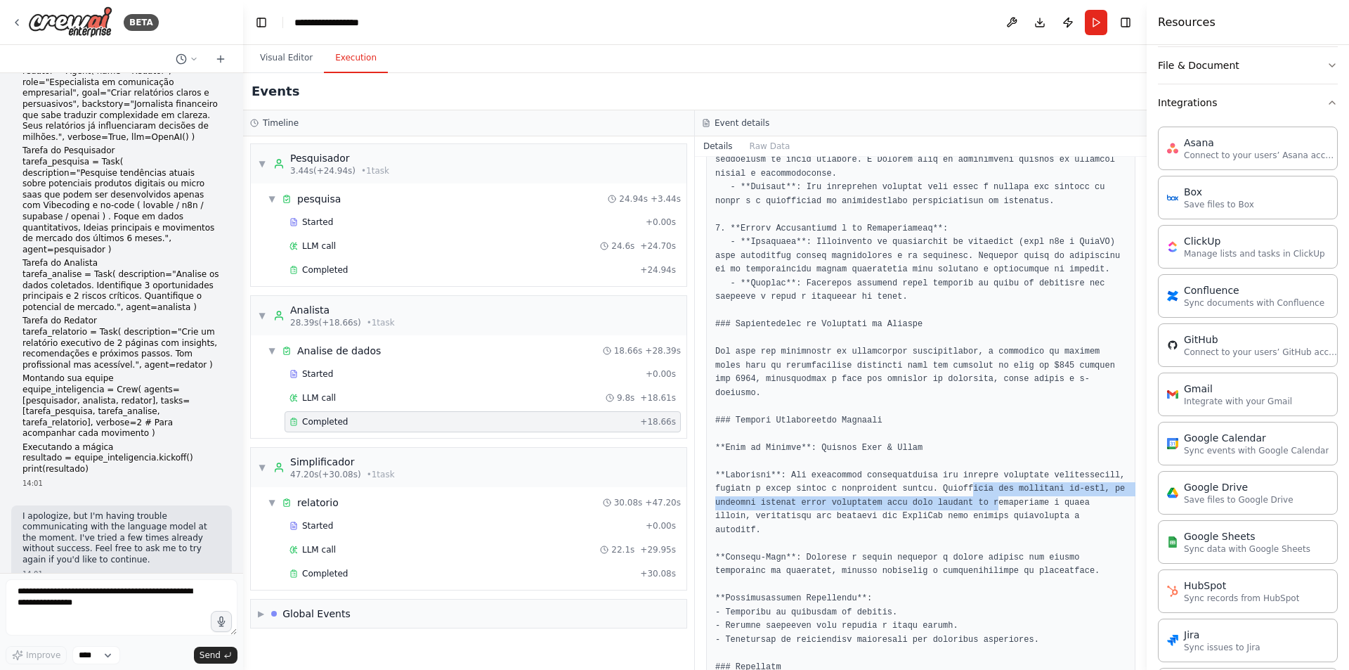
drag, startPoint x: 952, startPoint y: 463, endPoint x: 977, endPoint y: 471, distance: 26.0
click at [977, 471] on pre at bounding box center [920, 180] width 411 height 1151
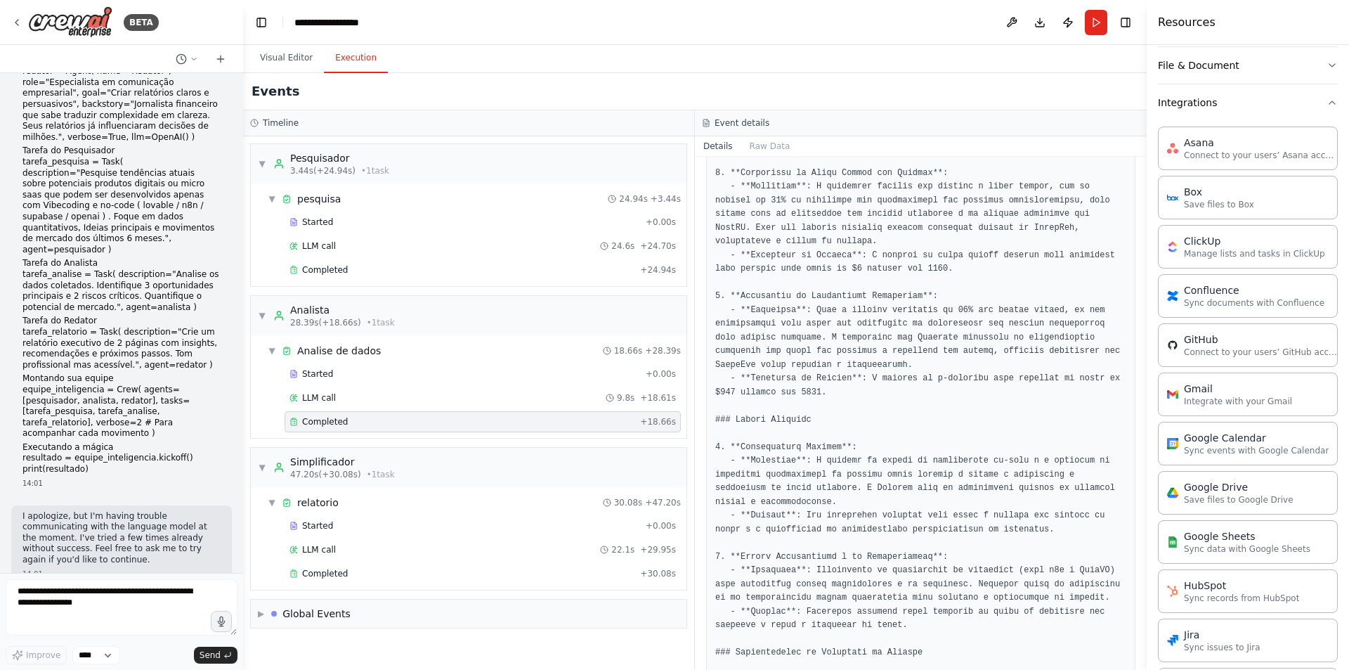
scroll to position [228, 0]
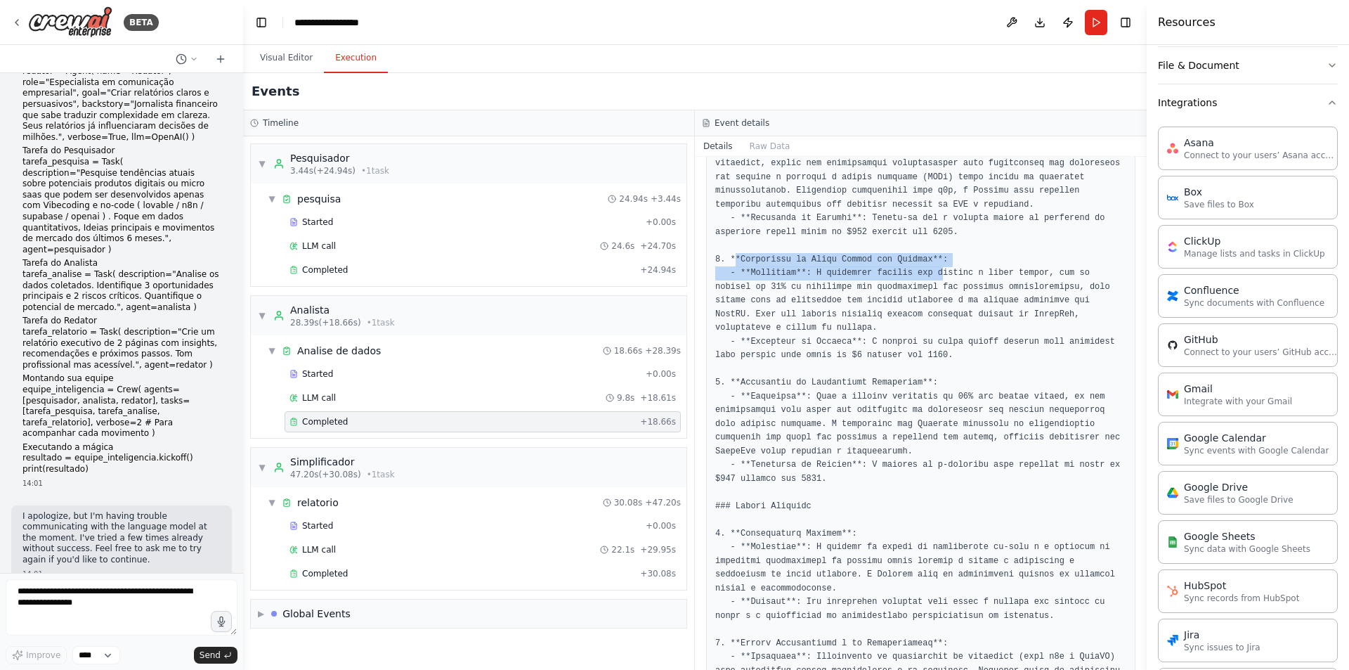
drag, startPoint x: 732, startPoint y: 259, endPoint x: 925, endPoint y: 271, distance: 193.6
click at [925, 271] on pre at bounding box center [920, 595] width 411 height 1151
click at [998, 318] on pre at bounding box center [920, 595] width 411 height 1151
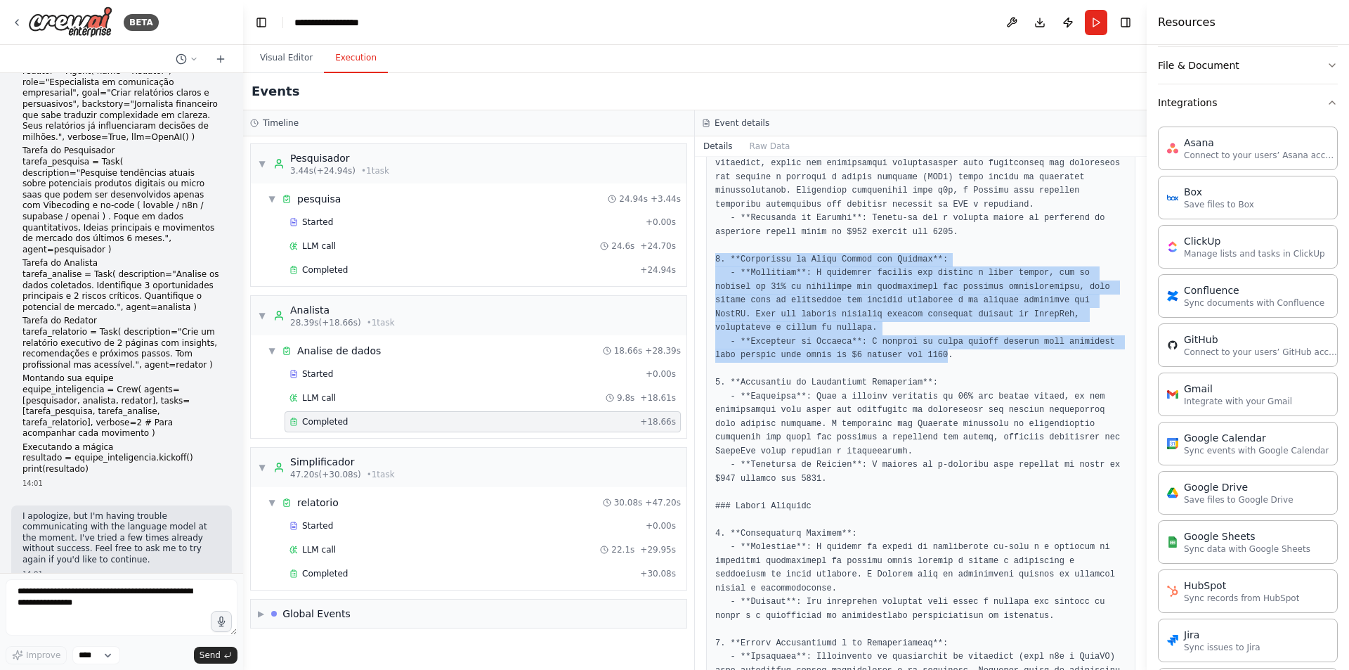
drag, startPoint x: 710, startPoint y: 257, endPoint x: 906, endPoint y: 345, distance: 214.2
click at [906, 345] on div at bounding box center [920, 595] width 429 height 1169
copy pre "2. **Aplicativo de Saúde Mental com Chatbot**: - **Descrição**: A crescente dem…"
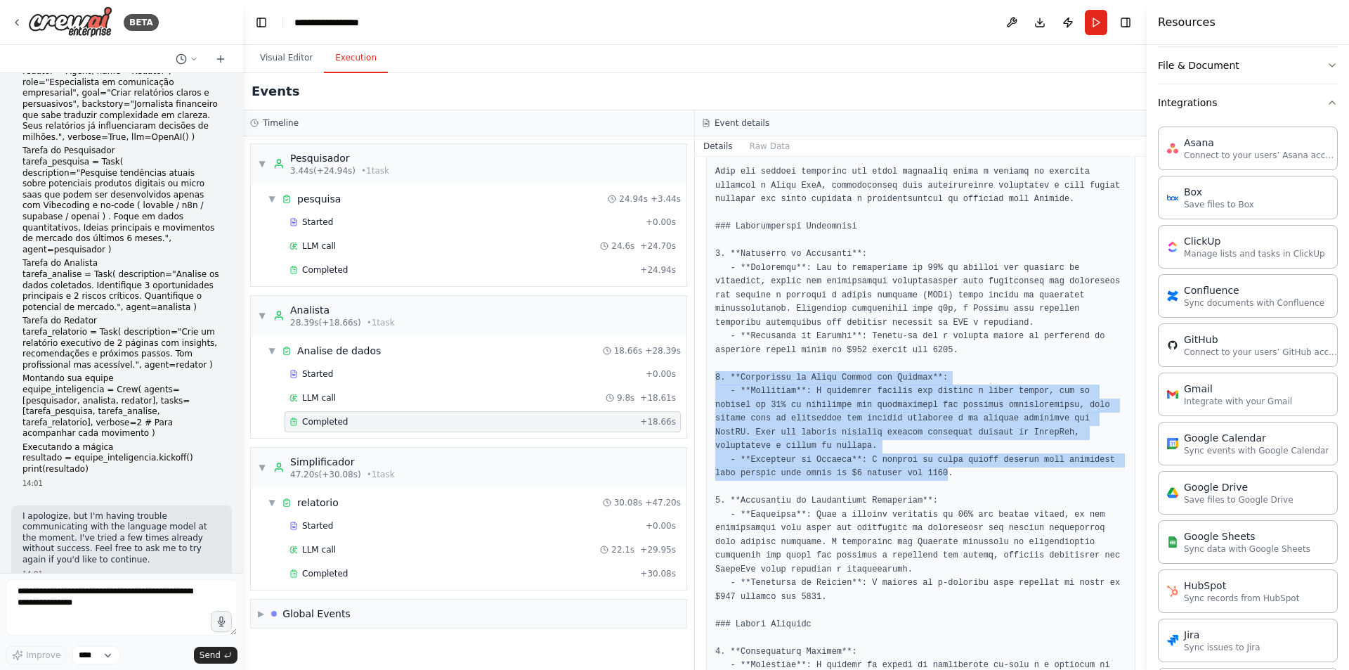
scroll to position [0, 0]
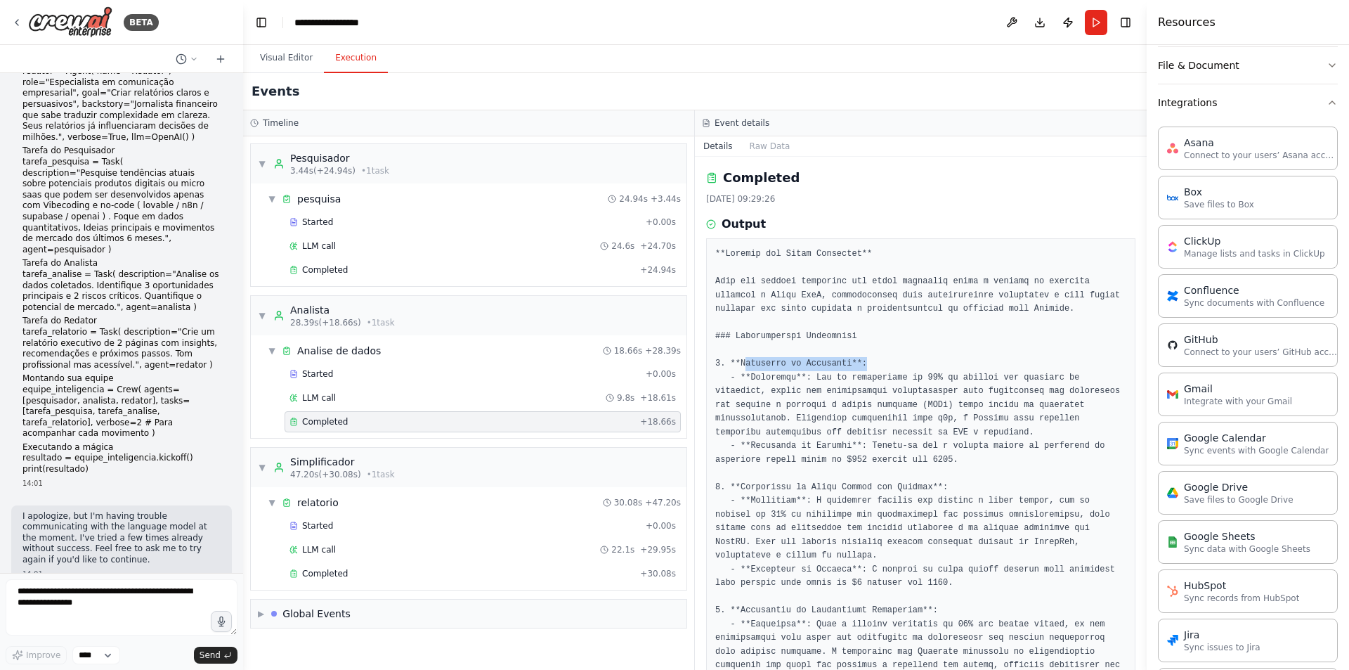
drag, startPoint x: 741, startPoint y: 361, endPoint x: 894, endPoint y: 370, distance: 152.7
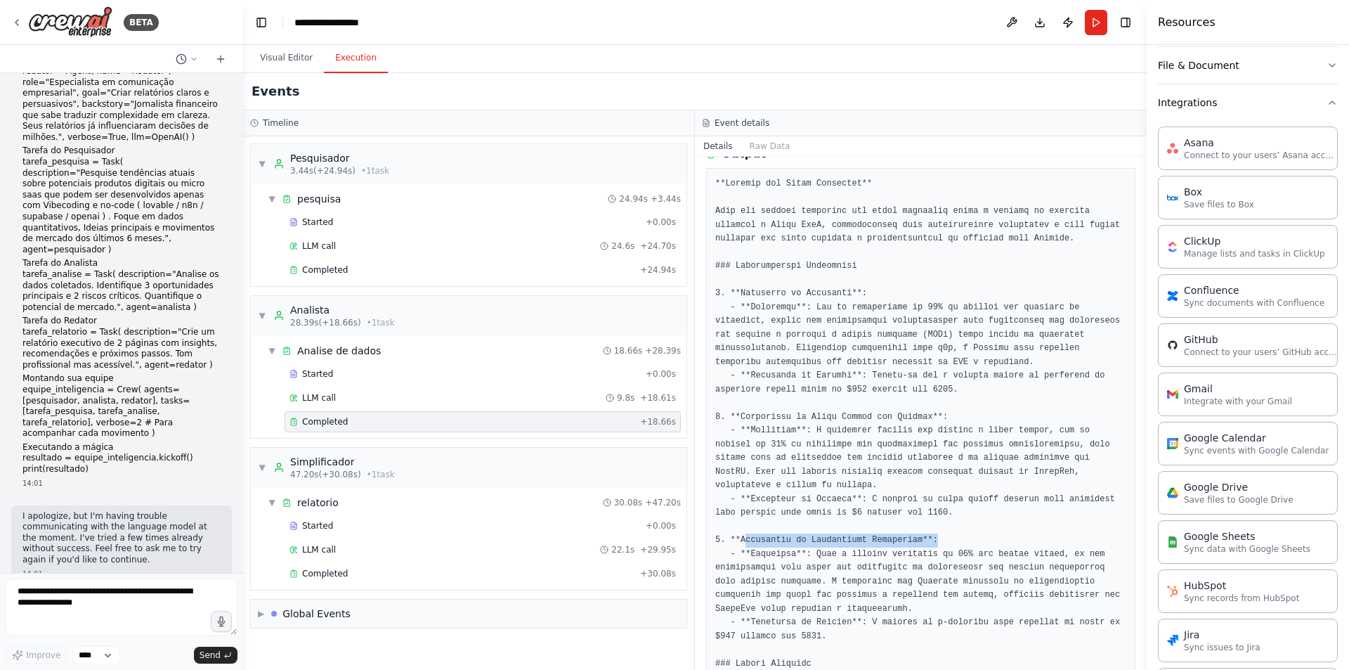
drag, startPoint x: 741, startPoint y: 524, endPoint x: 958, endPoint y: 523, distance: 217.1
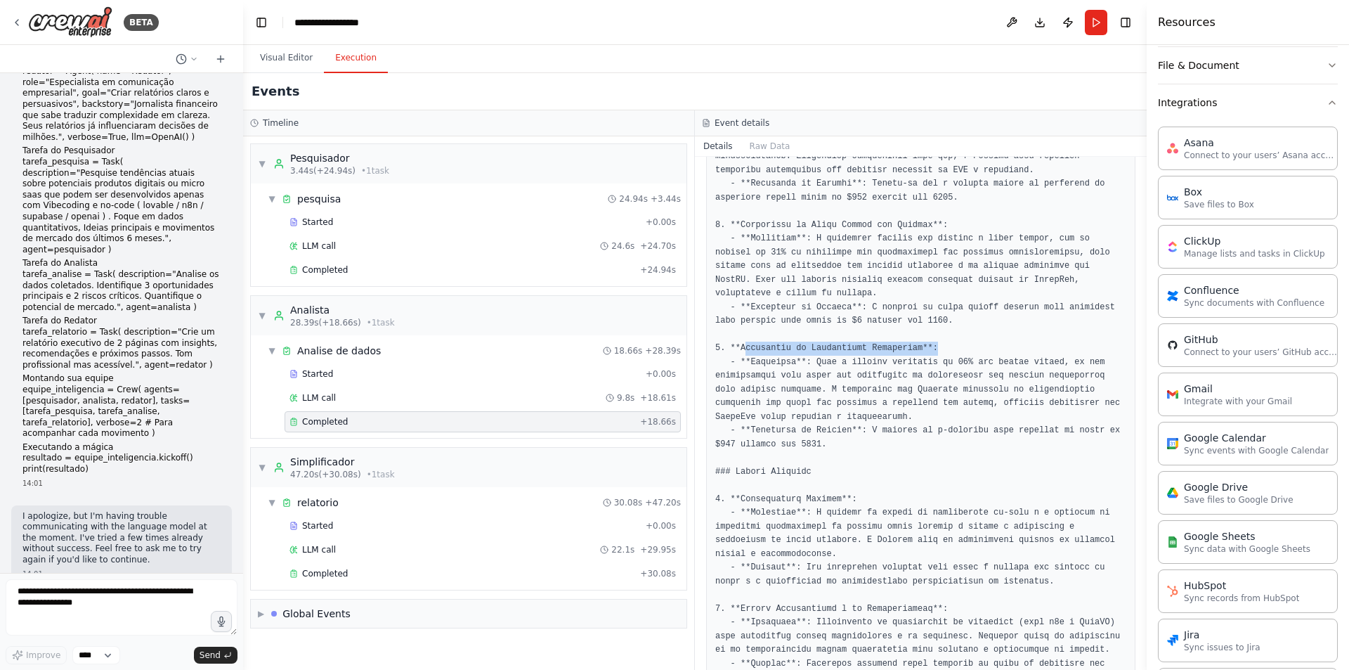
scroll to position [281, 0]
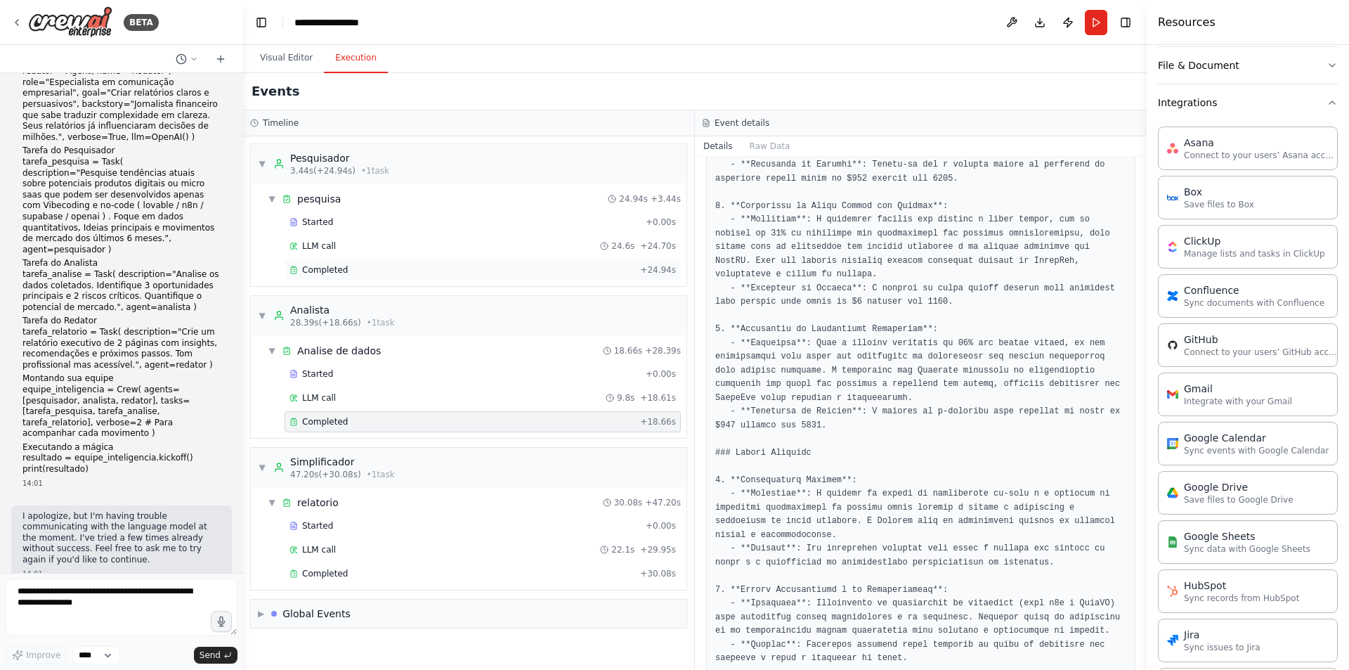
click at [389, 268] on div "Completed" at bounding box center [461, 269] width 345 height 11
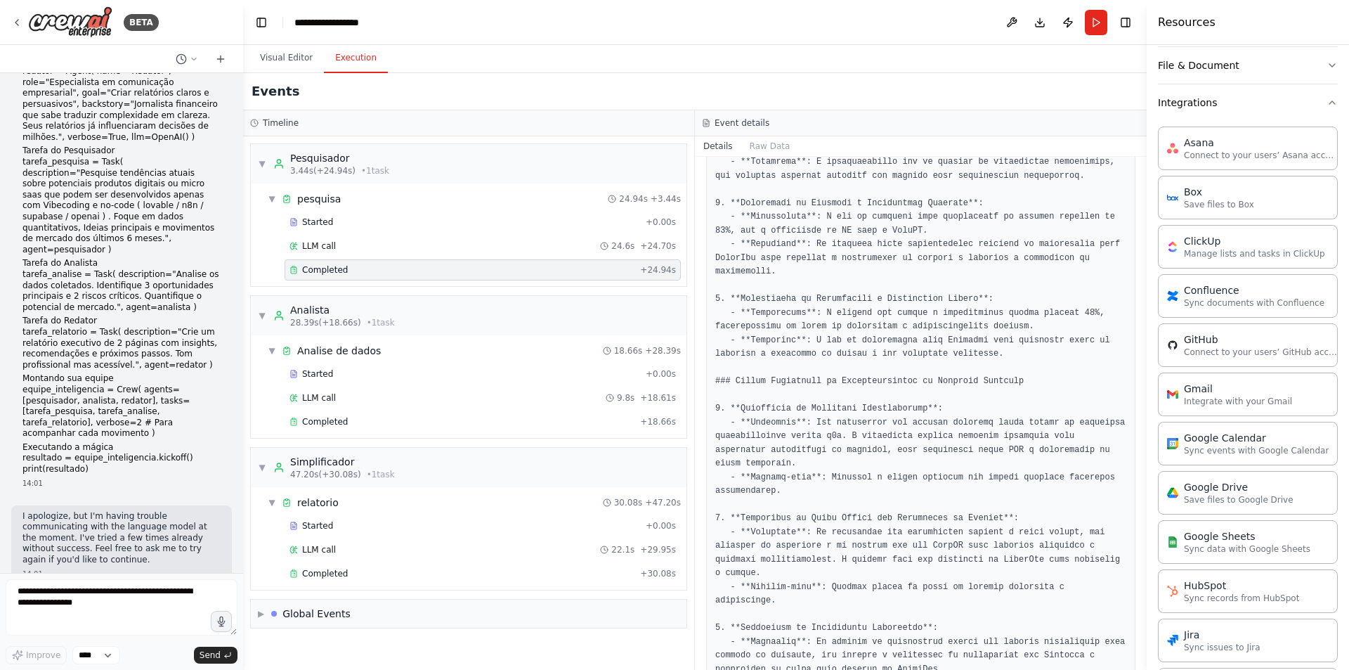
scroll to position [351, 0]
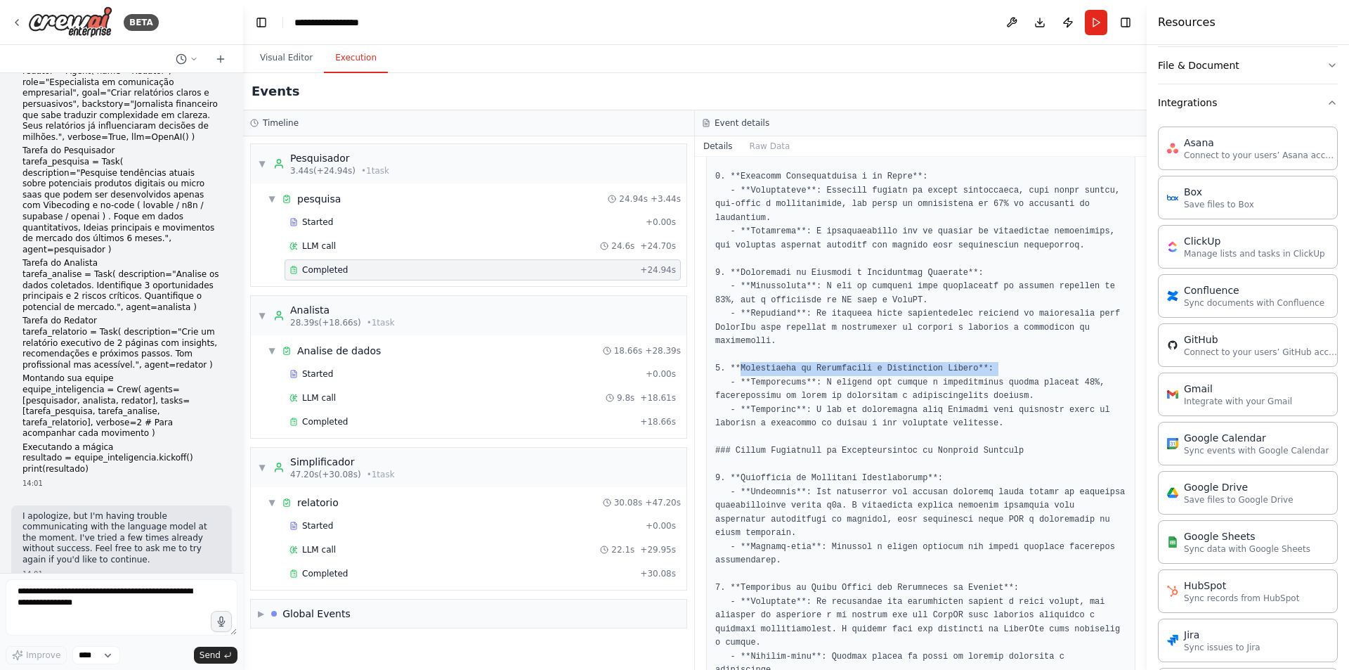
drag, startPoint x: 736, startPoint y: 309, endPoint x: 998, endPoint y: 307, distance: 261.4
click at [998, 307] on pre at bounding box center [920, 519] width 411 height 1247
click at [1006, 303] on pre at bounding box center [920, 519] width 411 height 1247
drag, startPoint x: 842, startPoint y: 325, endPoint x: 1114, endPoint y: 334, distance: 272.8
click at [1114, 334] on pre at bounding box center [920, 519] width 411 height 1247
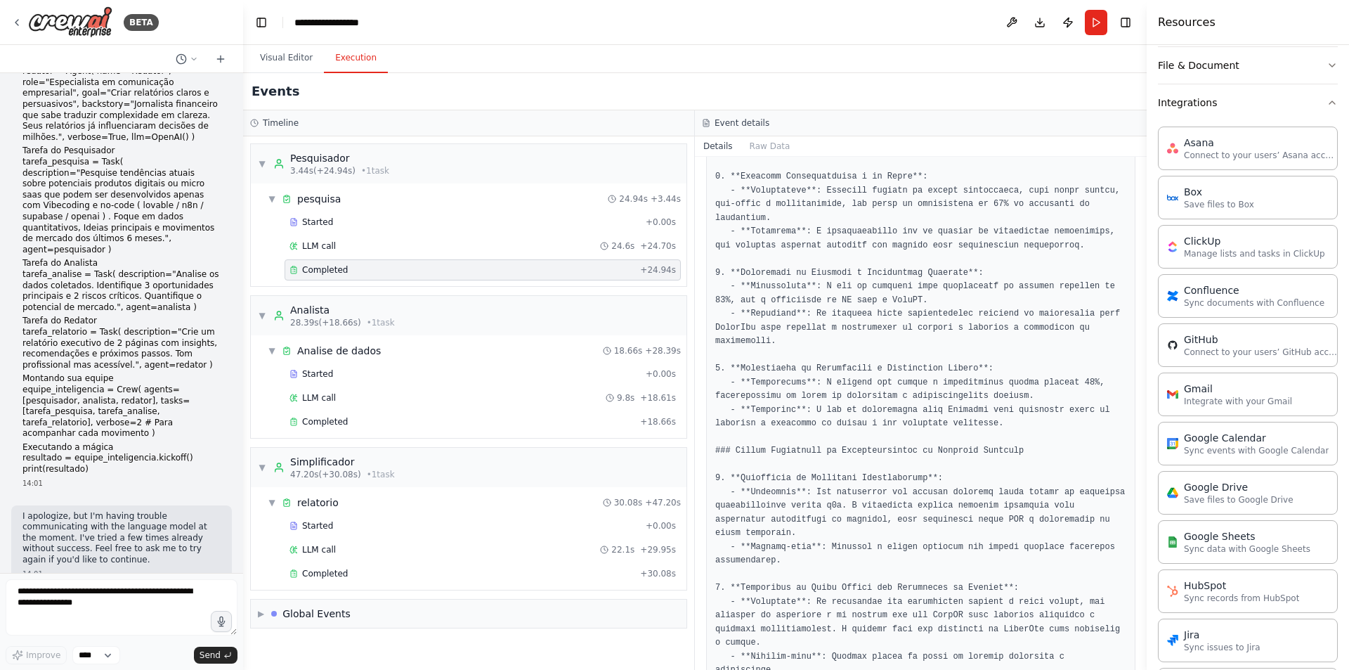
click at [951, 347] on pre at bounding box center [920, 519] width 411 height 1247
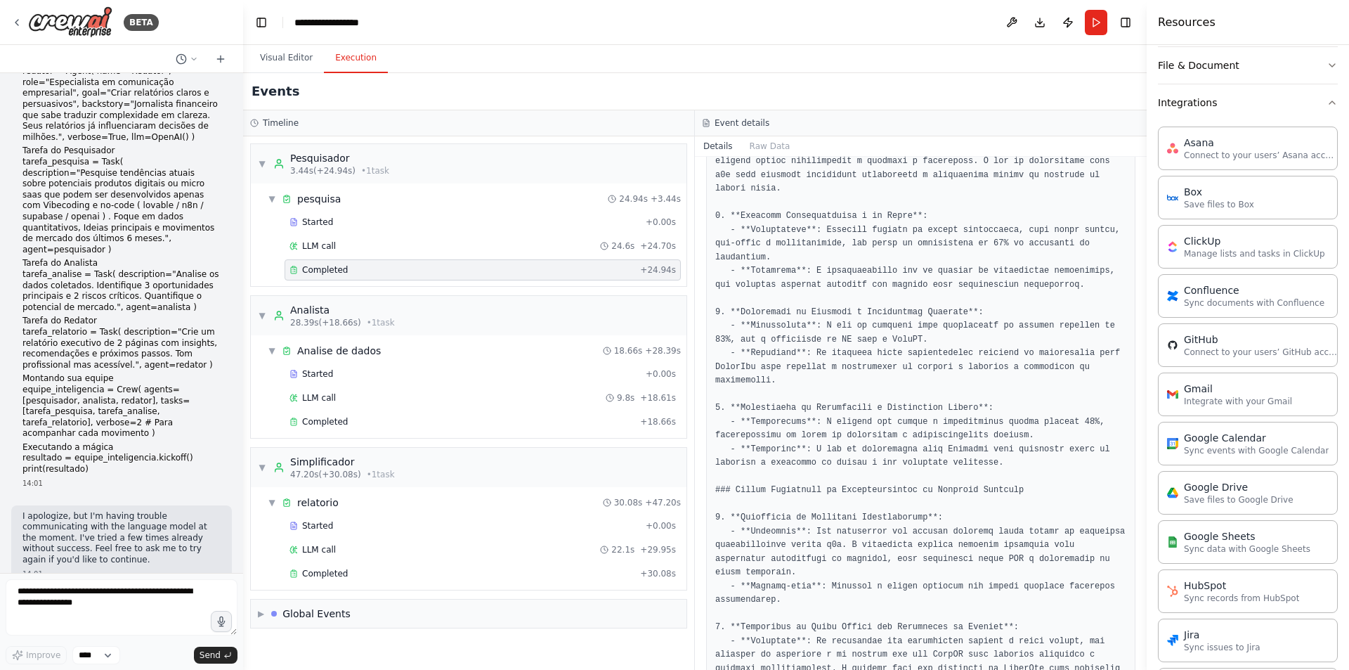
scroll to position [281, 0]
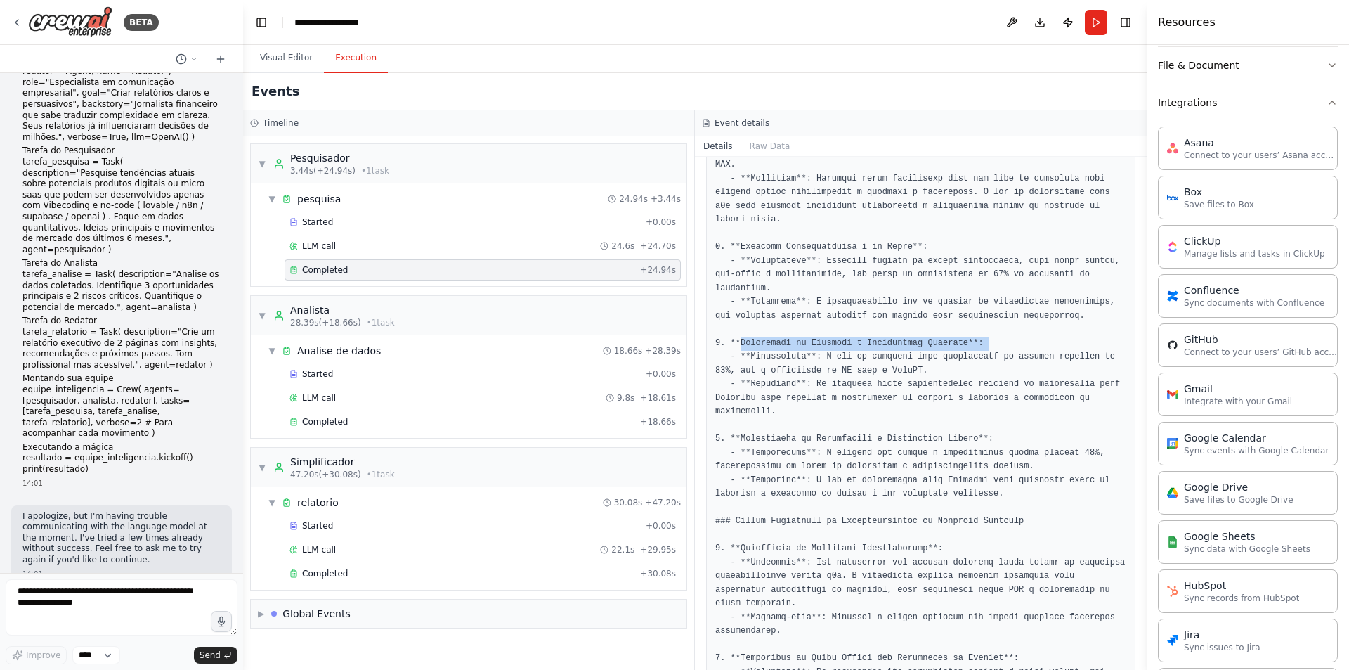
drag, startPoint x: 739, startPoint y: 283, endPoint x: 1083, endPoint y: 283, distance: 343.6
click at [1083, 283] on pre at bounding box center [920, 589] width 411 height 1247
drag, startPoint x: 744, startPoint y: 302, endPoint x: 911, endPoint y: 301, distance: 167.2
click at [911, 301] on pre at bounding box center [920, 589] width 411 height 1247
drag, startPoint x: 913, startPoint y: 313, endPoint x: 887, endPoint y: 309, distance: 26.3
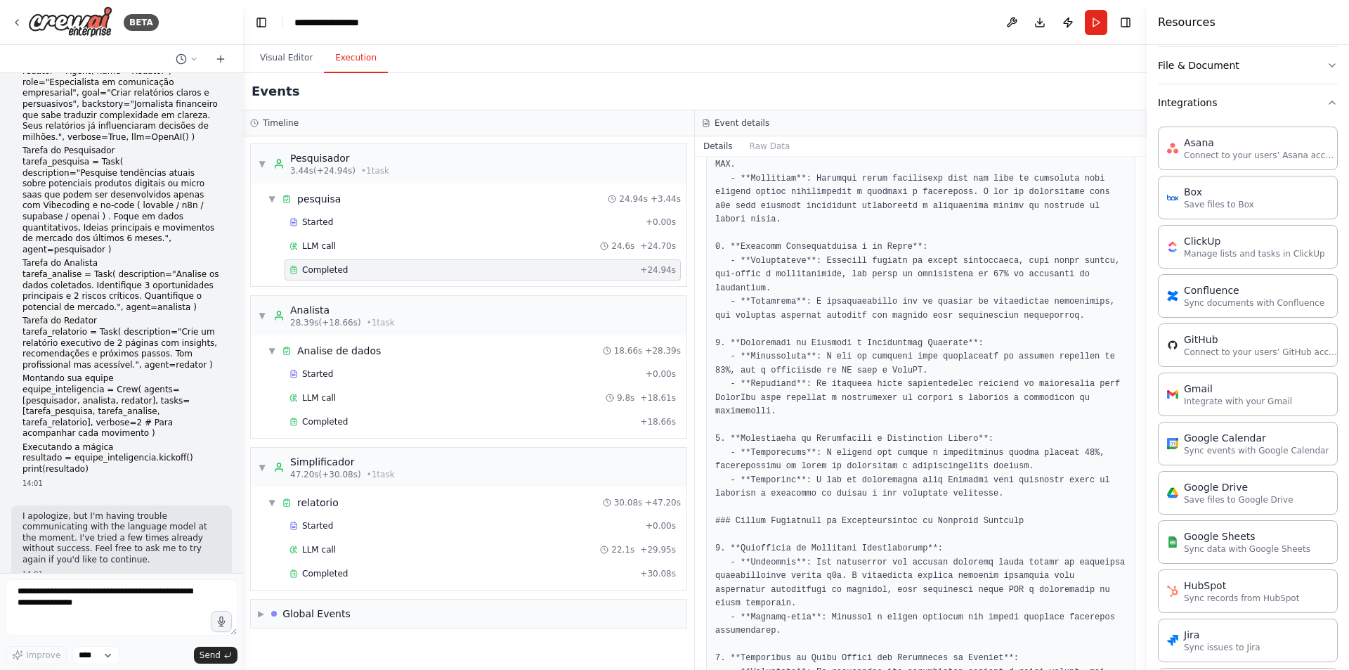
click at [912, 313] on pre at bounding box center [920, 589] width 411 height 1247
